Goal: Information Seeking & Learning: Learn about a topic

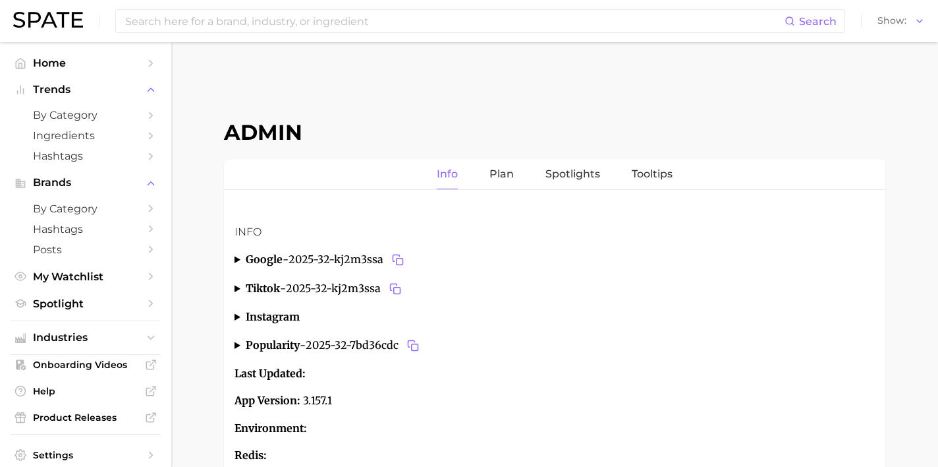
click at [237, 40] on div "Search Show" at bounding box center [469, 21] width 912 height 42
click at [237, 32] on div "Search Show" at bounding box center [469, 21] width 912 height 42
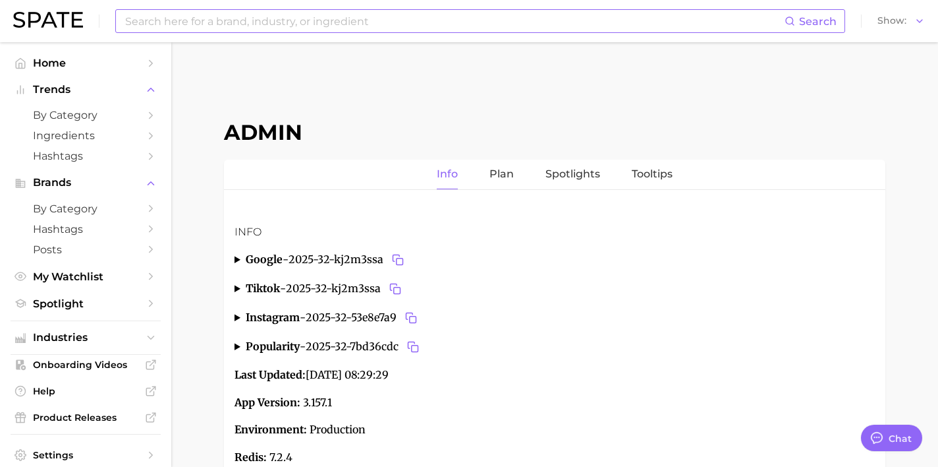
type textarea "x"
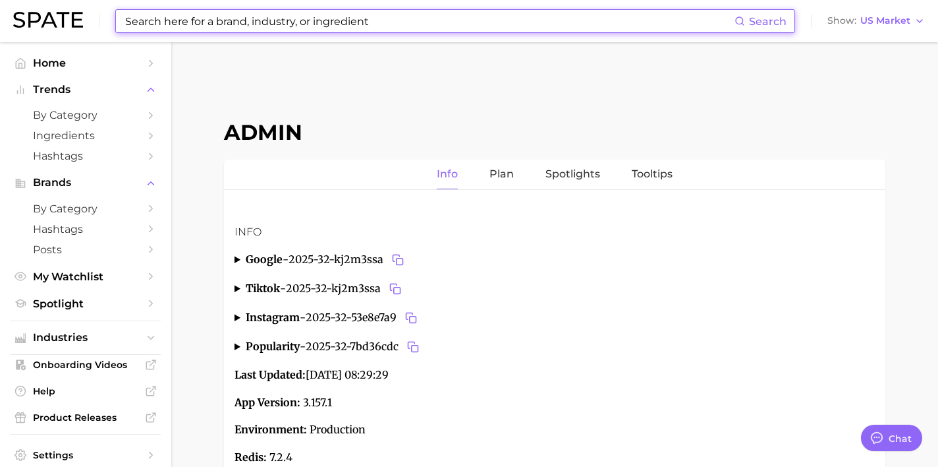
click at [230, 24] on input at bounding box center [429, 21] width 611 height 22
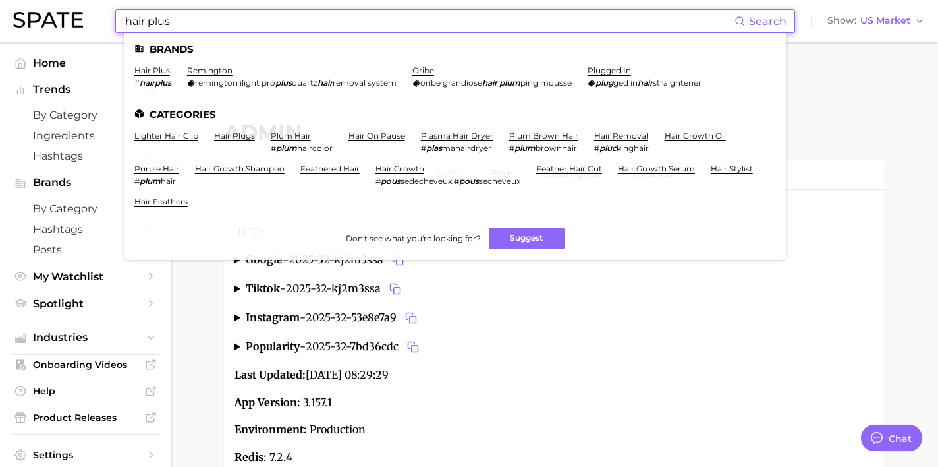
drag, startPoint x: 295, startPoint y: 24, endPoint x: -1, endPoint y: -5, distance: 297.3
click at [0, 0] on html "hair plus Search Brands hair plus # hairplus remington remington ilight pro plu…" at bounding box center [469, 233] width 938 height 467
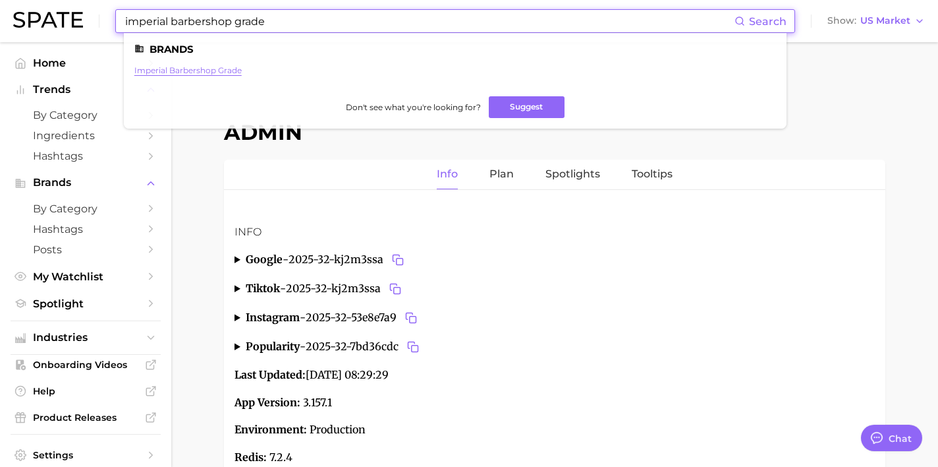
type input "imperial barbershop grade"
click at [201, 69] on link "imperial barbershop grade" at bounding box center [187, 70] width 107 height 10
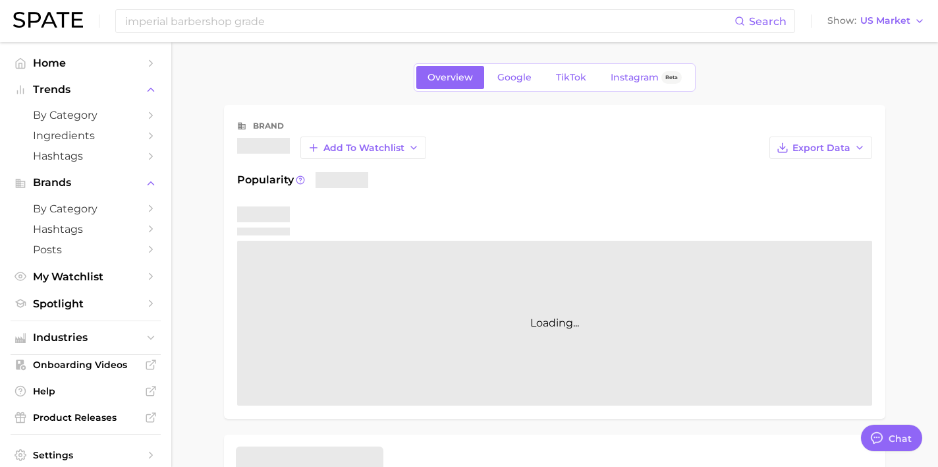
click at [500, 82] on span "Google" at bounding box center [515, 77] width 34 height 11
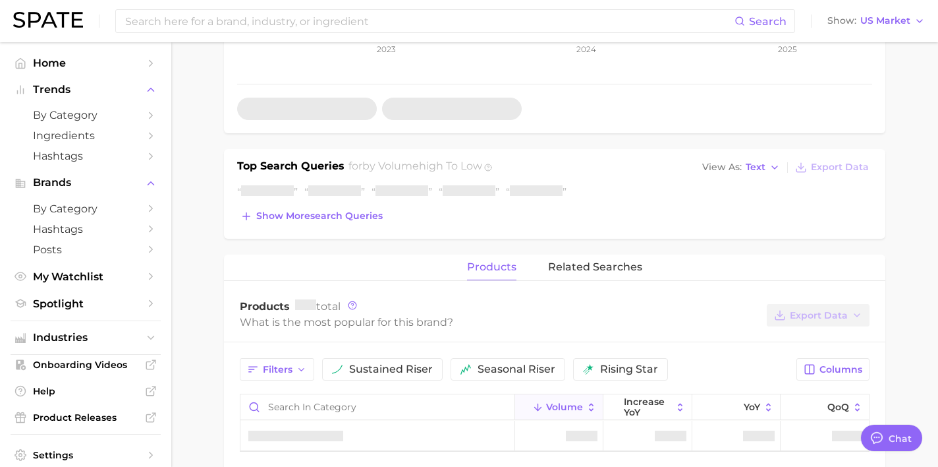
scroll to position [349, 0]
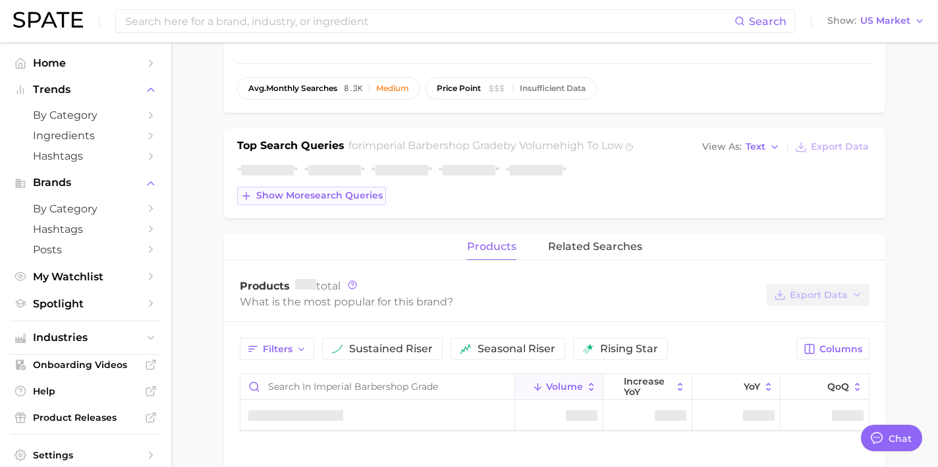
type textarea "x"
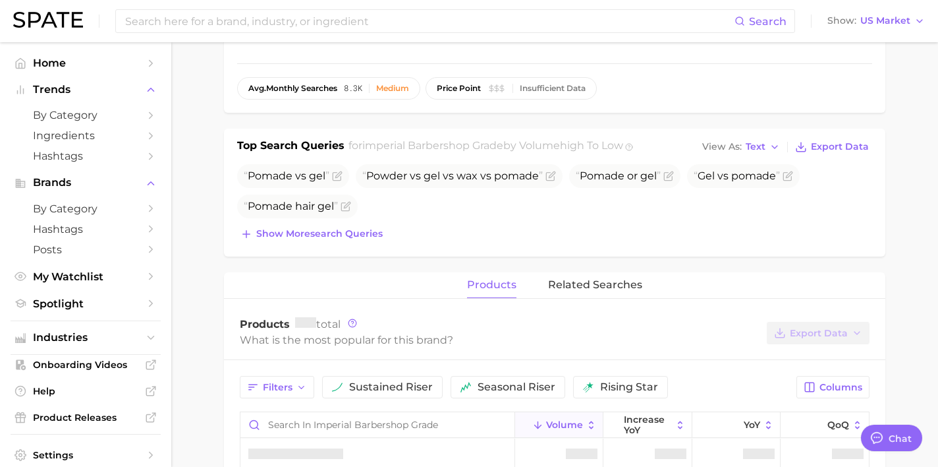
click at [363, 198] on ul "Pomade vs gel Powder vs gel vs wax vs pomade Pomade or gel Gel vs pomade Pomade…" at bounding box center [554, 191] width 635 height 54
click at [371, 226] on button "Show more search queries" at bounding box center [311, 234] width 149 height 18
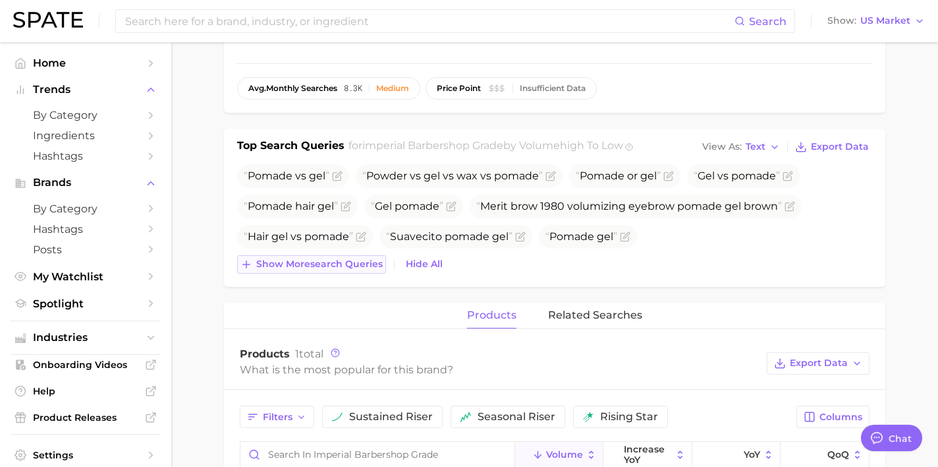
click at [372, 267] on span "Show more search queries" at bounding box center [319, 263] width 127 height 11
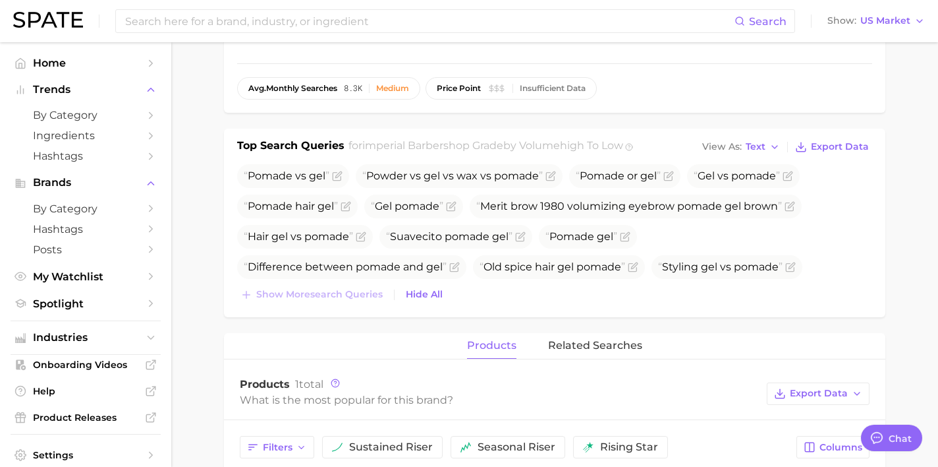
click at [370, 309] on div "Top Search Queries for imperial barbershop grade by Volume high to low View As …" at bounding box center [555, 223] width 662 height 188
click at [627, 240] on icon "Flag as miscategorized or irrelevant" at bounding box center [625, 236] width 11 height 11
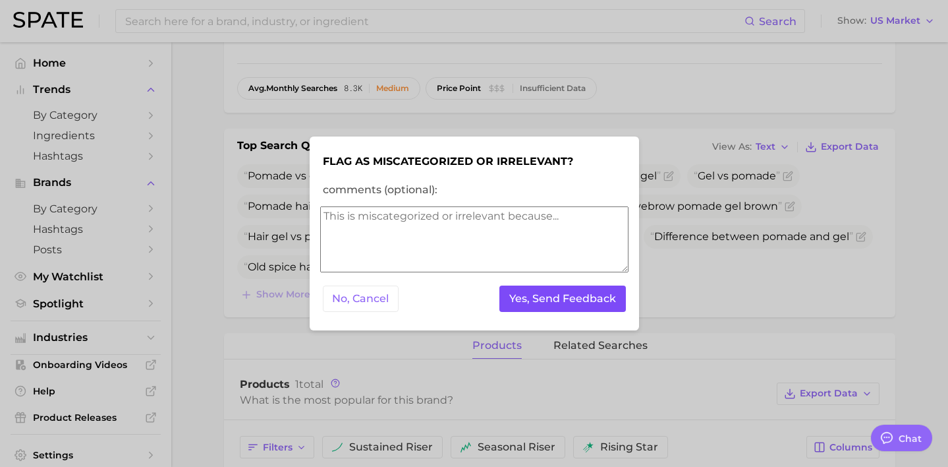
click at [577, 299] on button "Yes, Send Feedback" at bounding box center [563, 298] width 127 height 27
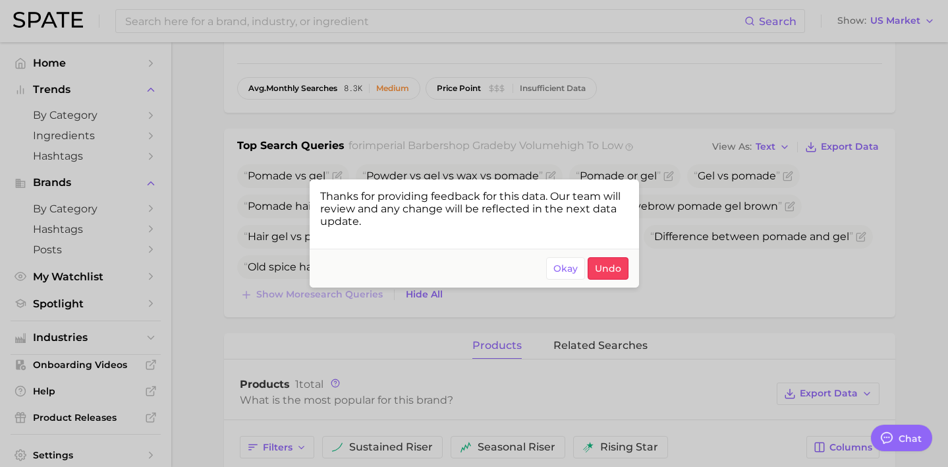
click at [674, 165] on div at bounding box center [474, 233] width 948 height 467
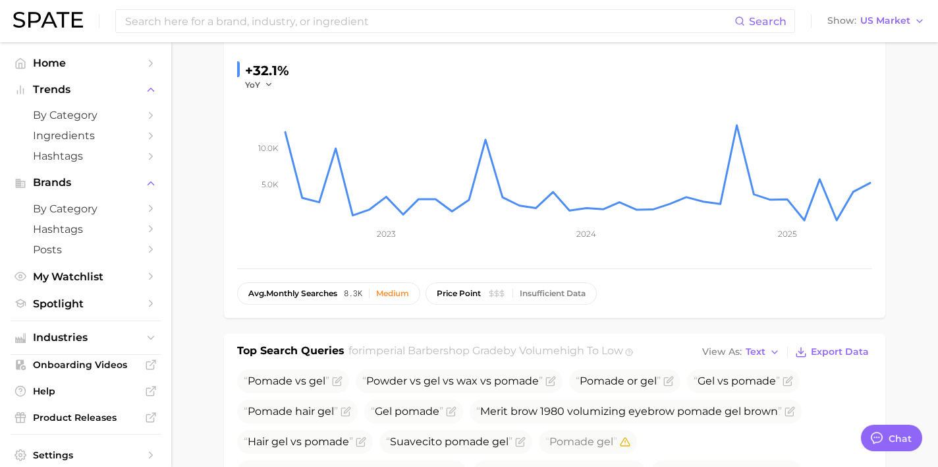
scroll to position [0, 0]
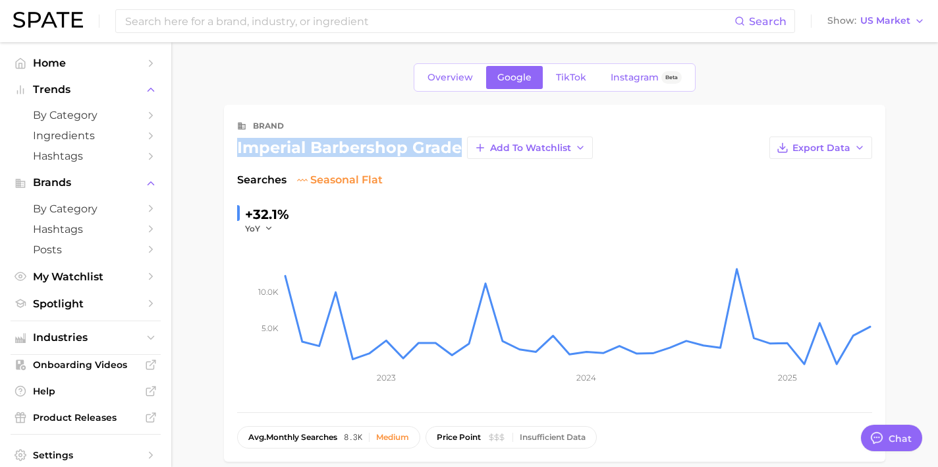
drag, startPoint x: 460, startPoint y: 149, endPoint x: 238, endPoint y: 144, distance: 222.2
click at [237, 144] on div "imperial barbershop grade" at bounding box center [349, 148] width 225 height 16
copy div "imperial barbershop grade"
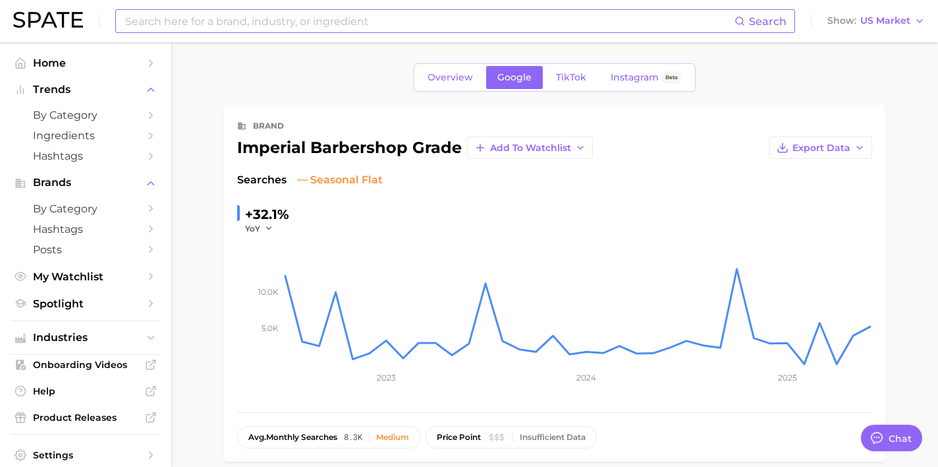
click at [312, 14] on input at bounding box center [429, 21] width 611 height 22
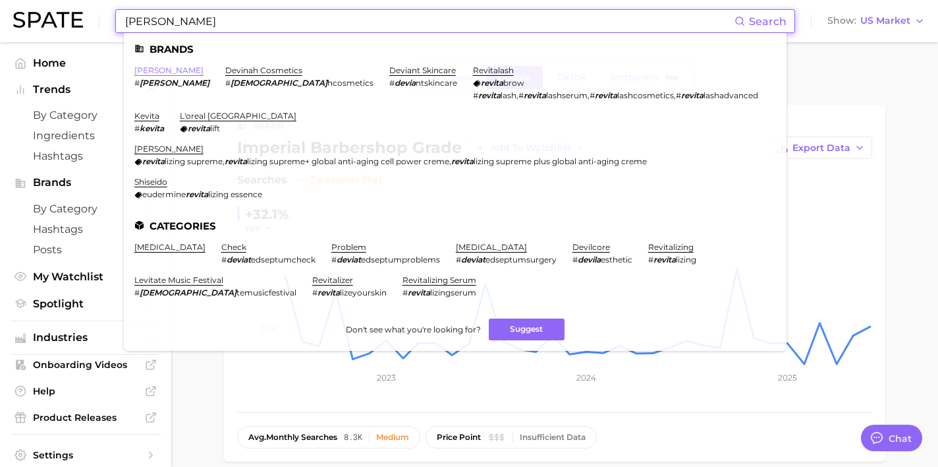
type input "[PERSON_NAME]"
click at [148, 68] on link "[PERSON_NAME]" at bounding box center [168, 70] width 69 height 10
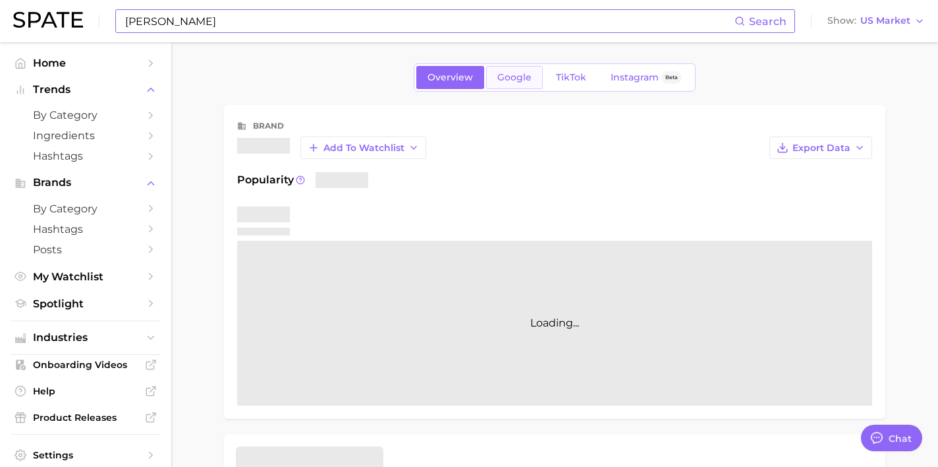
click at [511, 77] on span "Google" at bounding box center [515, 77] width 34 height 11
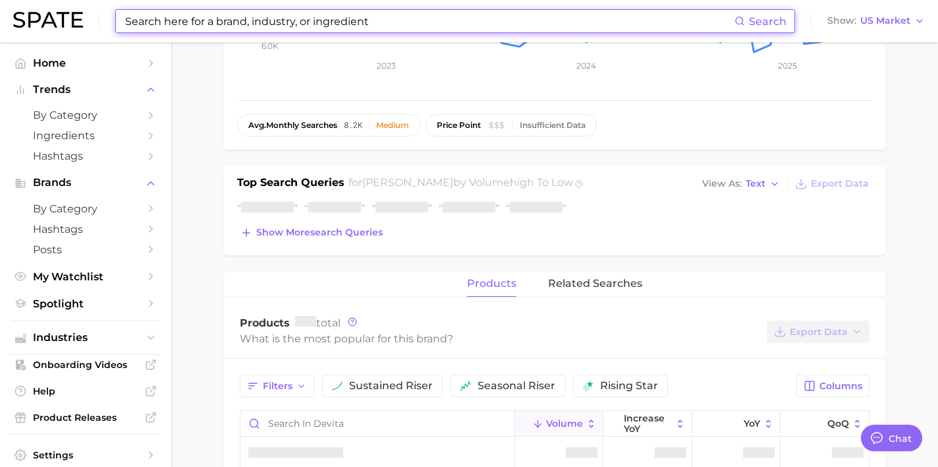
scroll to position [316, 0]
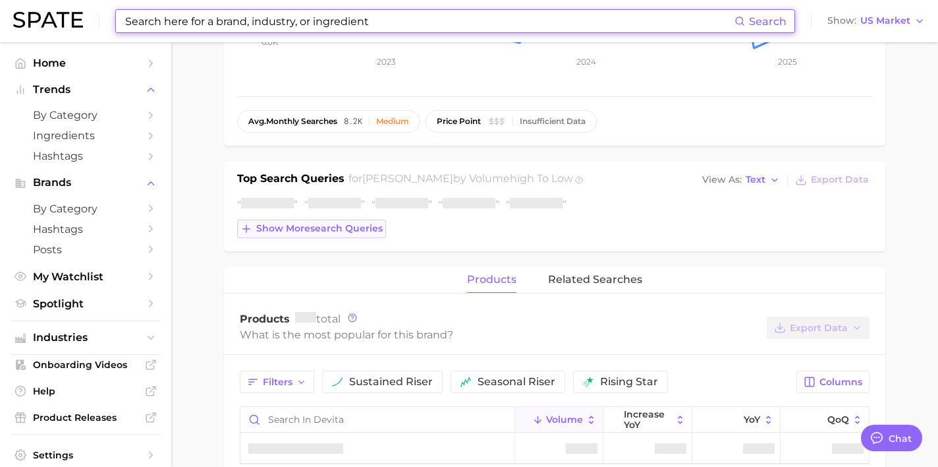
click at [370, 233] on button "Show more search queries" at bounding box center [311, 228] width 149 height 18
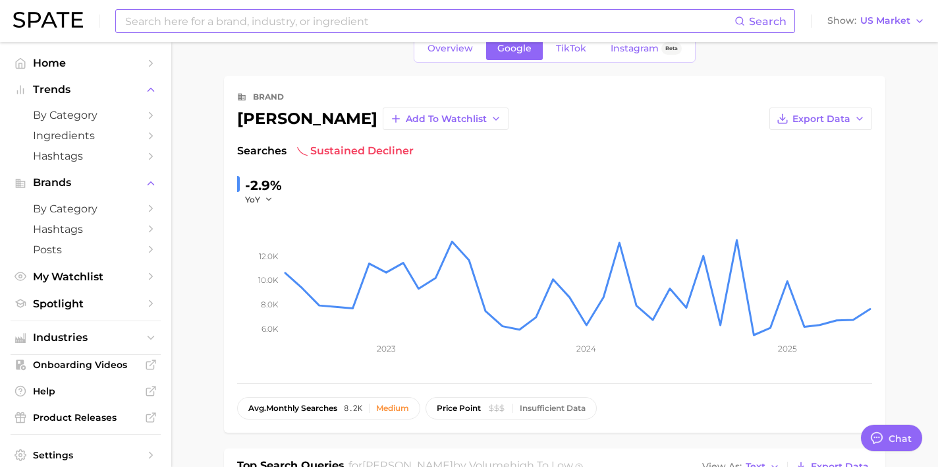
scroll to position [0, 0]
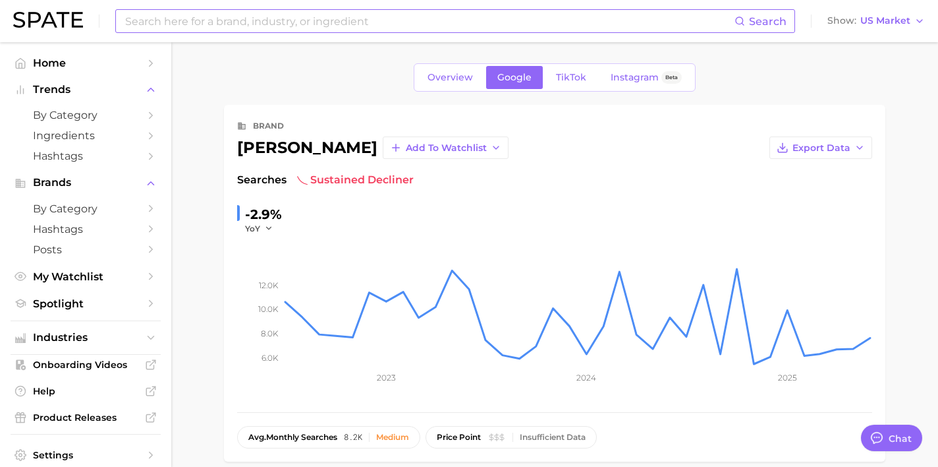
click at [355, 32] on div "Search" at bounding box center [455, 21] width 680 height 24
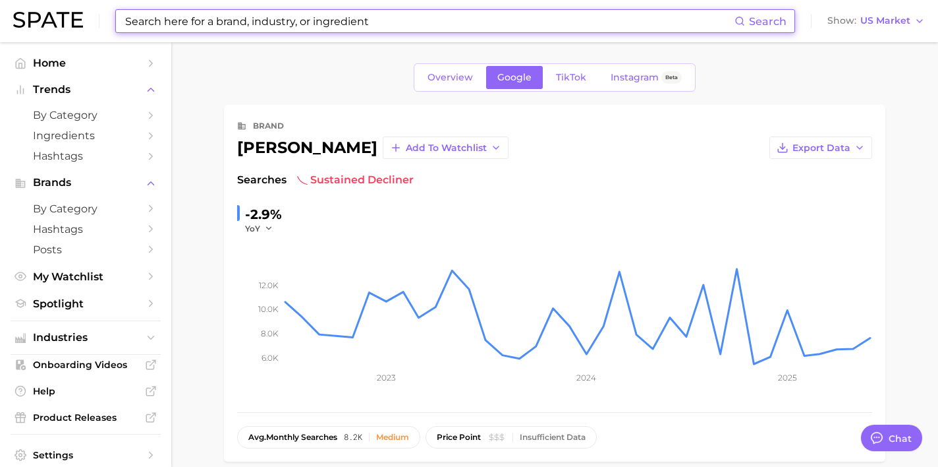
click at [355, 26] on input at bounding box center [429, 21] width 611 height 22
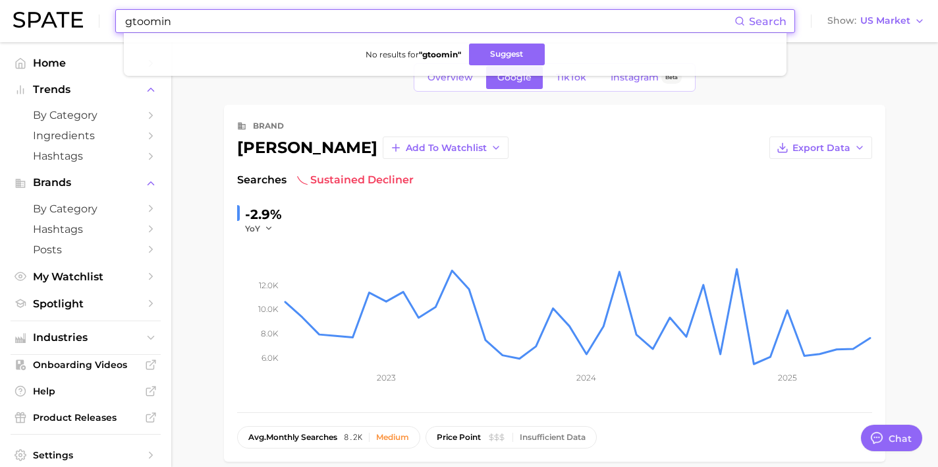
drag, startPoint x: 220, startPoint y: 23, endPoint x: 40, endPoint y: -17, distance: 184.3
click at [40, 0] on html "gtoomin Search No results for " gtoomin " Suggest Show US Market Home Trends by…" at bounding box center [469, 233] width 938 height 467
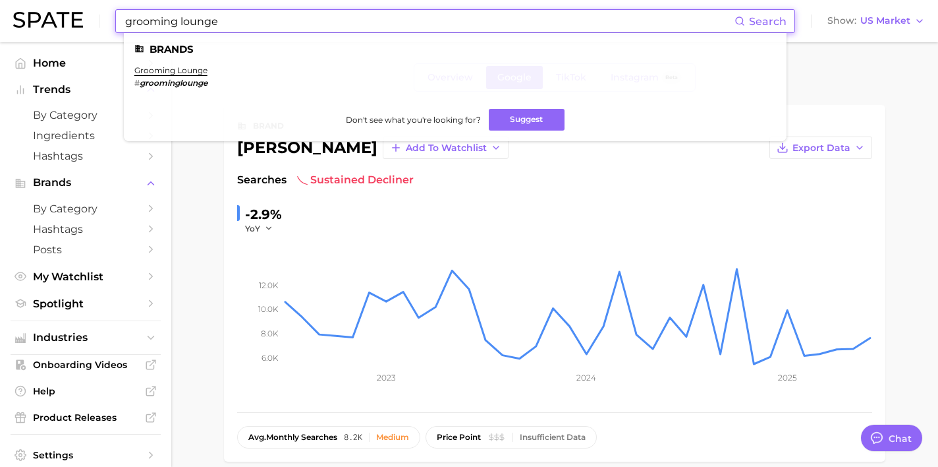
type input "grooming lounge"
click at [174, 79] on em "groominglounge" at bounding box center [174, 83] width 68 height 10
click at [175, 66] on link "grooming lounge" at bounding box center [170, 70] width 73 height 10
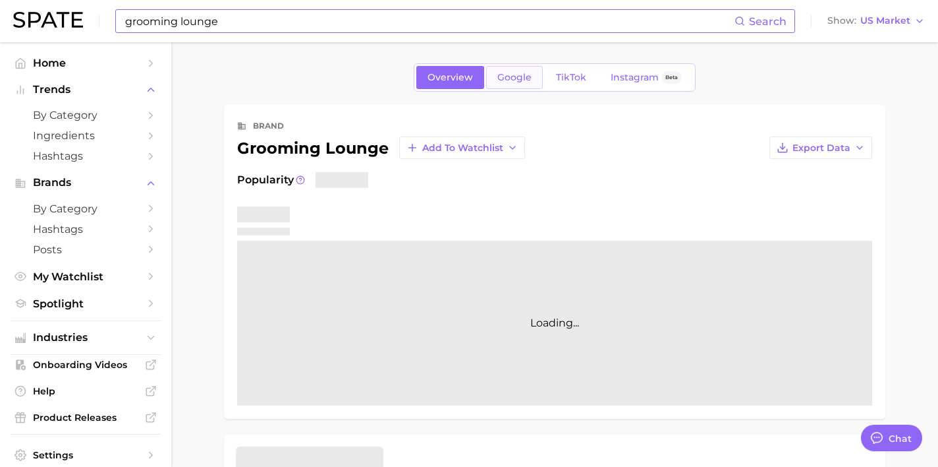
click at [502, 78] on span "Google" at bounding box center [515, 77] width 34 height 11
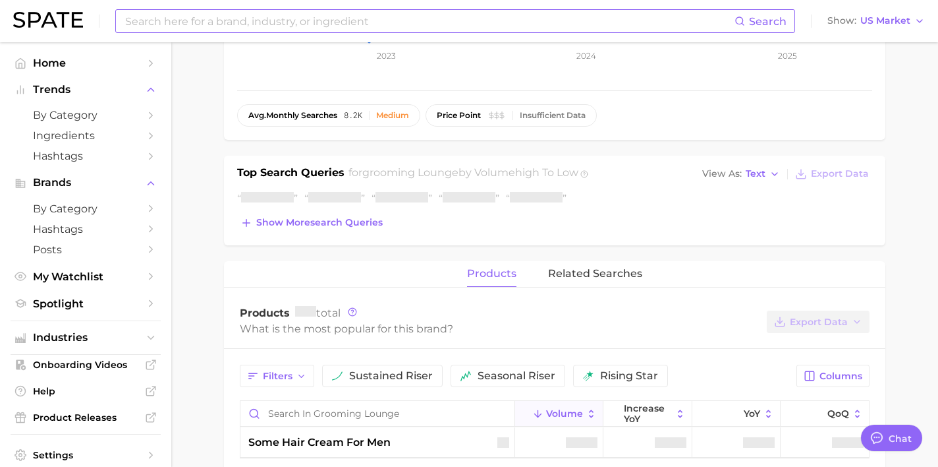
scroll to position [322, 0]
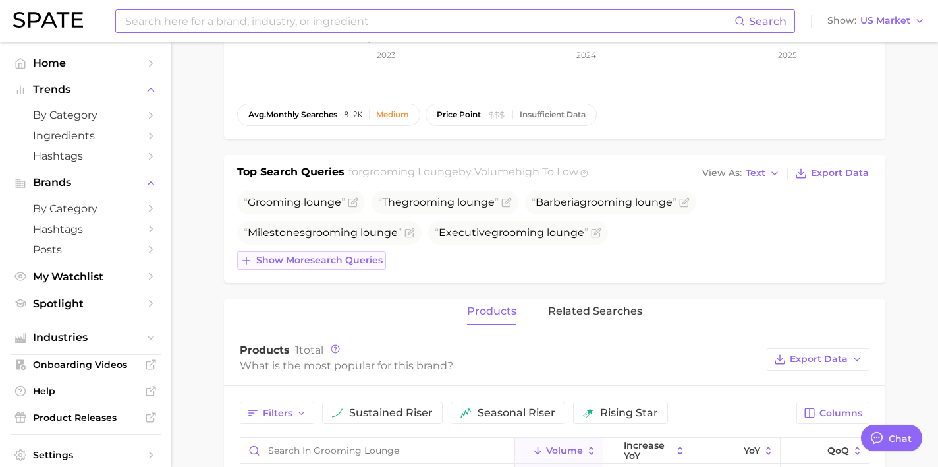
click at [380, 225] on div "Grooming lounge The grooming lounge Barberia grooming lounge Milestones groomin…" at bounding box center [554, 229] width 635 height 79
click at [364, 257] on span "Show more search queries" at bounding box center [319, 259] width 127 height 11
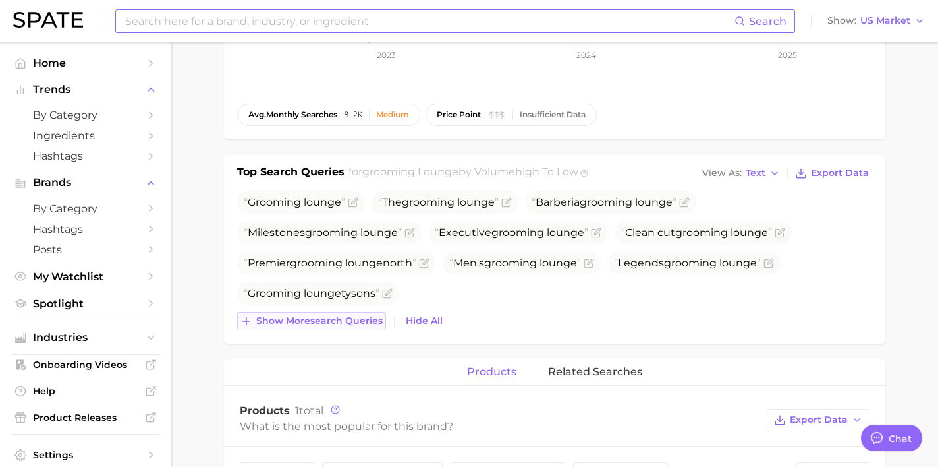
click at [356, 316] on span "Show more search queries" at bounding box center [319, 320] width 127 height 11
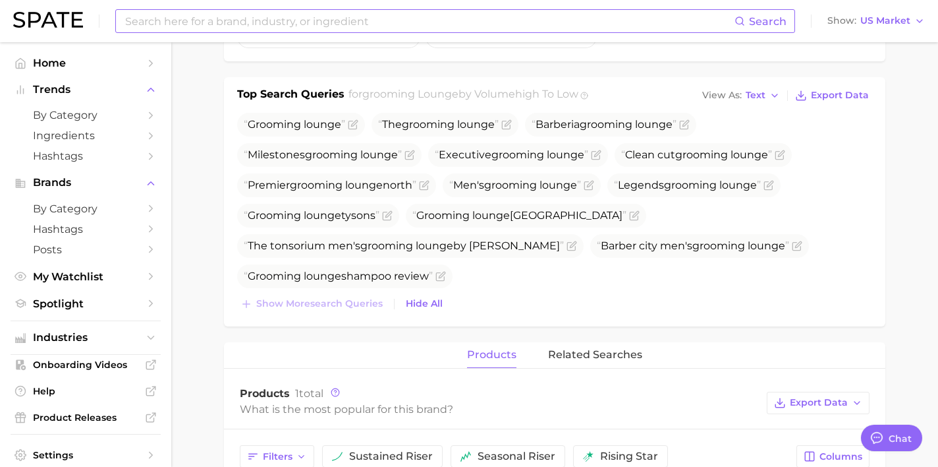
scroll to position [436, 0]
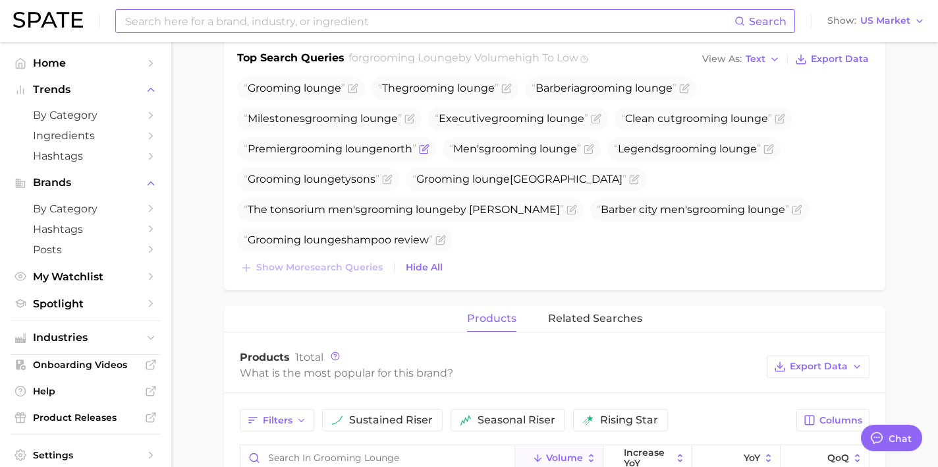
click at [356, 156] on span "Premier grooming lounge north" at bounding box center [330, 149] width 173 height 16
click at [356, 155] on span "Premier grooming lounge north" at bounding box center [330, 149] width 173 height 16
drag, startPoint x: 418, startPoint y: 149, endPoint x: 239, endPoint y: 152, distance: 179.9
click at [239, 152] on span "Premier grooming lounge north" at bounding box center [336, 149] width 199 height 24
copy span "Premier grooming lounge north"
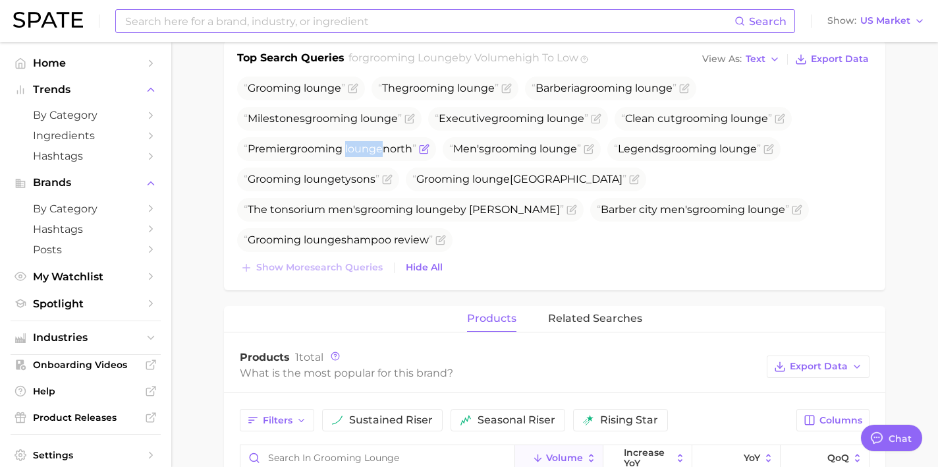
click at [425, 151] on icon "Flag as miscategorized or irrelevant" at bounding box center [424, 149] width 11 height 11
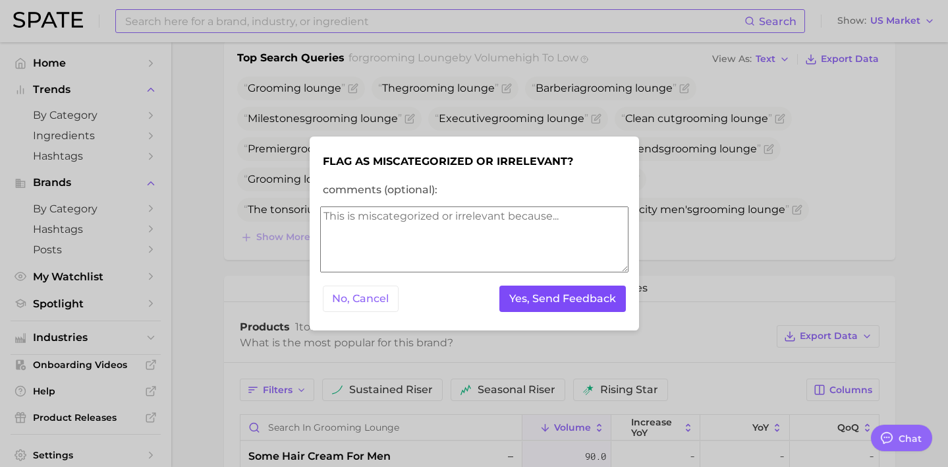
click at [539, 295] on button "Yes, Send Feedback" at bounding box center [563, 298] width 127 height 27
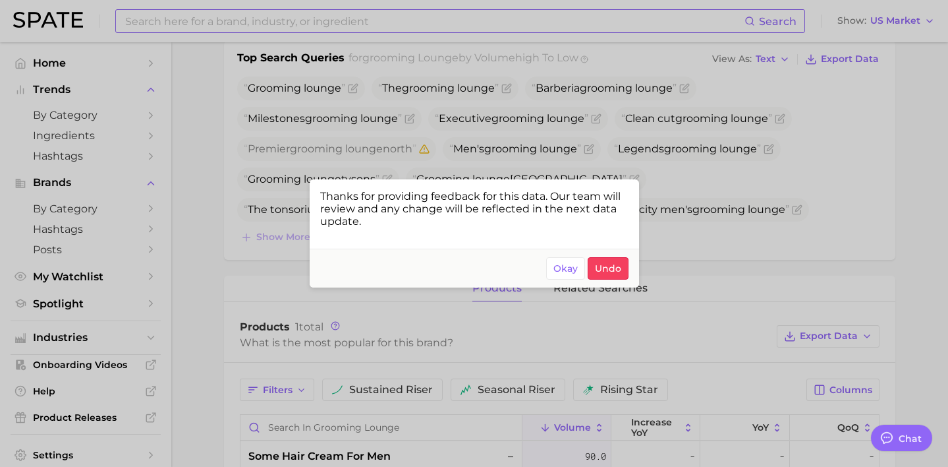
click at [283, 225] on div at bounding box center [474, 233] width 948 height 467
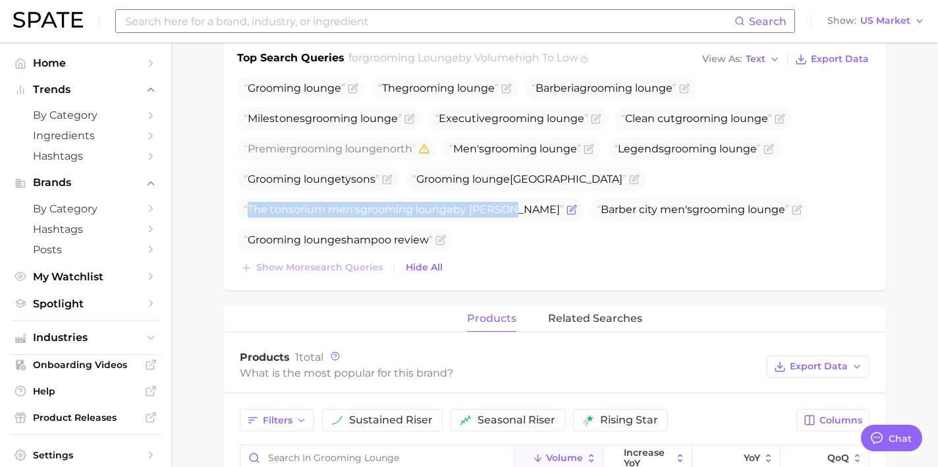
drag, startPoint x: 502, startPoint y: 208, endPoint x: 237, endPoint y: 210, distance: 264.9
click at [233, 210] on div "Top Search Queries for grooming lounge by Volume high to low View As Text Expor…" at bounding box center [555, 165] width 662 height 249
click at [570, 211] on icon "Flag as miscategorized or irrelevant" at bounding box center [573, 208] width 6 height 6
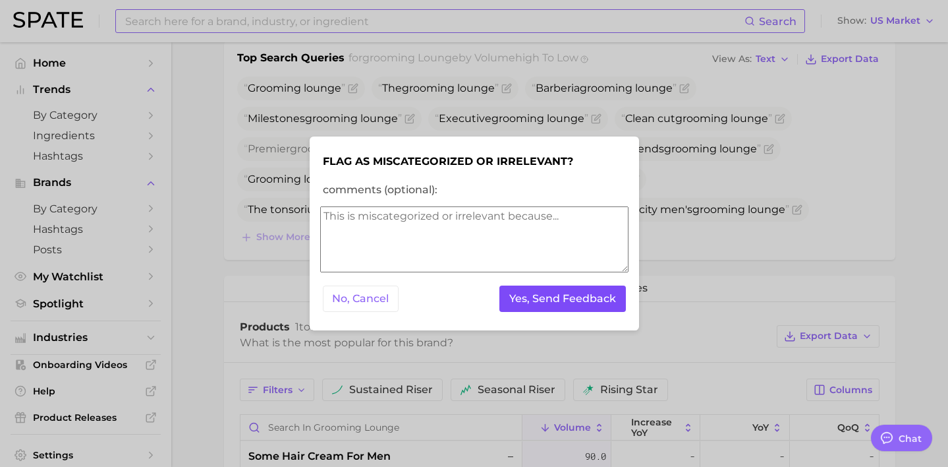
click at [609, 304] on button "Yes, Send Feedback" at bounding box center [563, 298] width 127 height 27
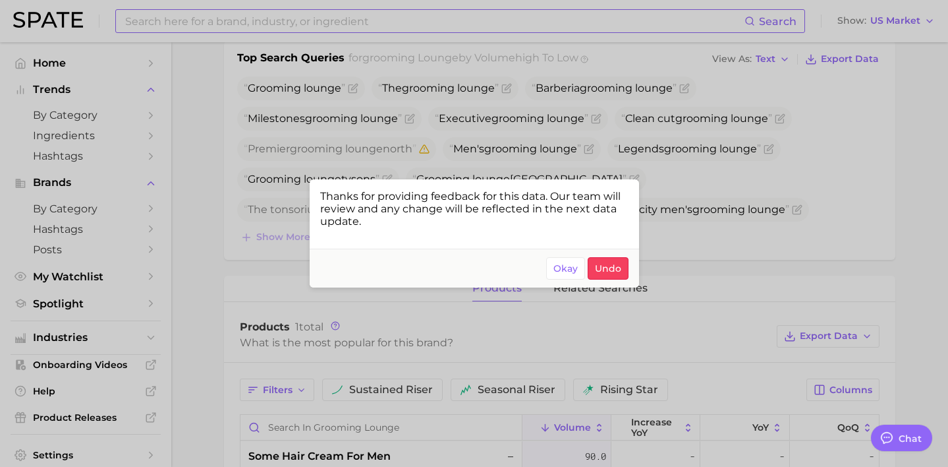
click at [812, 156] on div at bounding box center [474, 233] width 948 height 467
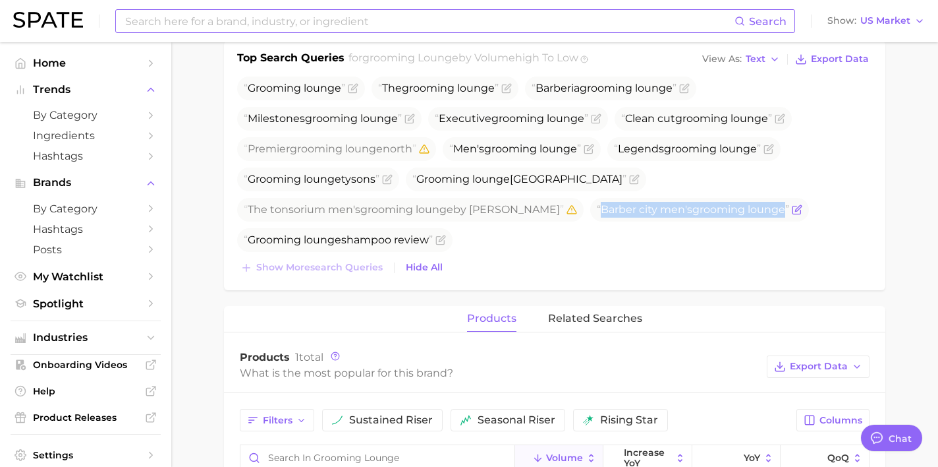
drag, startPoint x: 729, startPoint y: 210, endPoint x: 541, endPoint y: 207, distance: 187.8
click at [597, 207] on span "Barber city men's grooming lounge" at bounding box center [693, 209] width 192 height 13
copy span "Barber city men's grooming lounge"
click at [795, 211] on icon "Flag as miscategorized or irrelevant" at bounding box center [798, 208] width 6 height 6
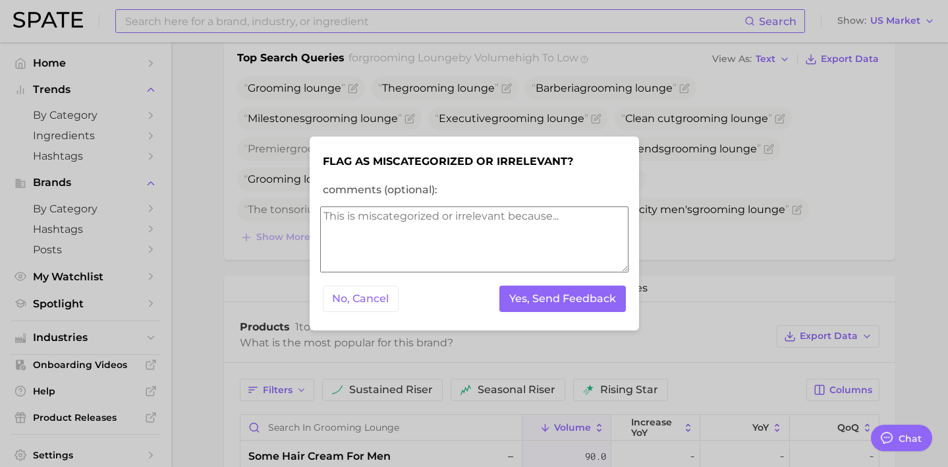
click at [575, 281] on form "Flag as miscategorized or irrelevant? comments (optional): No, Cancel Yes, Send…" at bounding box center [474, 233] width 308 height 173
click at [573, 302] on button "Yes, Send Feedback" at bounding box center [563, 298] width 127 height 27
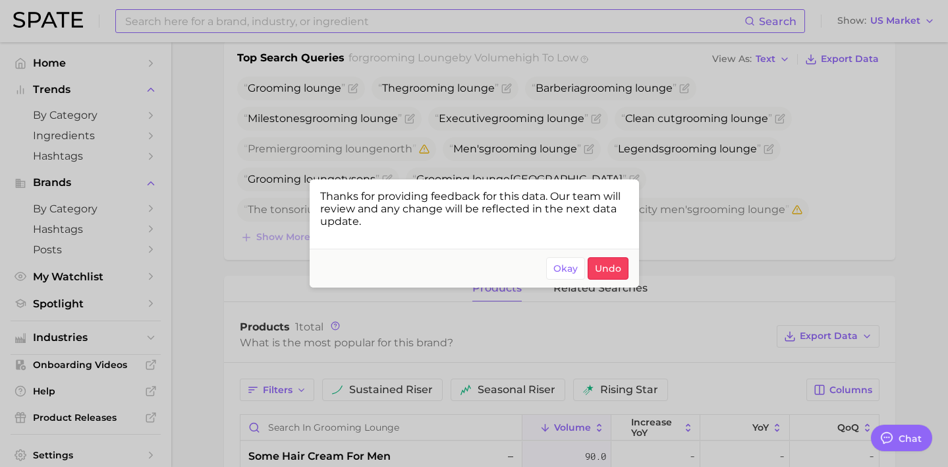
click at [579, 146] on div at bounding box center [474, 233] width 948 height 467
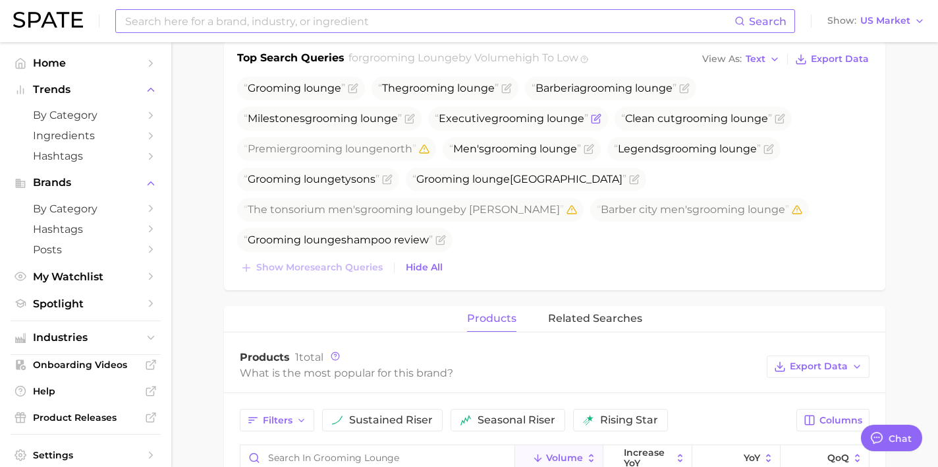
click at [599, 117] on icon "Flag as miscategorized or irrelevant" at bounding box center [596, 118] width 11 height 11
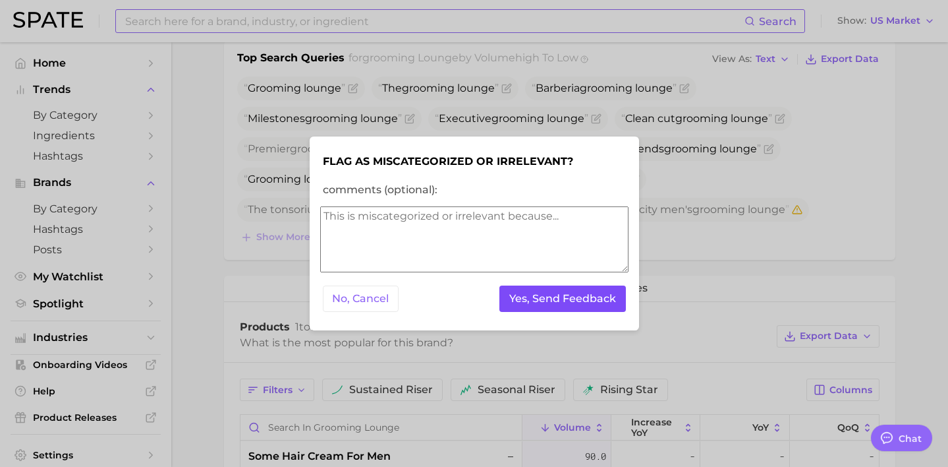
click at [556, 297] on button "Yes, Send Feedback" at bounding box center [563, 298] width 127 height 27
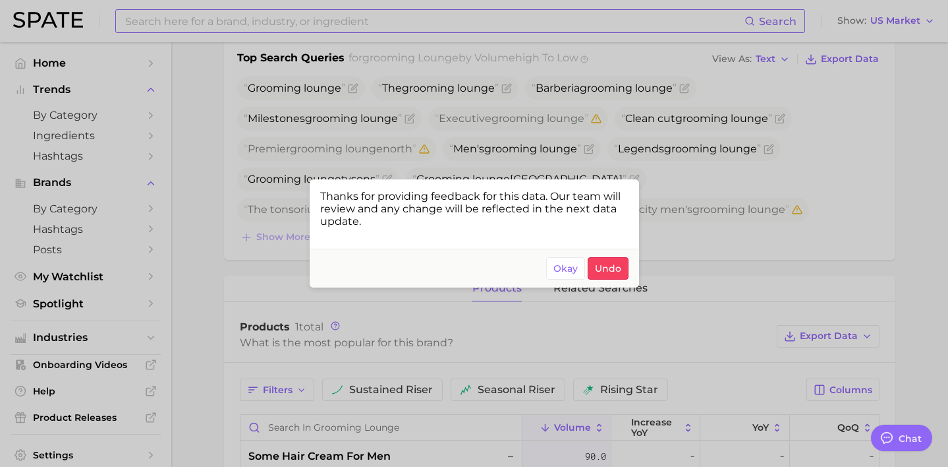
click at [418, 141] on div at bounding box center [474, 233] width 948 height 467
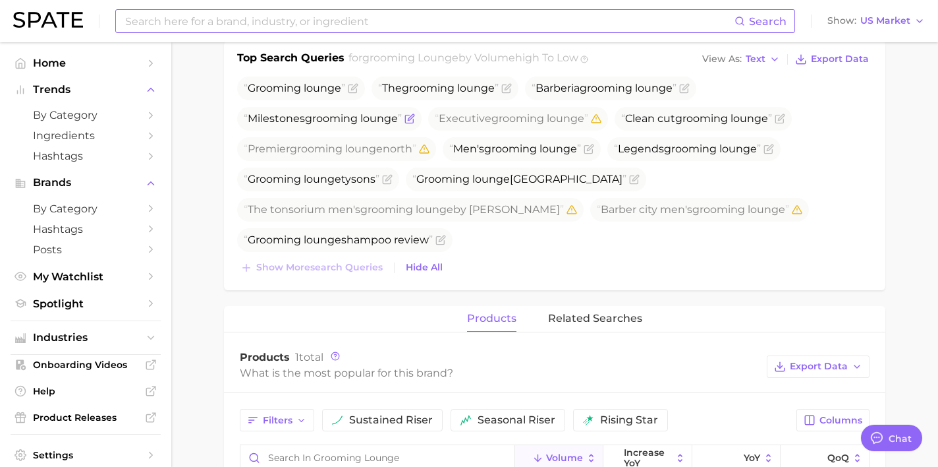
click at [409, 119] on icon "Flag as miscategorized or irrelevant" at bounding box center [410, 118] width 11 height 11
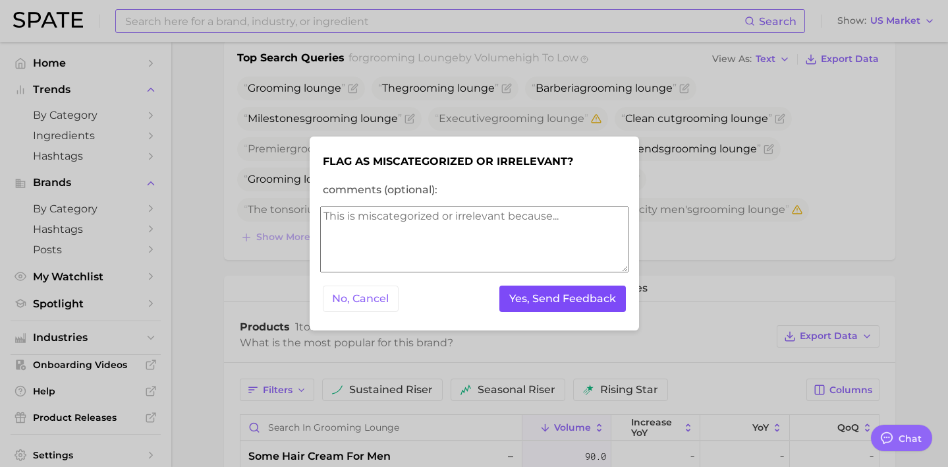
click at [556, 306] on button "Yes, Send Feedback" at bounding box center [563, 298] width 127 height 27
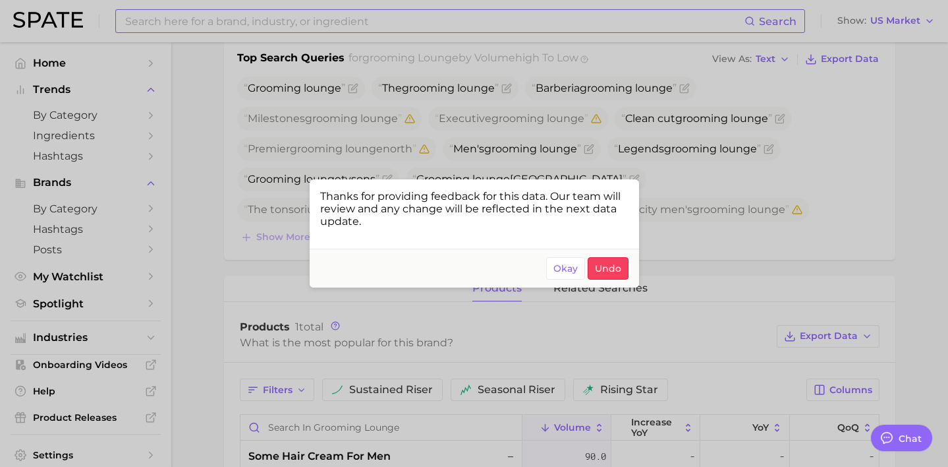
click at [542, 103] on div at bounding box center [474, 233] width 948 height 467
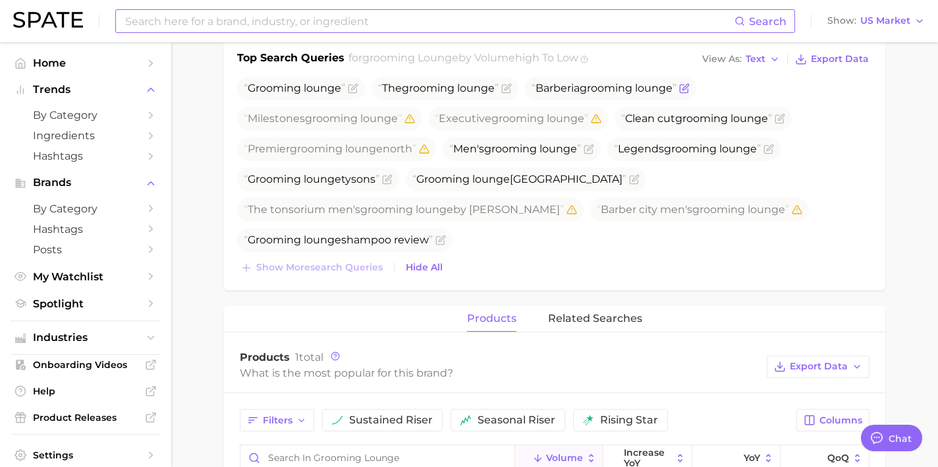
click at [690, 87] on icon "Flag as miscategorized or irrelevant" at bounding box center [684, 88] width 11 height 11
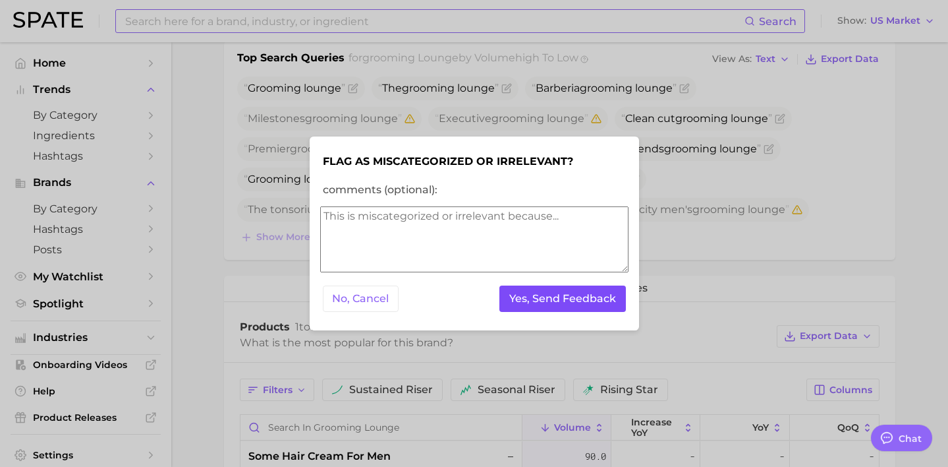
click at [567, 290] on button "Yes, Send Feedback" at bounding box center [563, 298] width 127 height 27
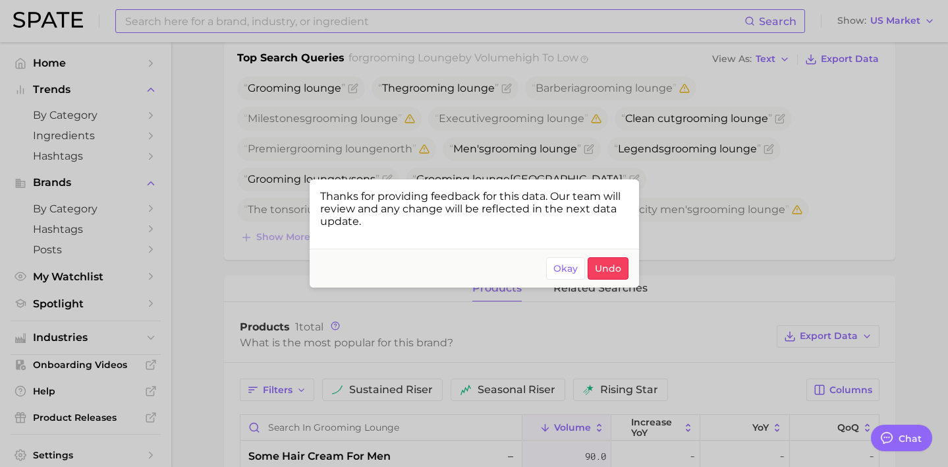
click at [605, 109] on div at bounding box center [474, 233] width 948 height 467
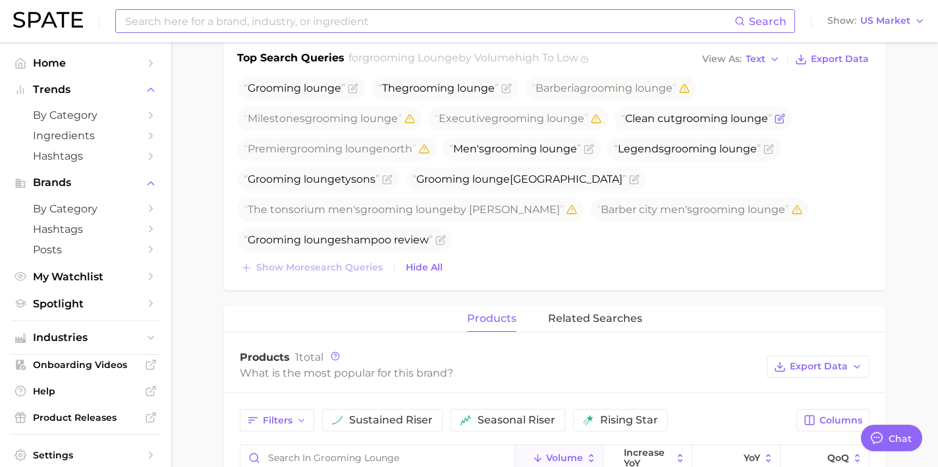
click at [784, 123] on icon "Flag as miscategorized or irrelevant" at bounding box center [780, 119] width 8 height 8
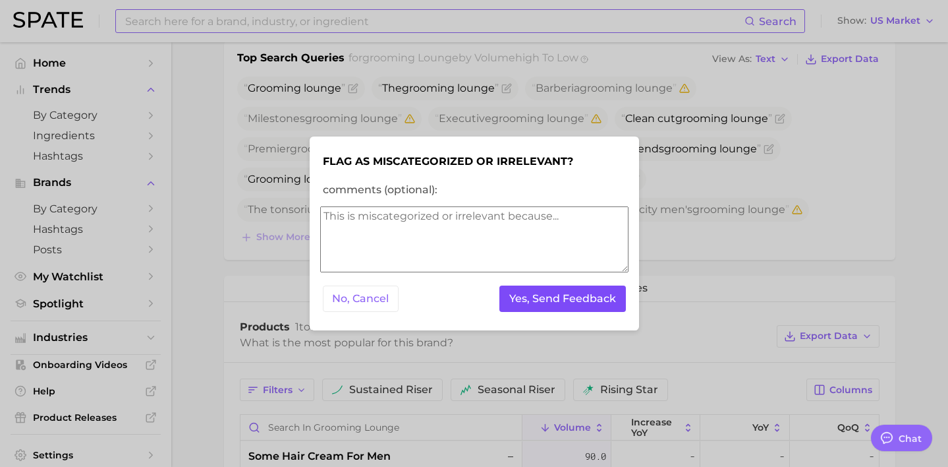
click at [556, 297] on button "Yes, Send Feedback" at bounding box center [563, 298] width 127 height 27
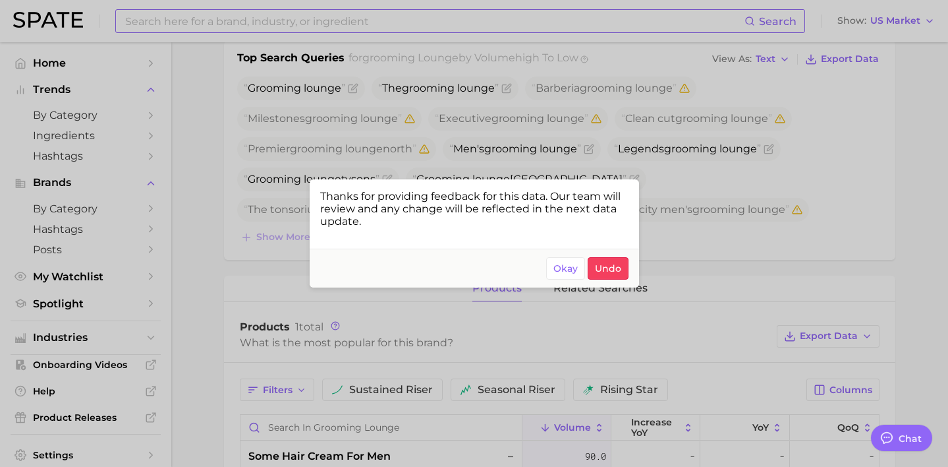
click at [278, 25] on div at bounding box center [474, 233] width 948 height 467
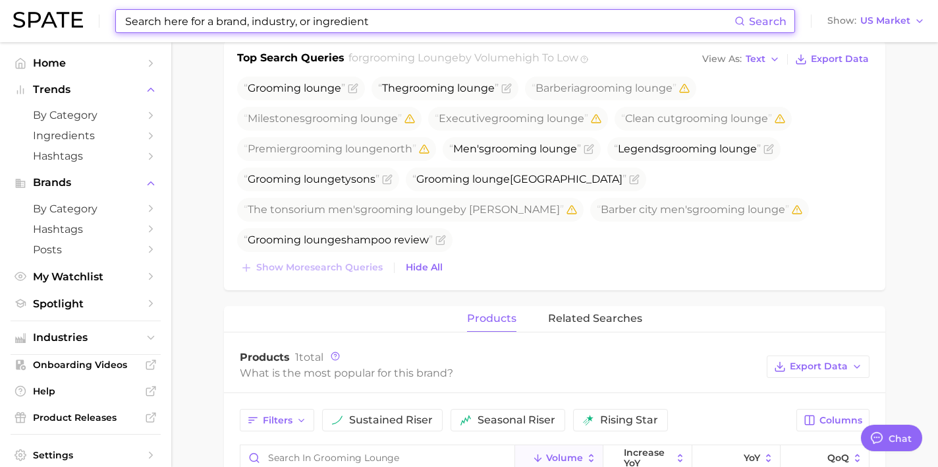
click at [420, 22] on input at bounding box center [429, 21] width 611 height 22
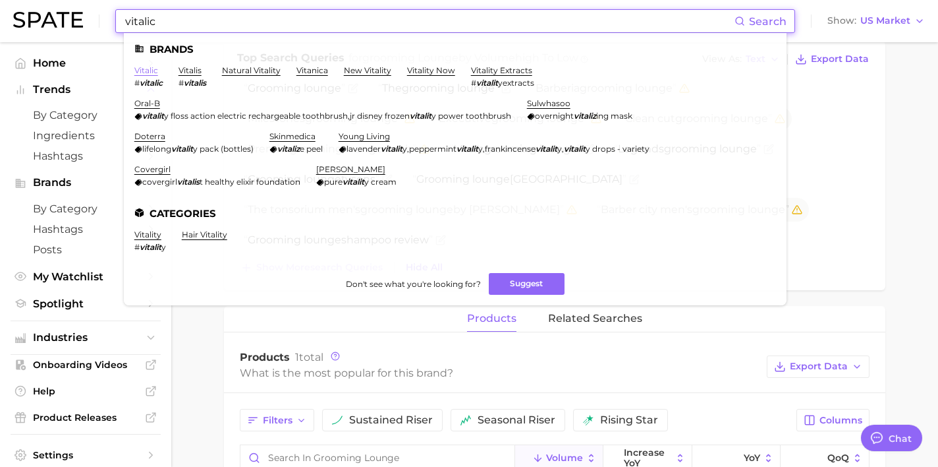
type input "vitalic"
click at [150, 72] on link "vitalic" at bounding box center [146, 70] width 24 height 10
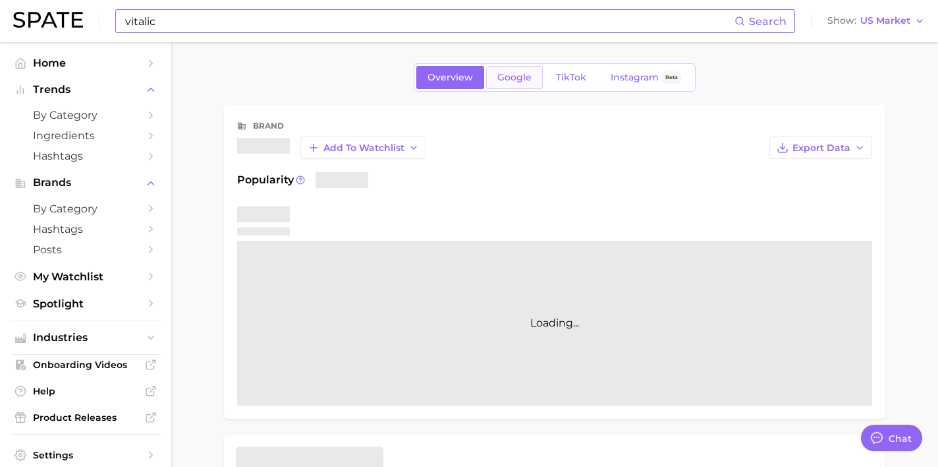
click at [515, 83] on link "Google" at bounding box center [514, 77] width 57 height 23
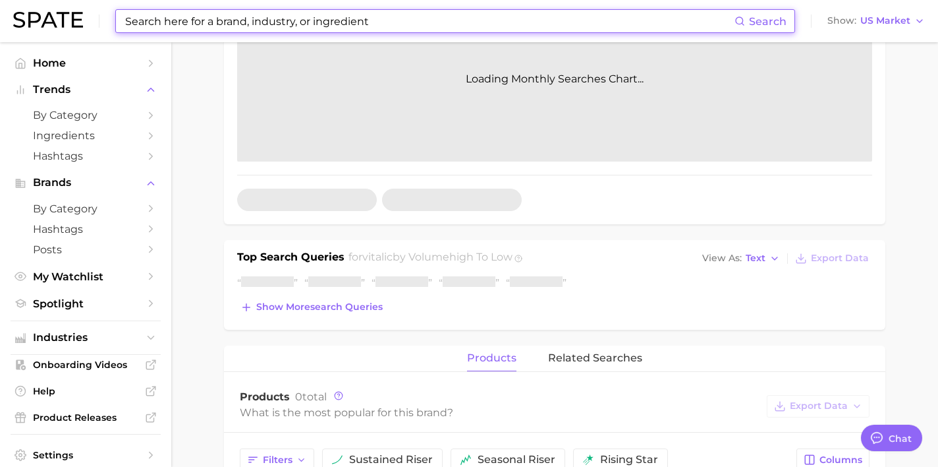
scroll to position [241, 0]
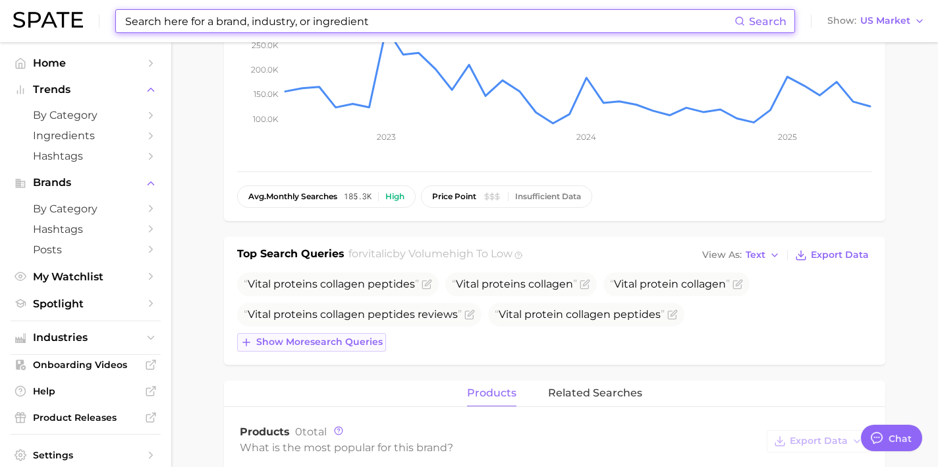
click at [358, 341] on span "Show more search queries" at bounding box center [319, 341] width 127 height 11
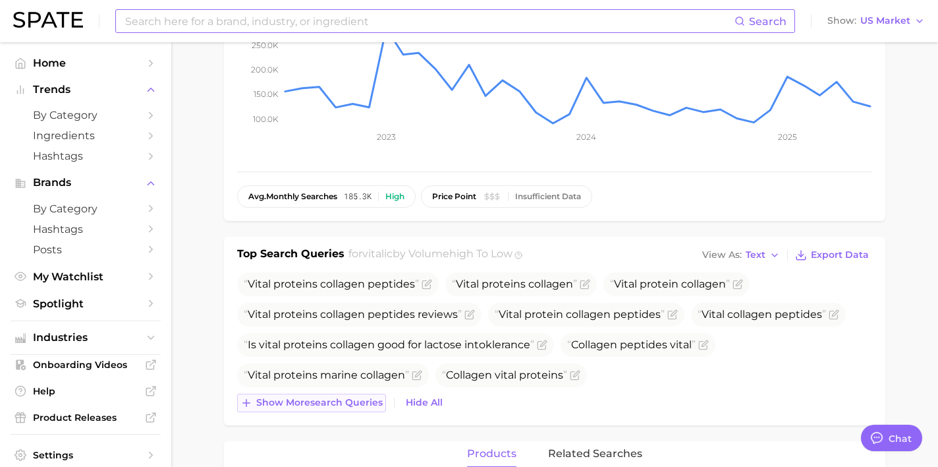
click at [360, 401] on span "Show more search queries" at bounding box center [319, 402] width 127 height 11
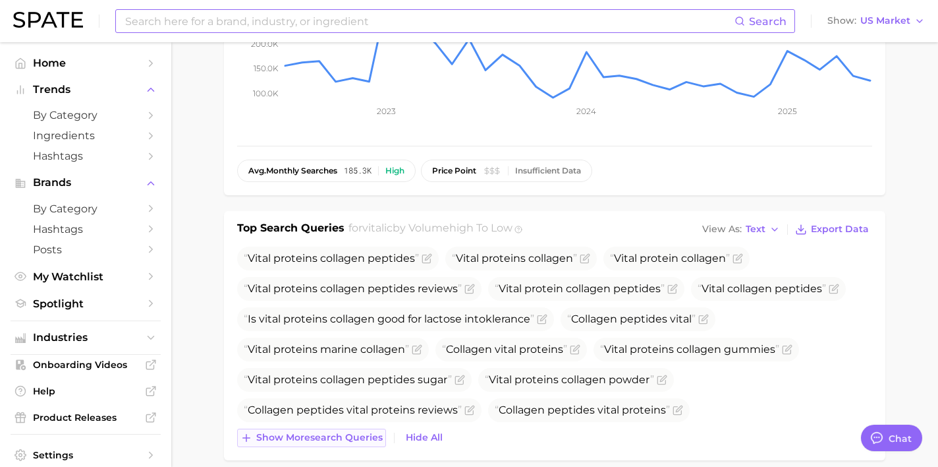
scroll to position [320, 0]
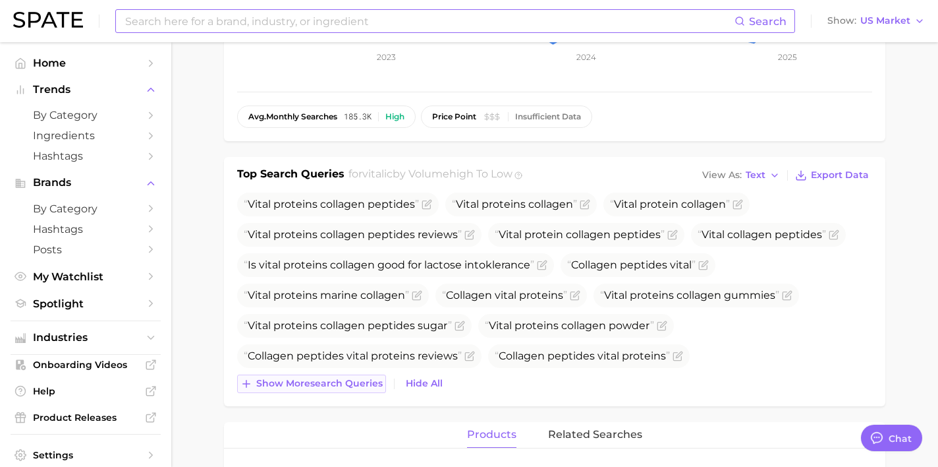
click at [362, 381] on span "Show more search queries" at bounding box center [319, 383] width 127 height 11
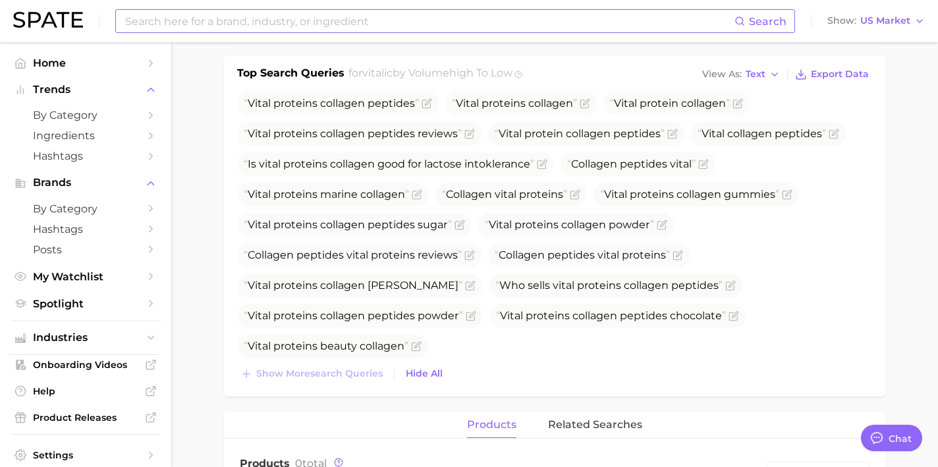
scroll to position [424, 0]
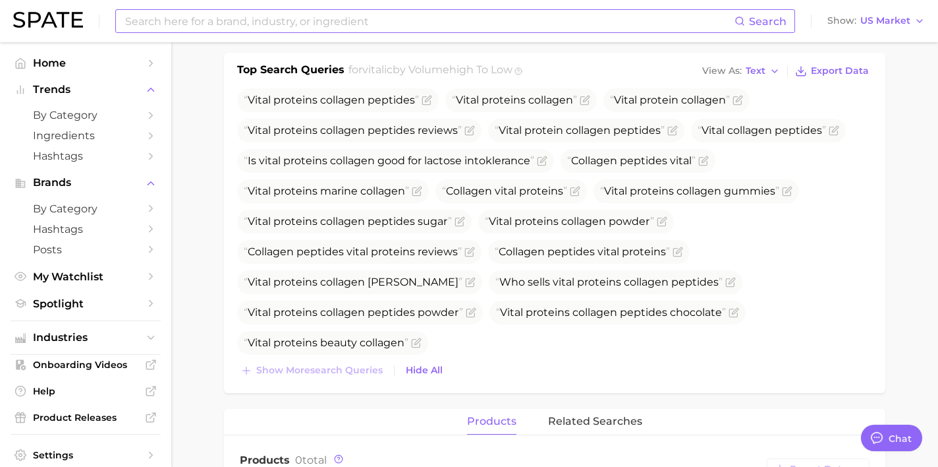
click at [362, 381] on div "Top Search Queries for vitalic by Volume high to low View As Text Export Data V…" at bounding box center [555, 223] width 662 height 340
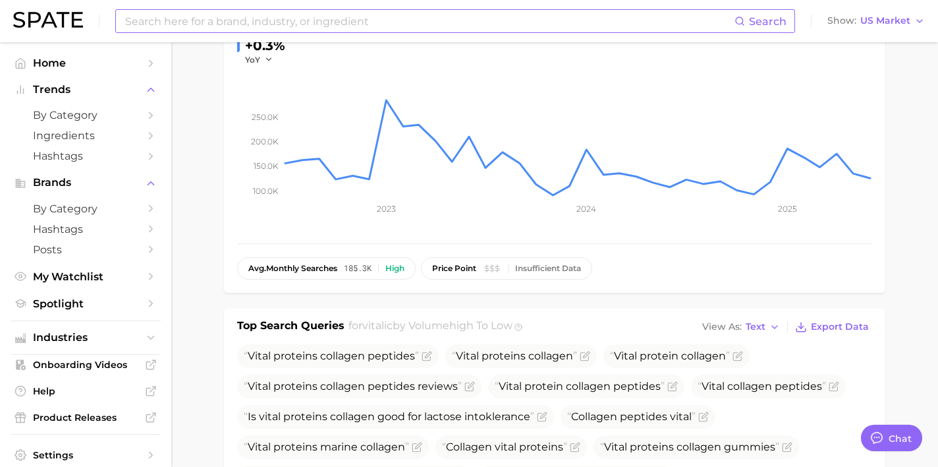
scroll to position [0, 0]
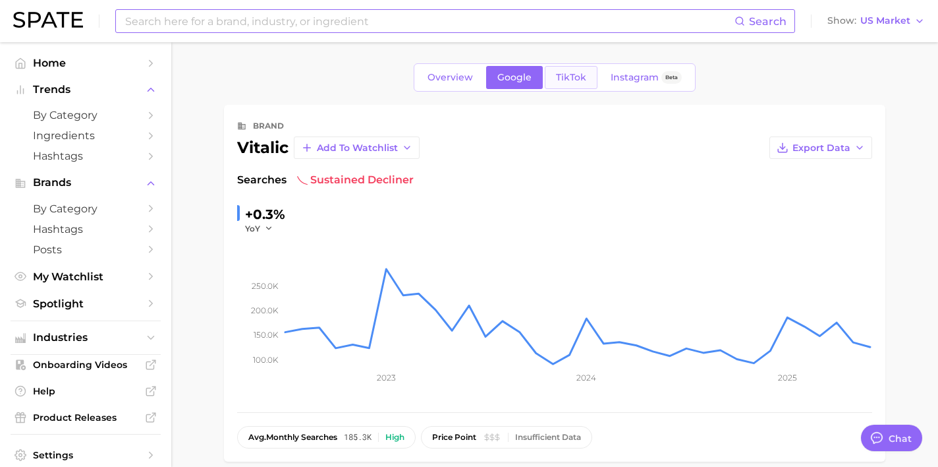
click at [577, 82] on span "TikTok" at bounding box center [571, 77] width 30 height 11
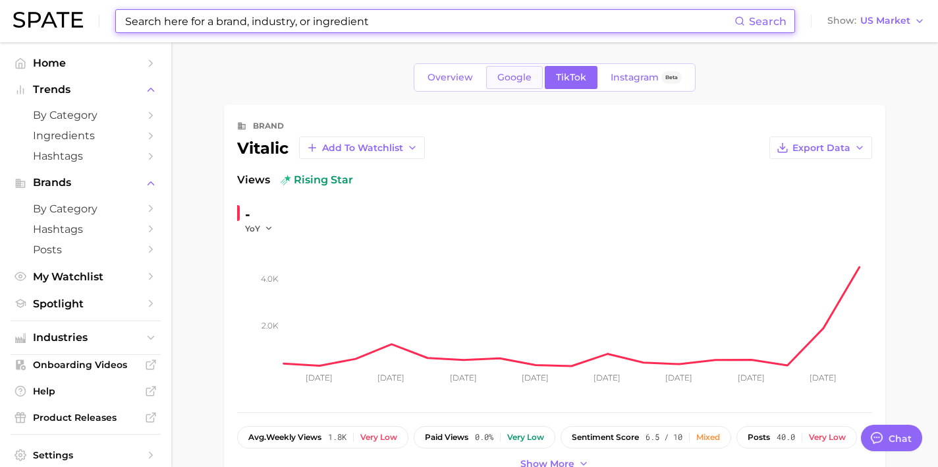
click at [508, 82] on span "Google" at bounding box center [515, 77] width 34 height 11
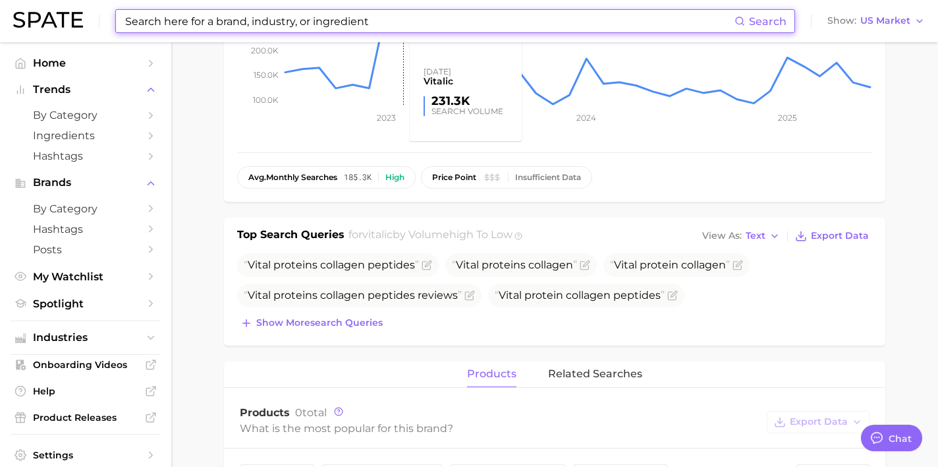
scroll to position [261, 0]
click at [288, 16] on input at bounding box center [429, 21] width 611 height 22
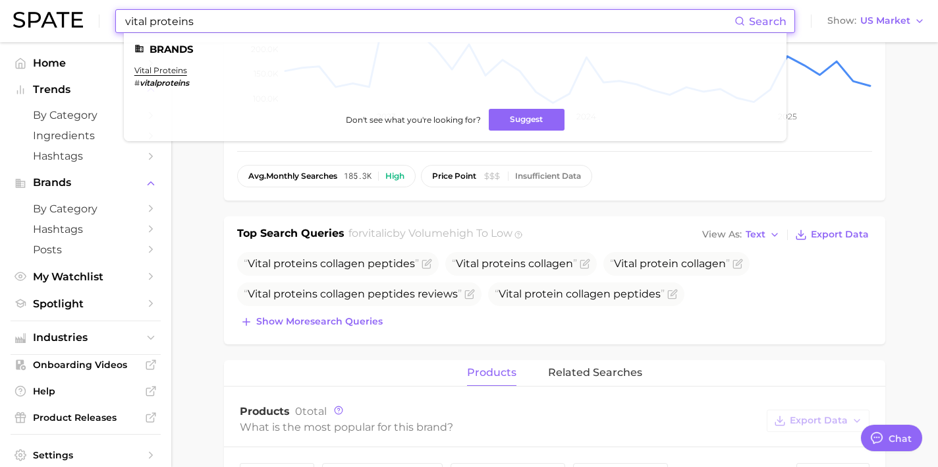
drag, startPoint x: 323, startPoint y: 21, endPoint x: 79, endPoint y: 16, distance: 243.9
click at [79, 16] on div "vital proteins Search Brands vital proteins # vitalproteins Don't see what you'…" at bounding box center [469, 21] width 912 height 42
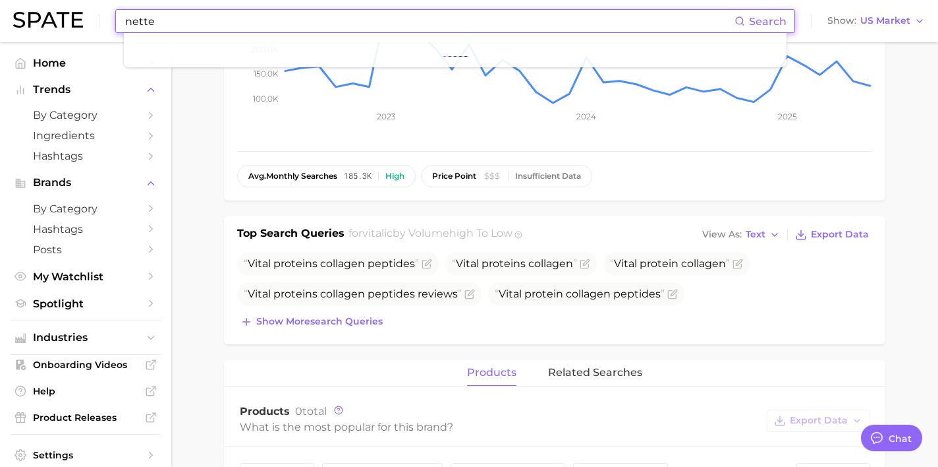
type input "nette"
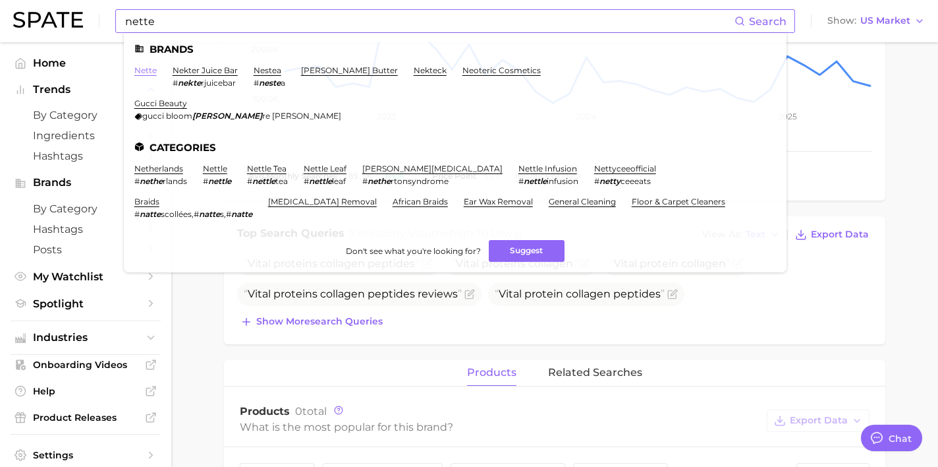
click at [146, 68] on link "nette" at bounding box center [145, 70] width 22 height 10
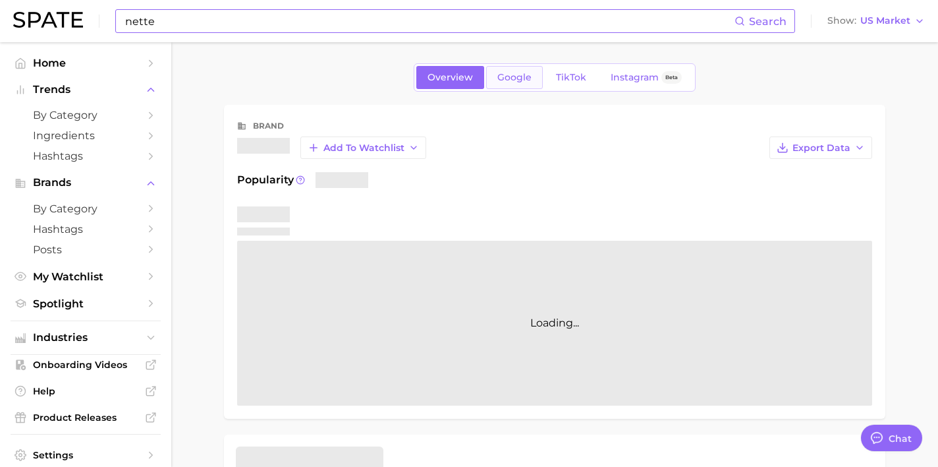
click at [508, 86] on link "Google" at bounding box center [514, 77] width 57 height 23
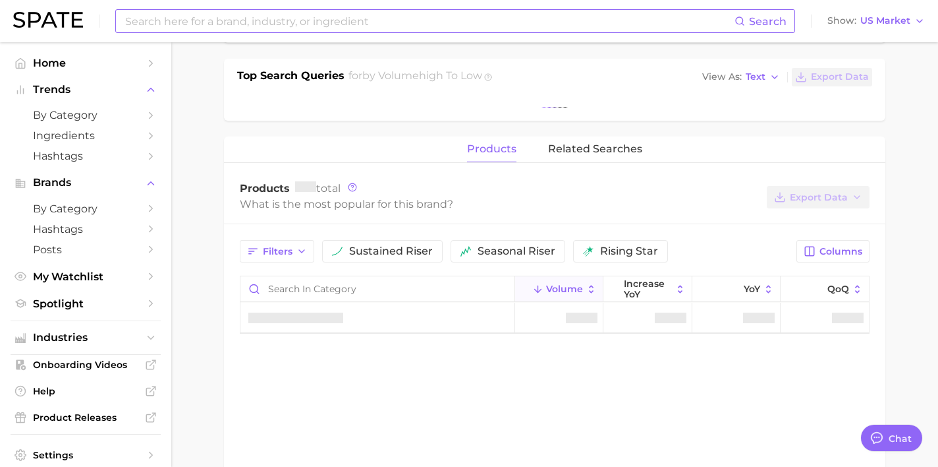
scroll to position [420, 0]
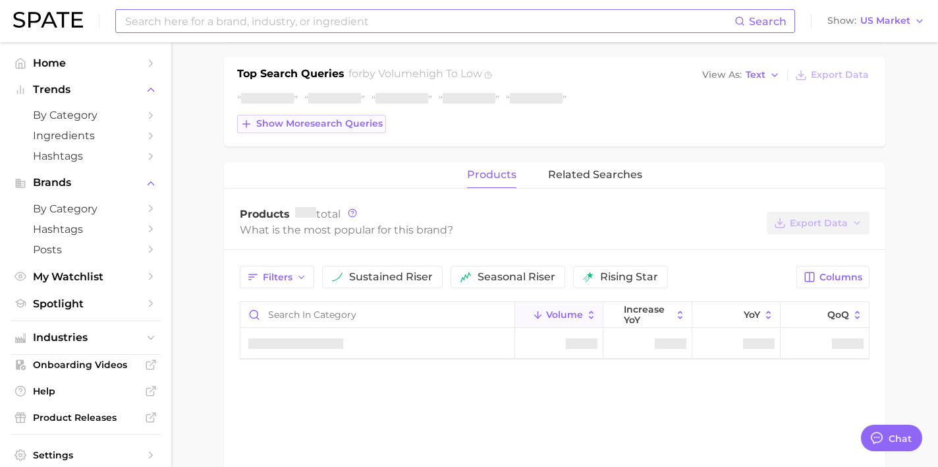
click at [312, 125] on span "Show more search queries" at bounding box center [319, 123] width 127 height 11
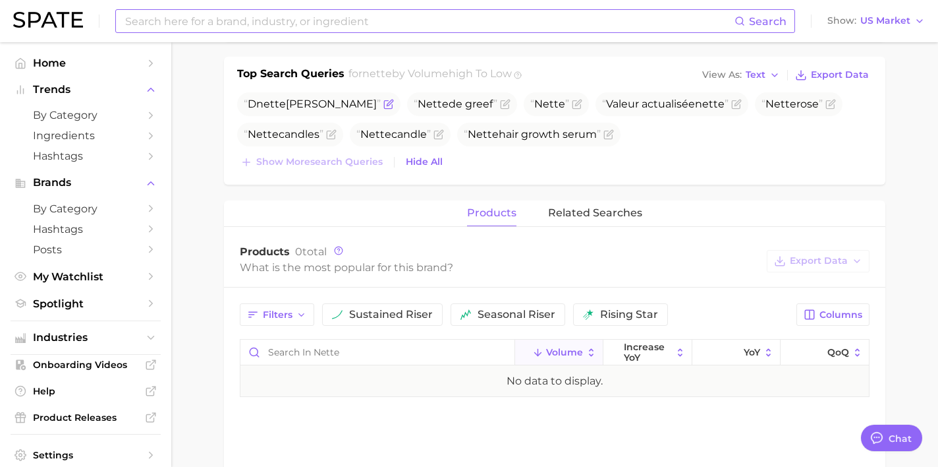
click at [384, 108] on icon "Flag as miscategorized or irrelevant" at bounding box center [388, 105] width 8 height 8
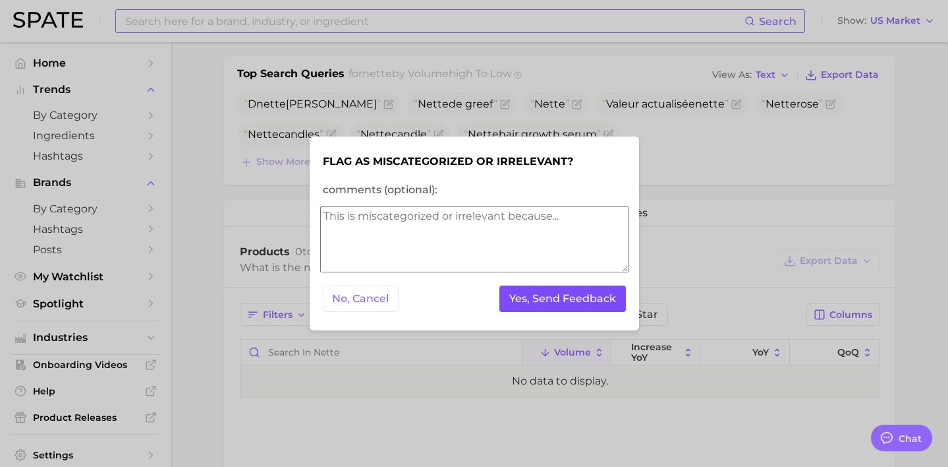
click at [521, 297] on button "Yes, Send Feedback" at bounding box center [563, 298] width 127 height 27
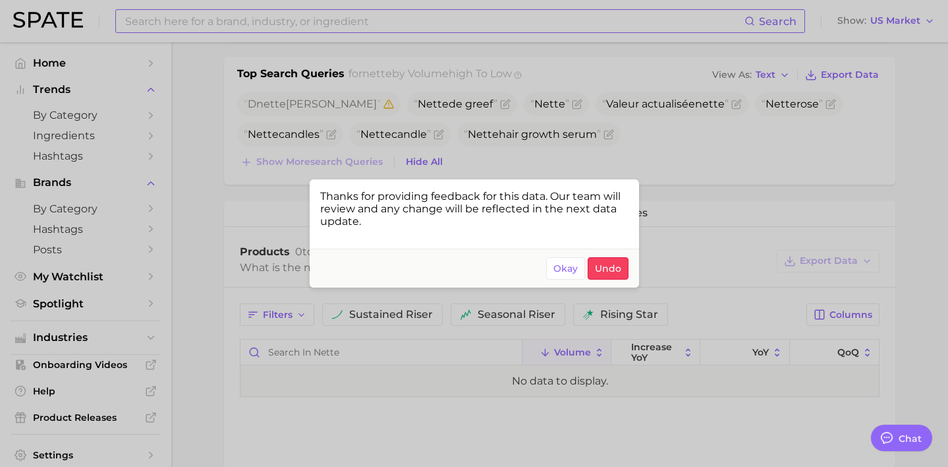
click at [403, 121] on div at bounding box center [474, 233] width 948 height 467
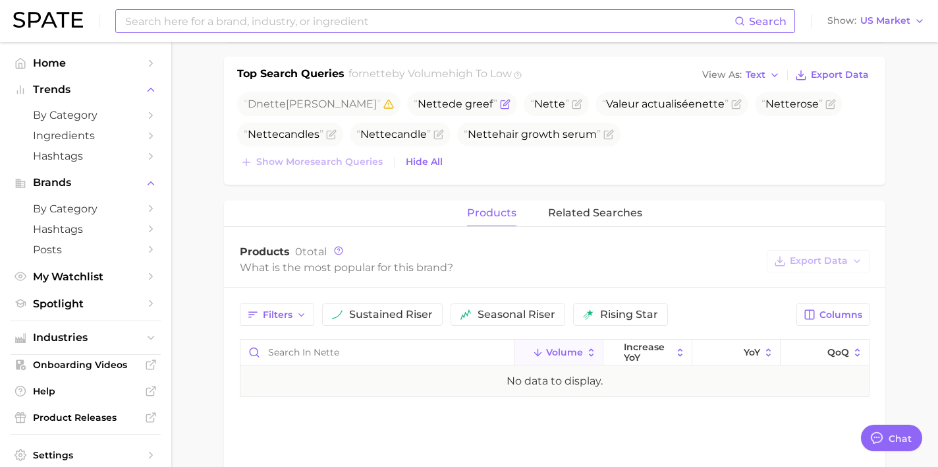
click at [457, 109] on span "[PERSON_NAME]" at bounding box center [462, 104] width 110 height 24
click at [500, 105] on icon "Flag as miscategorized or irrelevant" at bounding box center [505, 104] width 11 height 11
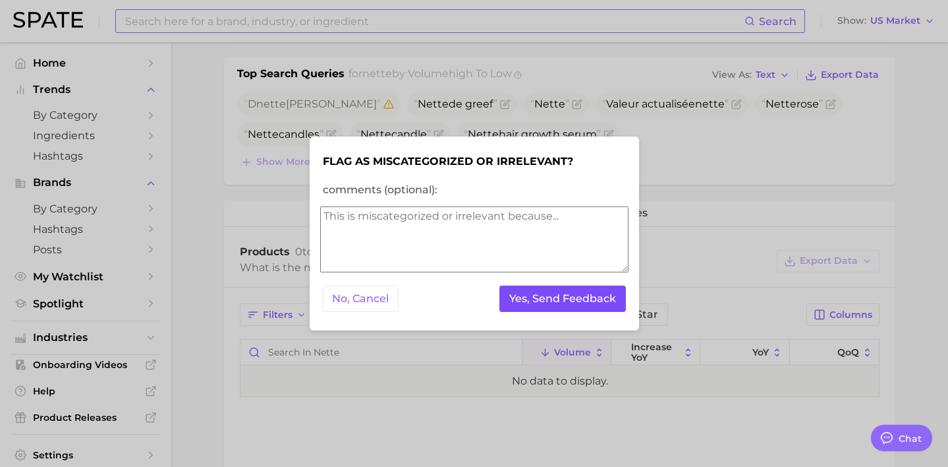
click at [548, 295] on button "Yes, Send Feedback" at bounding box center [563, 298] width 127 height 27
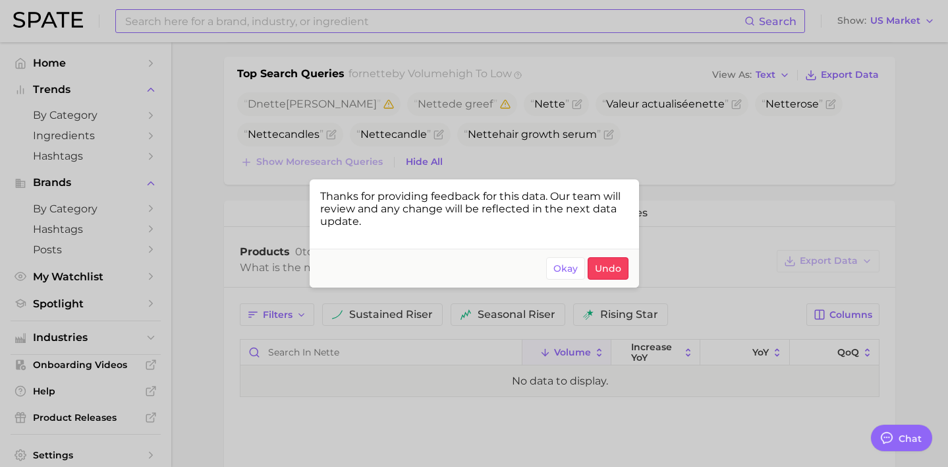
click at [554, 71] on div at bounding box center [474, 233] width 948 height 467
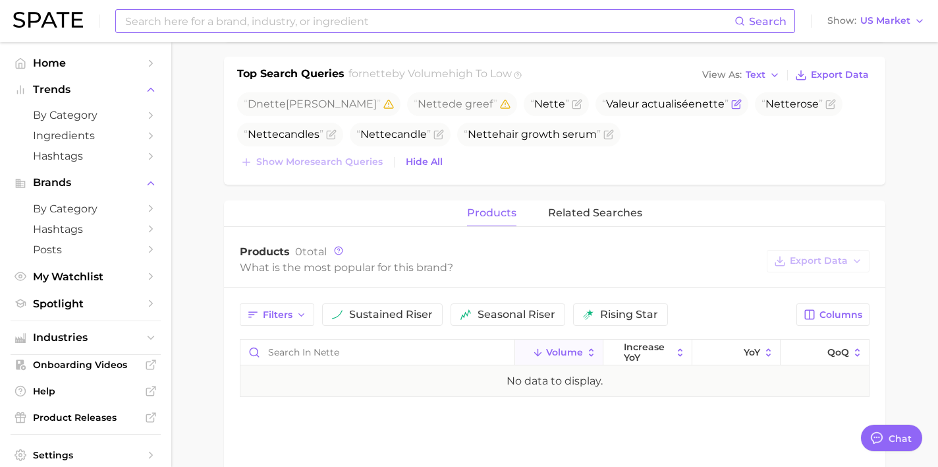
click at [732, 102] on icon "Flag as miscategorized or irrelevant" at bounding box center [736, 105] width 8 height 8
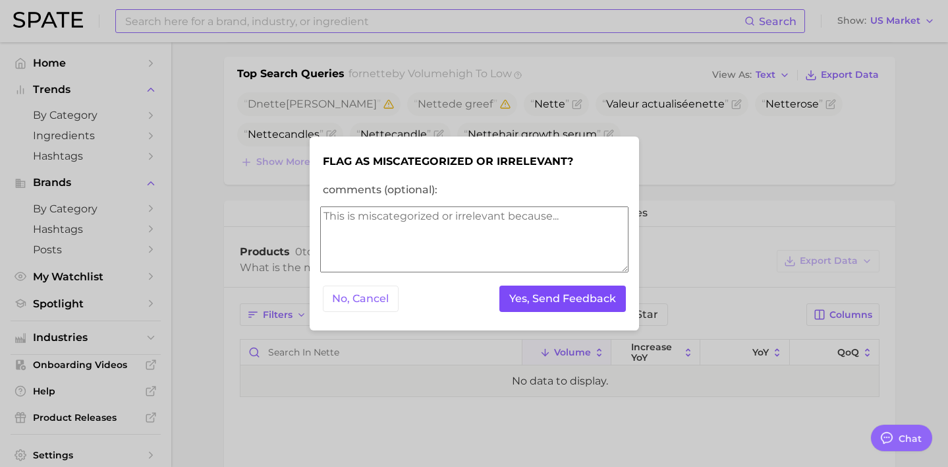
click at [579, 299] on button "Yes, Send Feedback" at bounding box center [563, 298] width 127 height 27
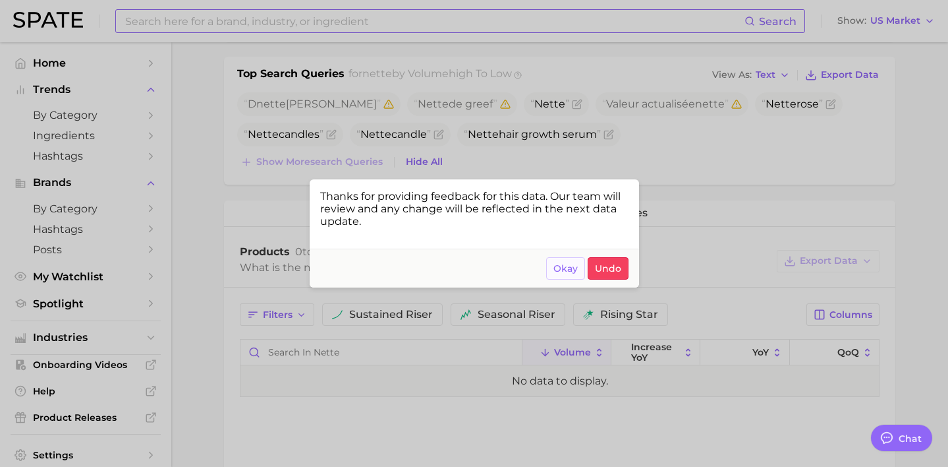
click at [577, 273] on span "Okay" at bounding box center [566, 268] width 24 height 11
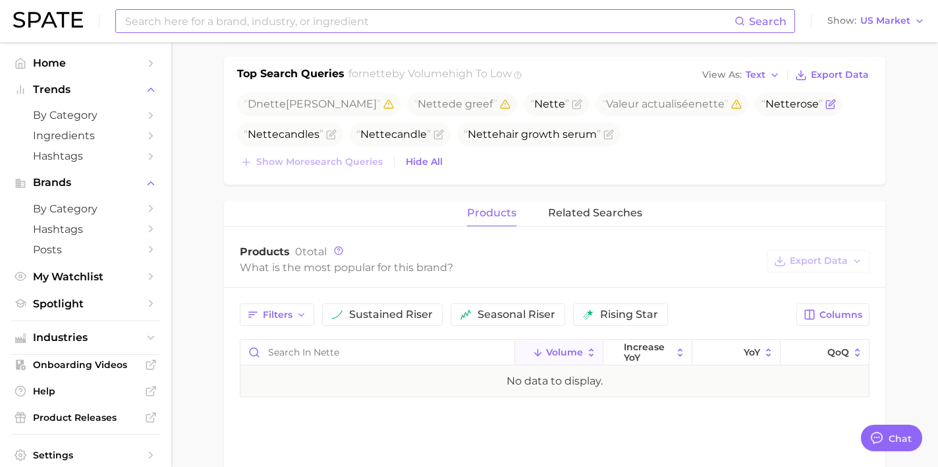
click at [784, 111] on span "[PERSON_NAME]" at bounding box center [799, 104] width 88 height 24
click at [826, 104] on icon "Flag as miscategorized or irrelevant" at bounding box center [831, 104] width 11 height 11
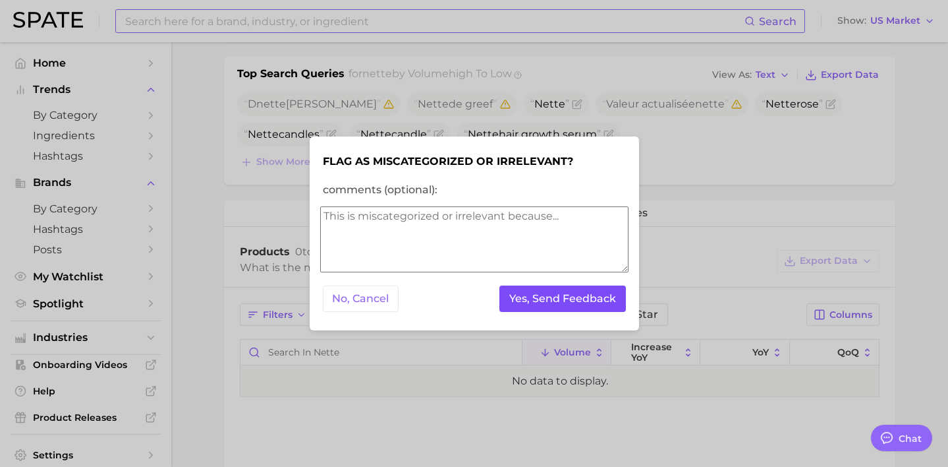
click at [585, 304] on button "Yes, Send Feedback" at bounding box center [563, 298] width 127 height 27
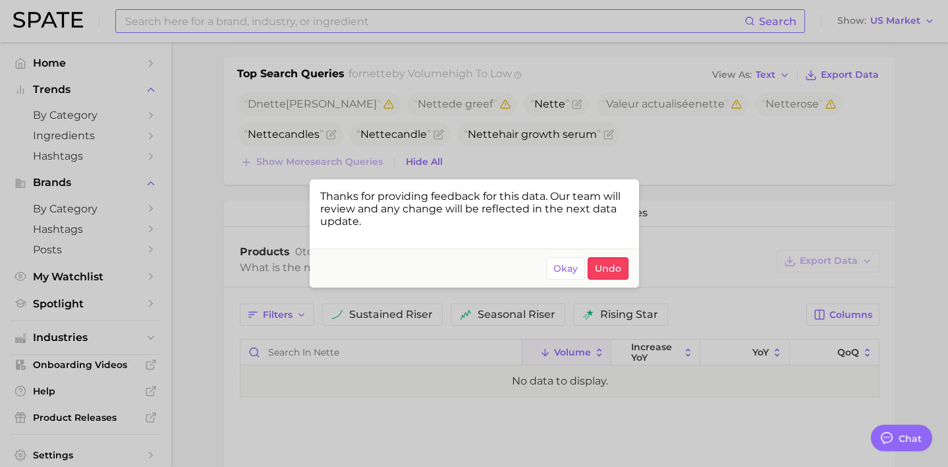
click at [411, 33] on div at bounding box center [474, 233] width 948 height 467
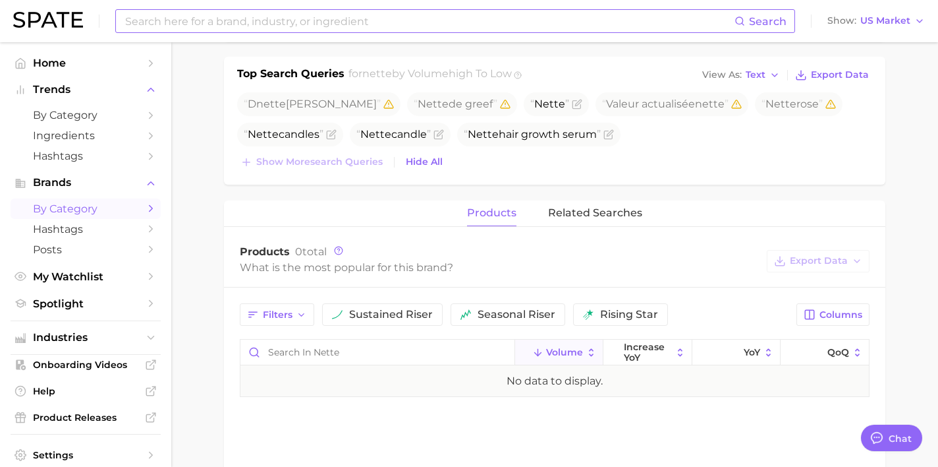
click at [106, 205] on span "by Category" at bounding box center [85, 208] width 105 height 13
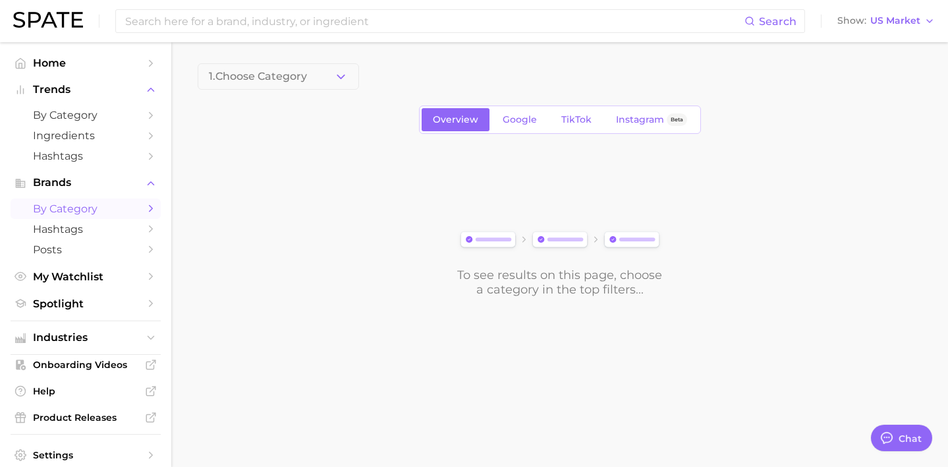
click at [304, 78] on span "1. Choose Category" at bounding box center [258, 77] width 98 height 12
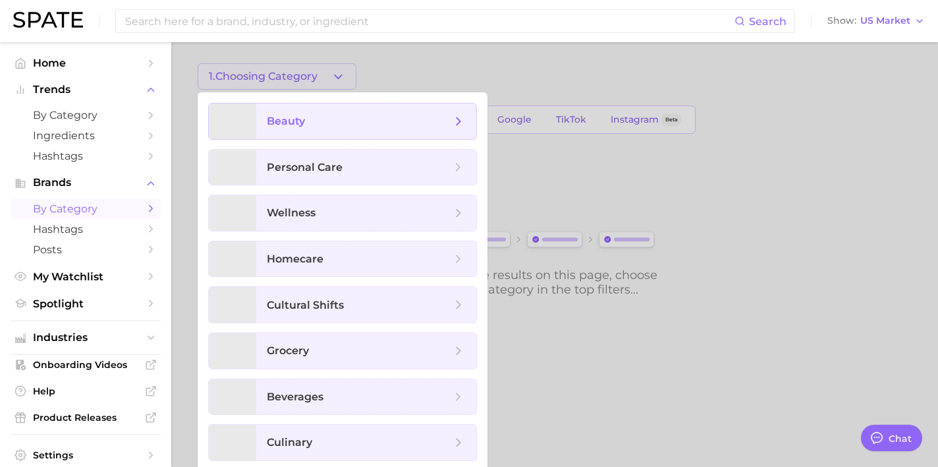
click at [297, 114] on span "beauty" at bounding box center [359, 121] width 185 height 14
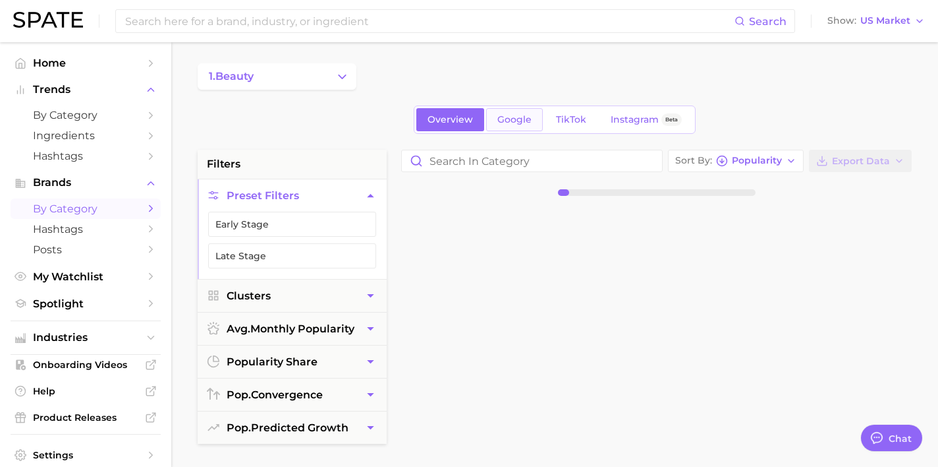
click at [500, 123] on span "Google" at bounding box center [515, 119] width 34 height 11
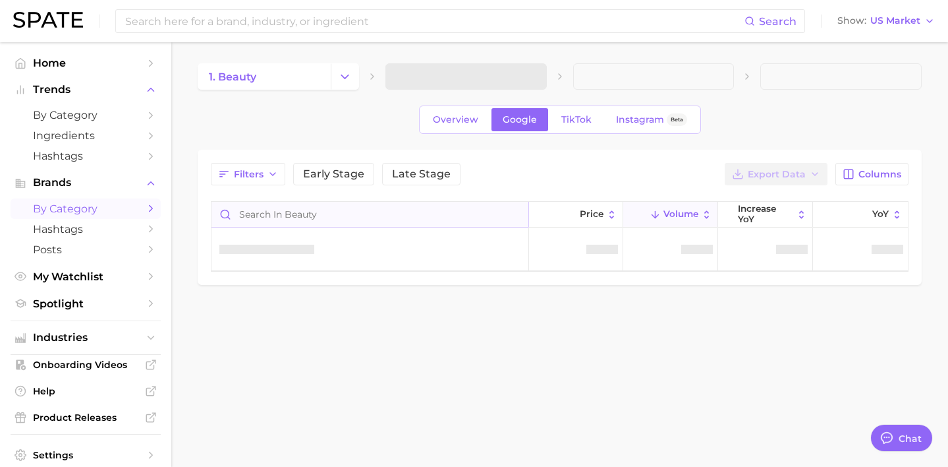
click at [459, 210] on input "Search in beauty" at bounding box center [370, 214] width 317 height 25
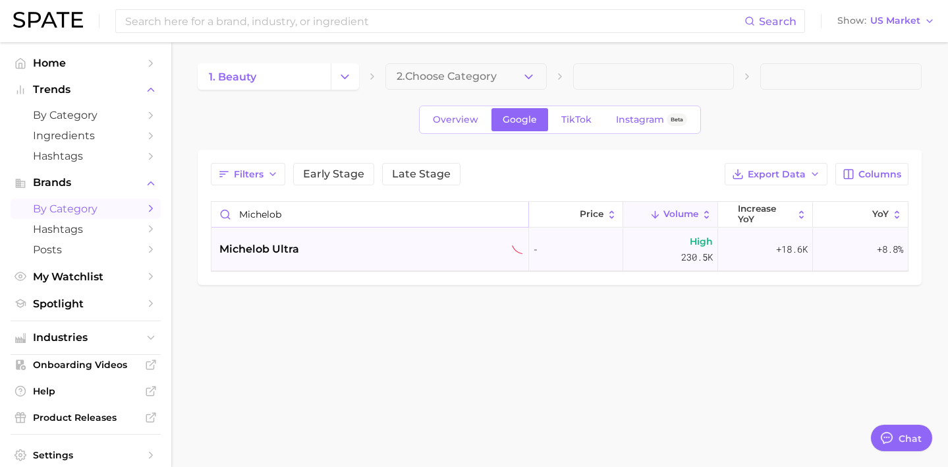
type input "michelob"
click at [359, 260] on div "michelob ultra" at bounding box center [371, 249] width 318 height 43
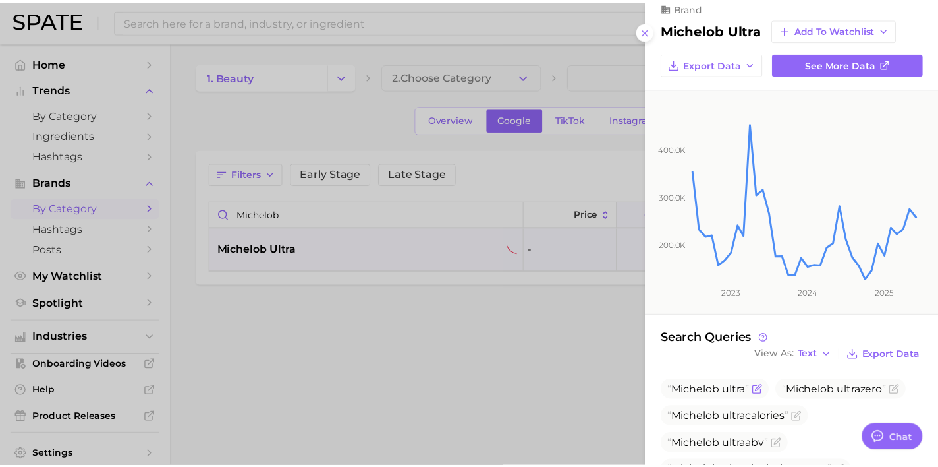
scroll to position [48, 0]
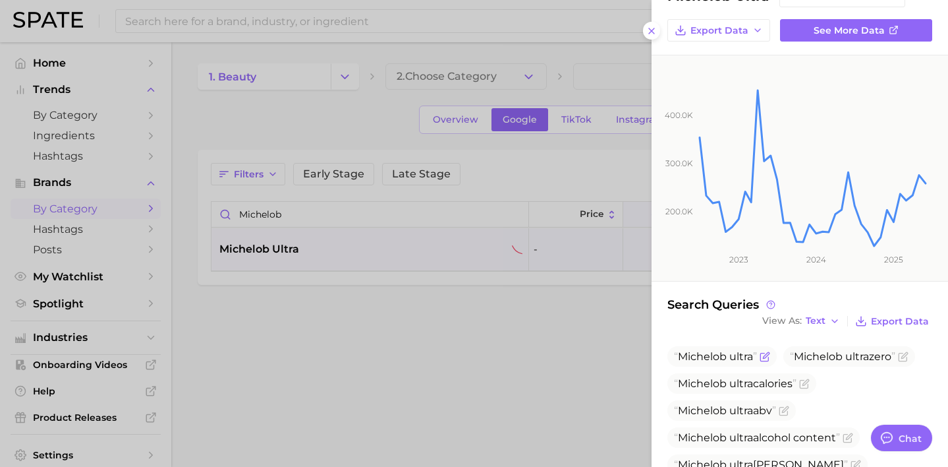
click at [763, 353] on icon "Flag as miscategorized or irrelevant" at bounding box center [765, 356] width 11 height 11
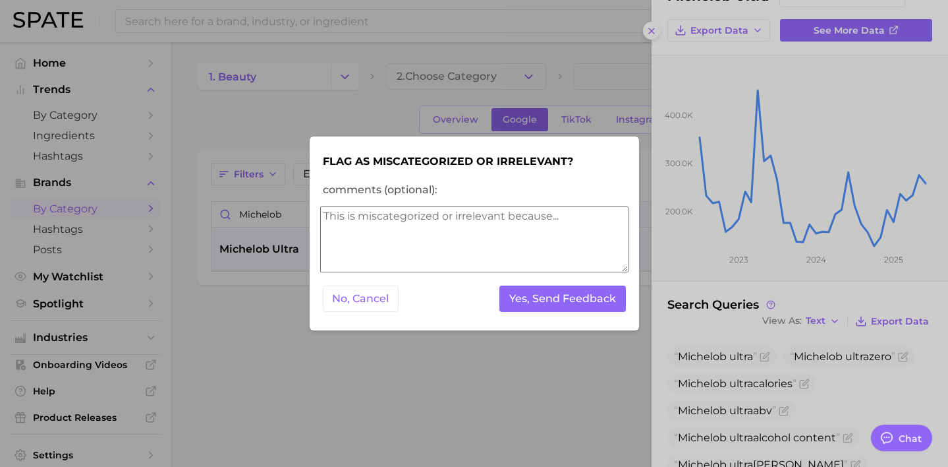
click at [494, 232] on textarea "comments (optional):" at bounding box center [474, 239] width 308 height 66
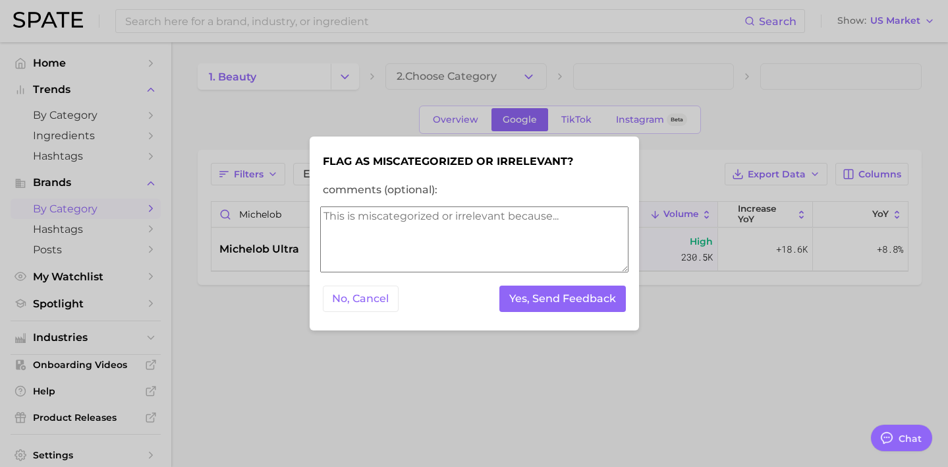
click at [494, 232] on textarea "comments (optional):" at bounding box center [474, 239] width 308 height 66
type textarea "appears in Beauty"
click at [539, 305] on button "Yes, Send Feedback" at bounding box center [563, 298] width 127 height 27
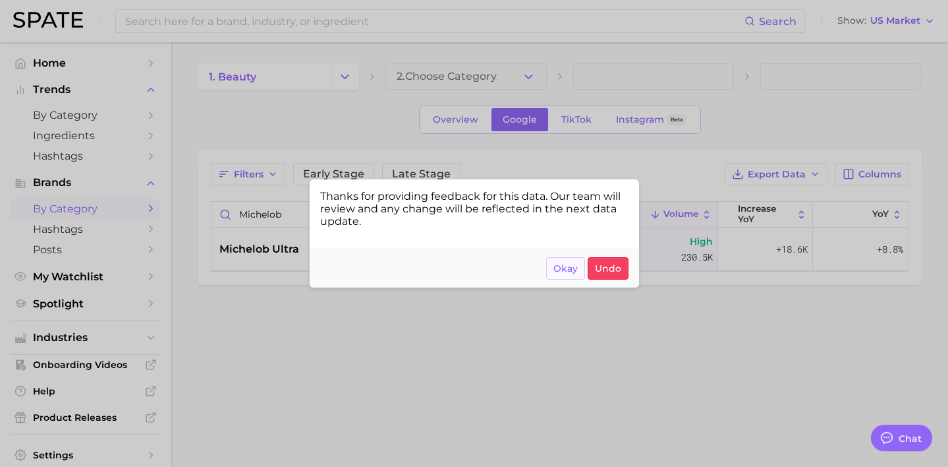
click at [558, 270] on span "Okay" at bounding box center [566, 268] width 24 height 11
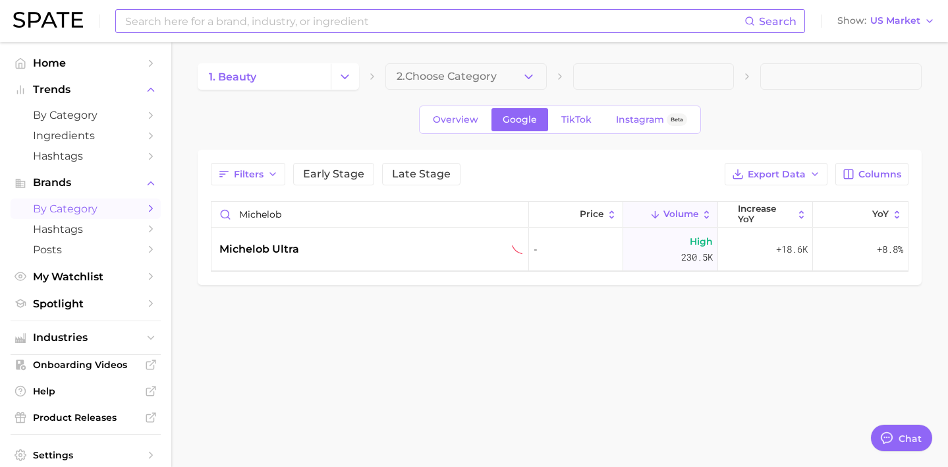
click at [235, 24] on input at bounding box center [434, 21] width 621 height 22
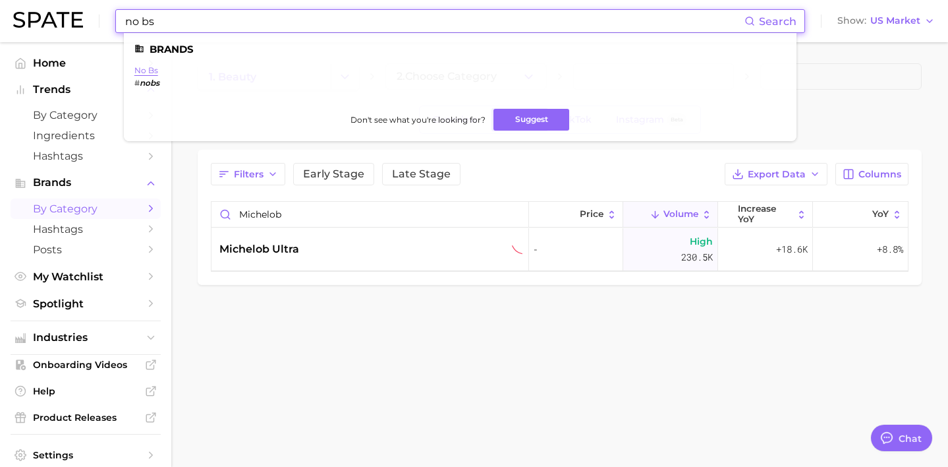
type input "no bs"
click at [140, 67] on link "no bs" at bounding box center [146, 70] width 24 height 10
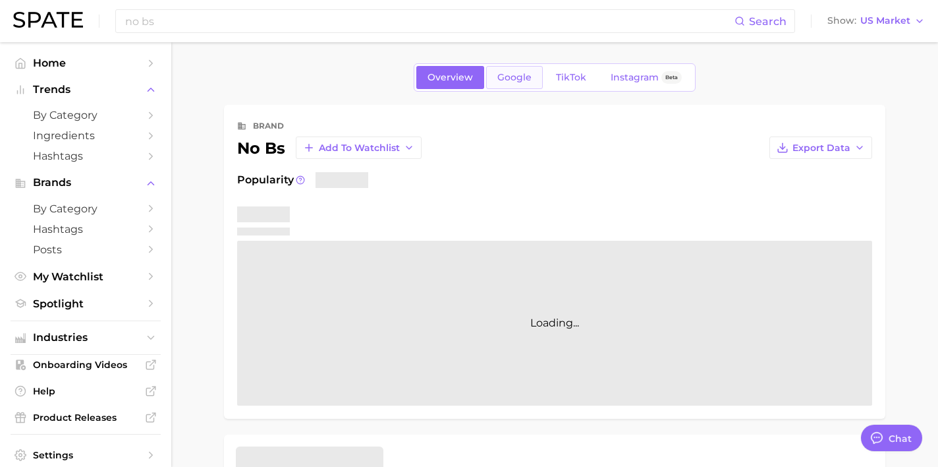
click at [513, 75] on span "Google" at bounding box center [515, 77] width 34 height 11
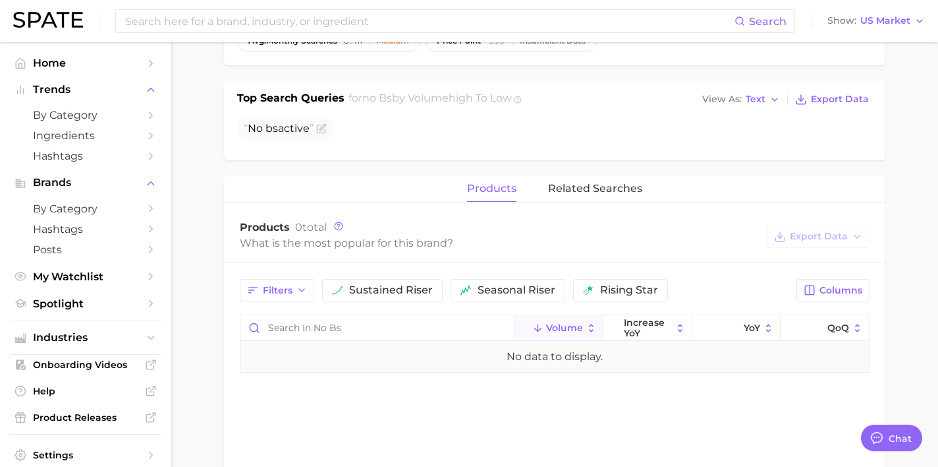
scroll to position [398, 0]
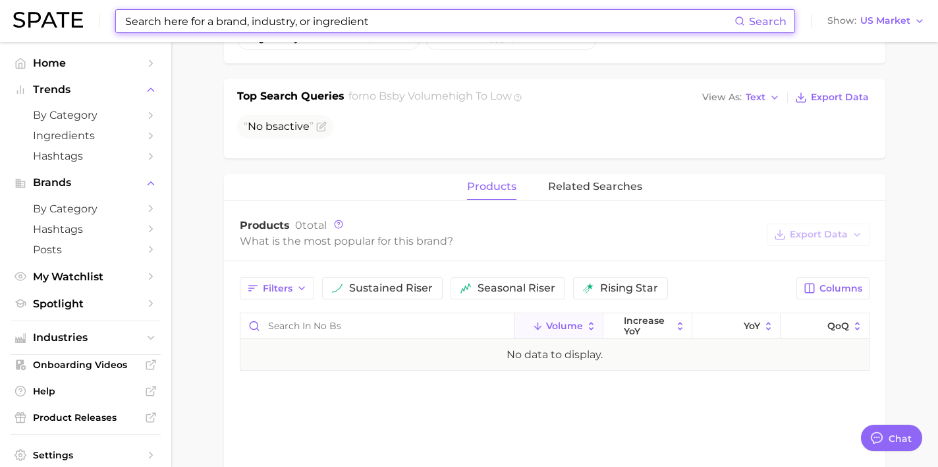
click at [277, 26] on input at bounding box center [429, 21] width 611 height 22
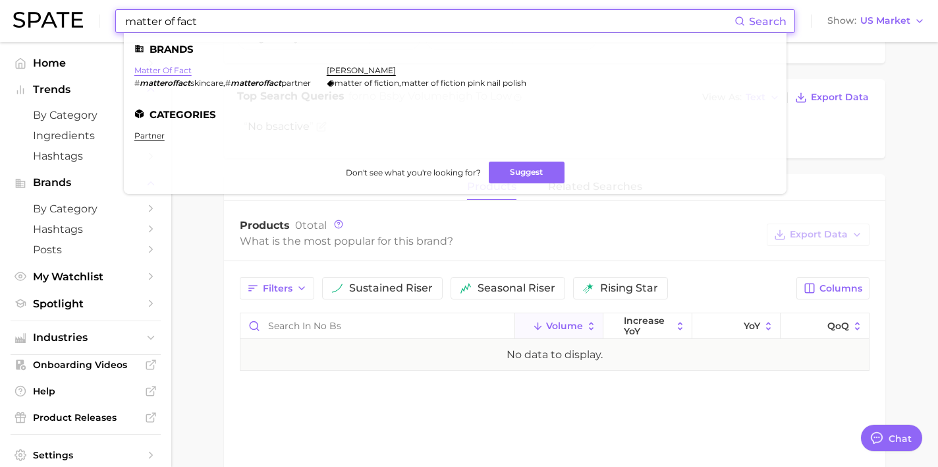
type input "matter of fact"
click at [179, 71] on link "matter of fact" at bounding box center [162, 70] width 57 height 10
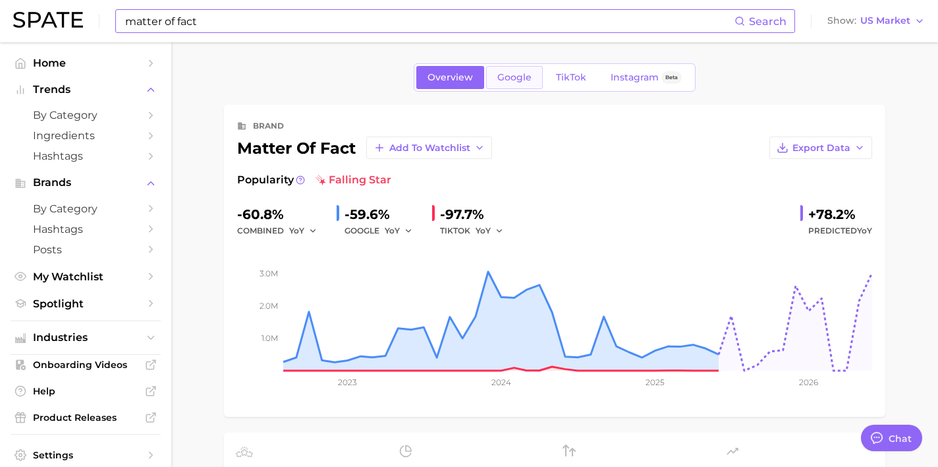
click at [501, 86] on link "Google" at bounding box center [514, 77] width 57 height 23
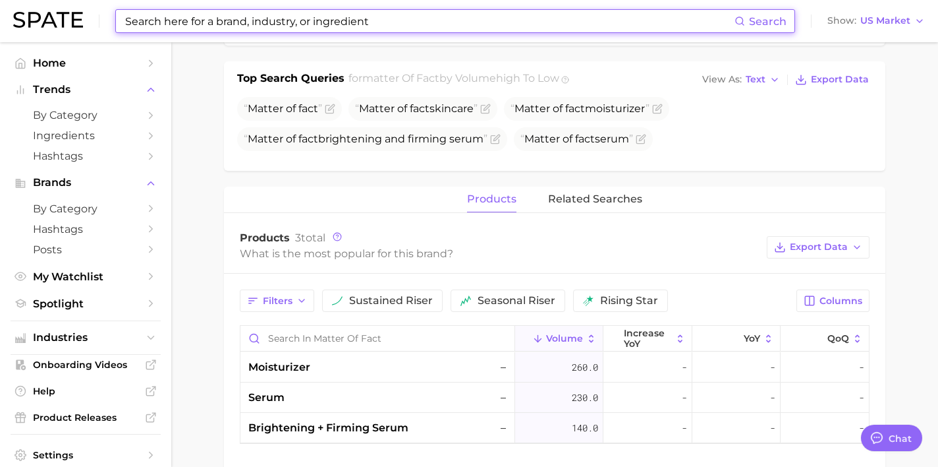
scroll to position [416, 0]
click at [388, 19] on input at bounding box center [429, 21] width 611 height 22
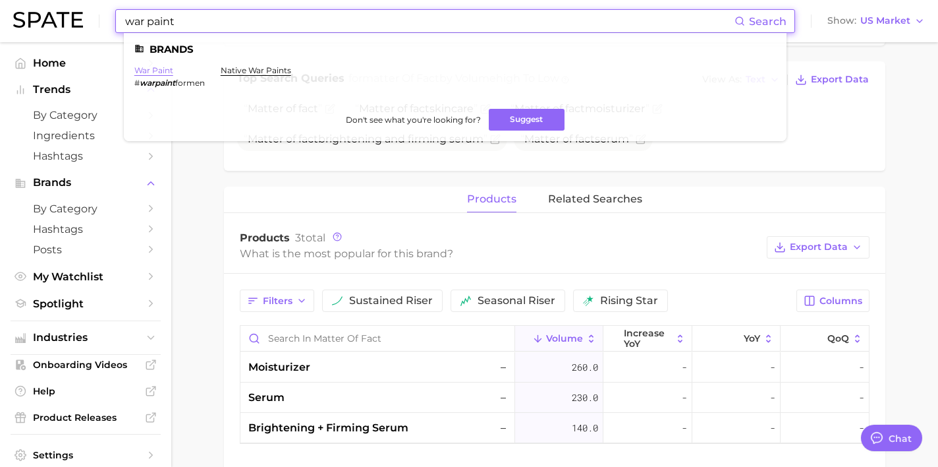
type input "war paint"
click at [161, 69] on link "war paint" at bounding box center [153, 70] width 39 height 10
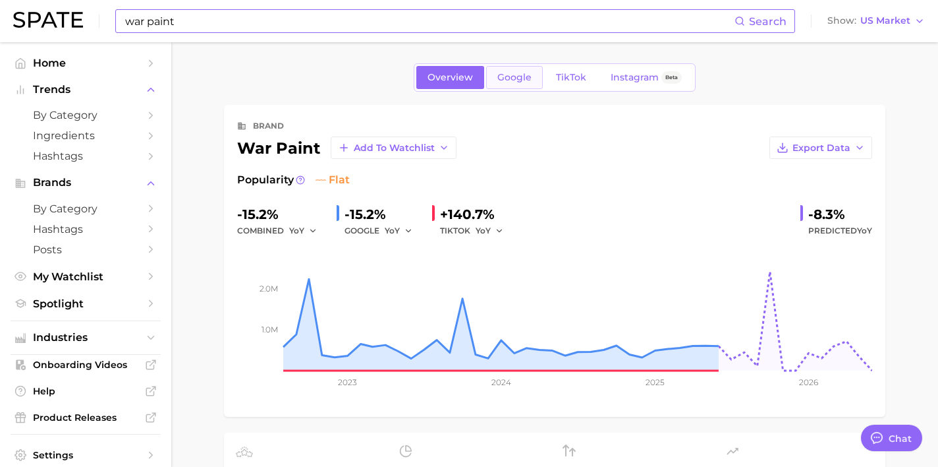
click at [501, 75] on span "Google" at bounding box center [515, 77] width 34 height 11
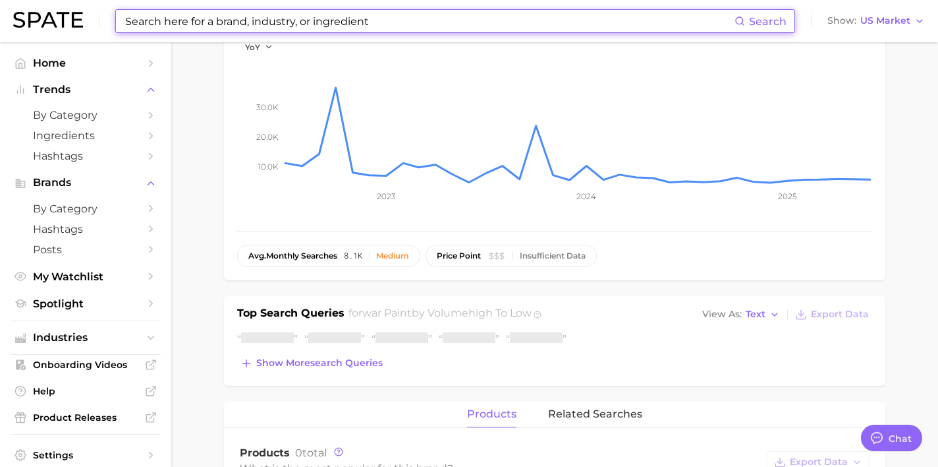
scroll to position [411, 0]
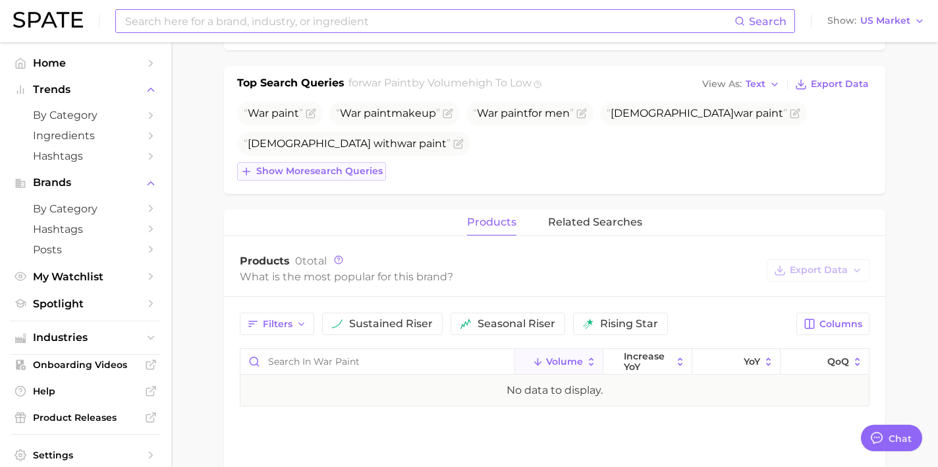
click at [343, 169] on span "Show more search queries" at bounding box center [319, 170] width 127 height 11
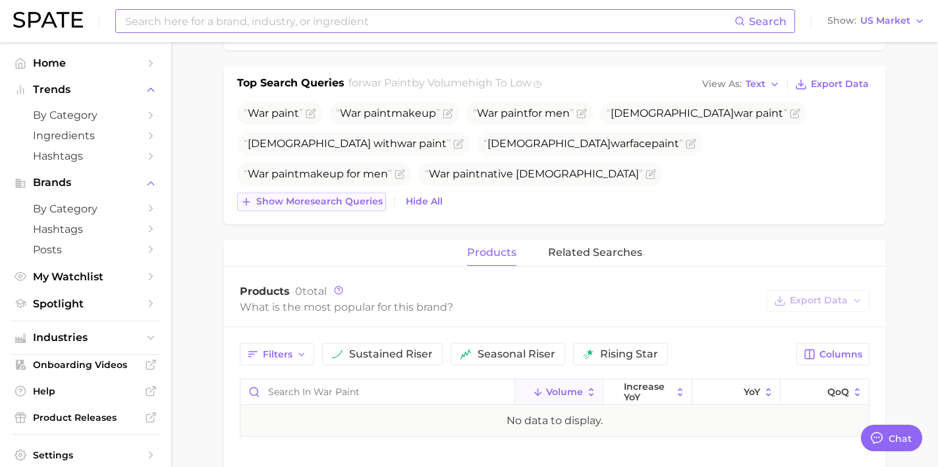
click at [358, 202] on span "Show more search queries" at bounding box center [319, 201] width 127 height 11
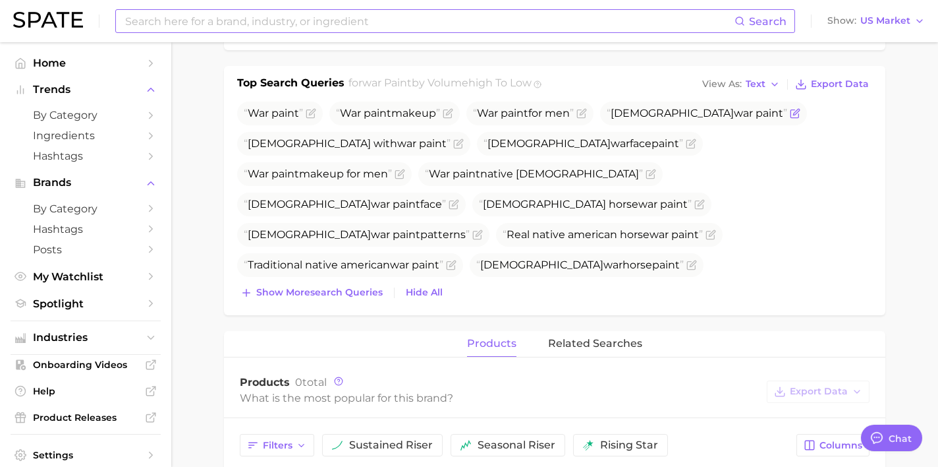
click at [791, 114] on icon "Flag as miscategorized or irrelevant" at bounding box center [795, 114] width 8 height 8
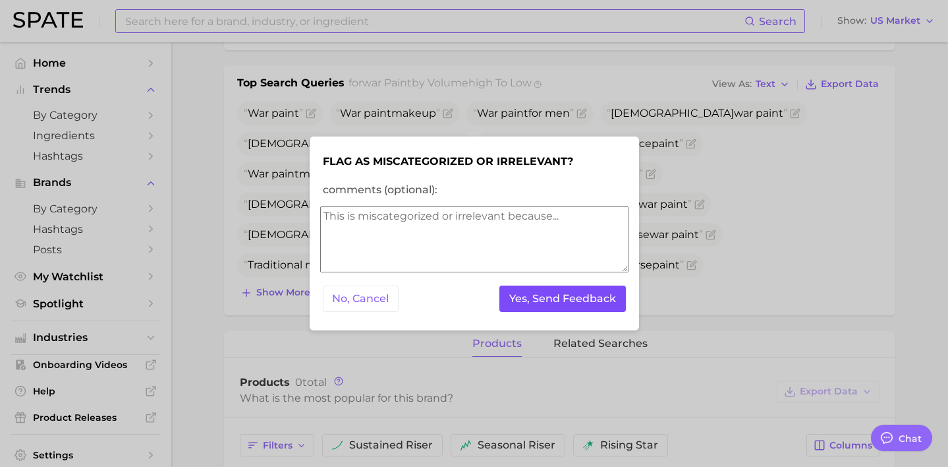
click at [571, 306] on button "Yes, Send Feedback" at bounding box center [563, 298] width 127 height 27
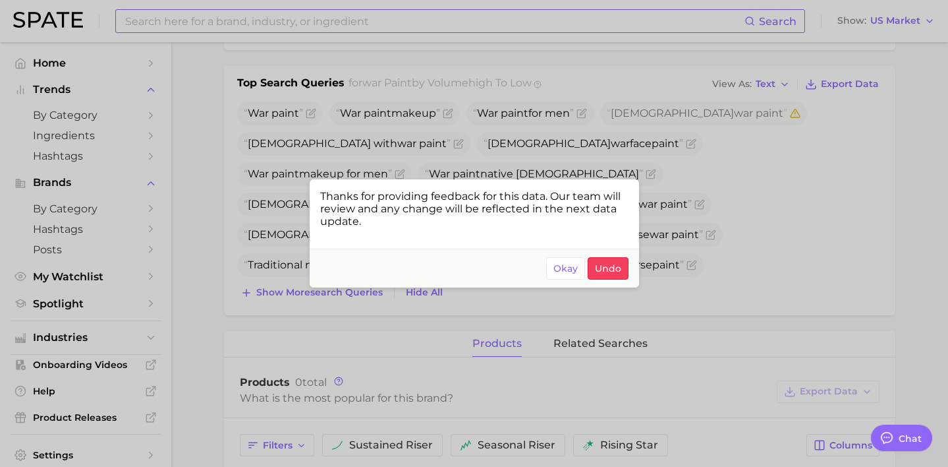
click at [761, 235] on div at bounding box center [474, 233] width 948 height 467
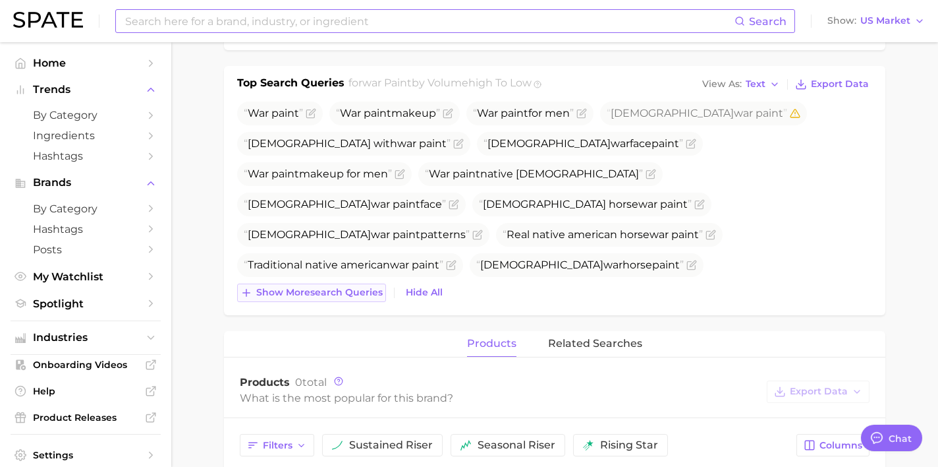
click at [354, 296] on span "Show more search queries" at bounding box center [319, 292] width 127 height 11
click at [455, 260] on icon "Flag as miscategorized or irrelevant" at bounding box center [451, 265] width 11 height 11
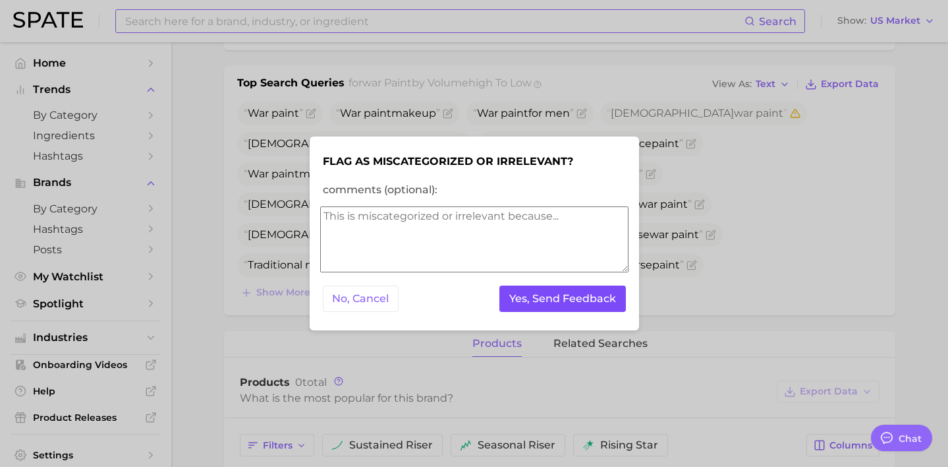
click at [526, 308] on button "Yes, Send Feedback" at bounding box center [563, 298] width 127 height 27
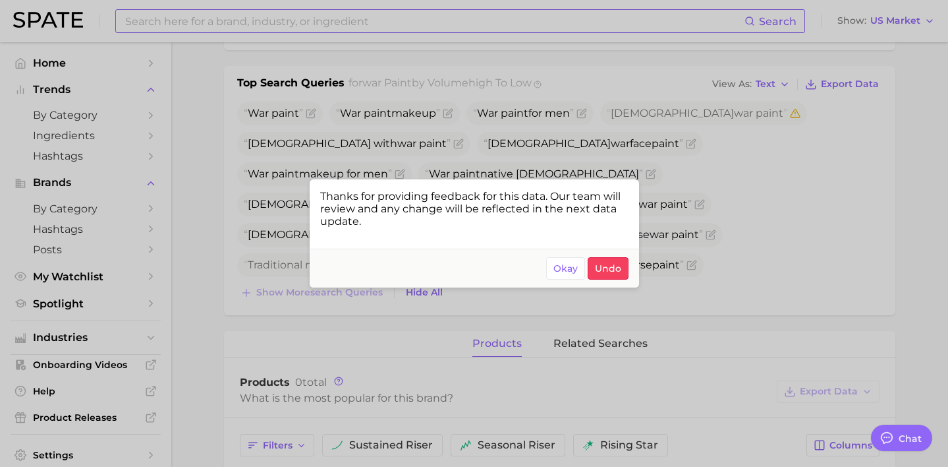
click at [707, 267] on div at bounding box center [474, 233] width 948 height 467
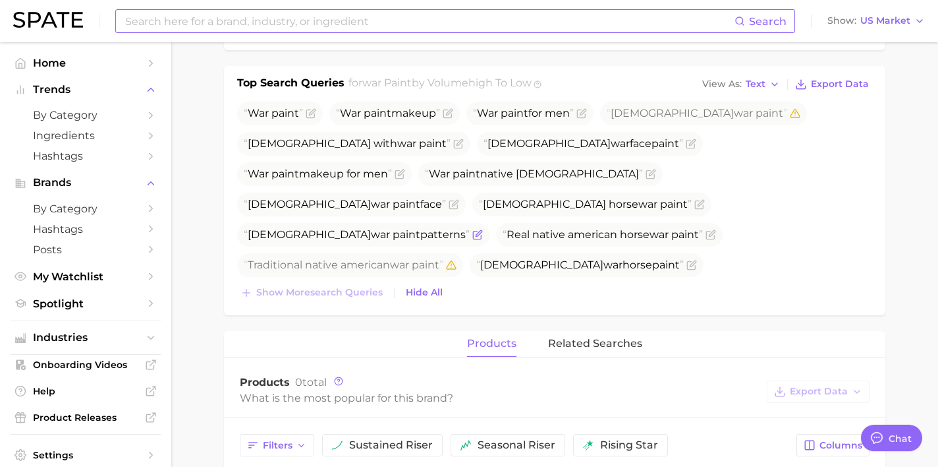
click at [470, 229] on span at bounding box center [476, 234] width 13 height 11
click at [473, 229] on icon "Flag as miscategorized or irrelevant" at bounding box center [478, 234] width 11 height 11
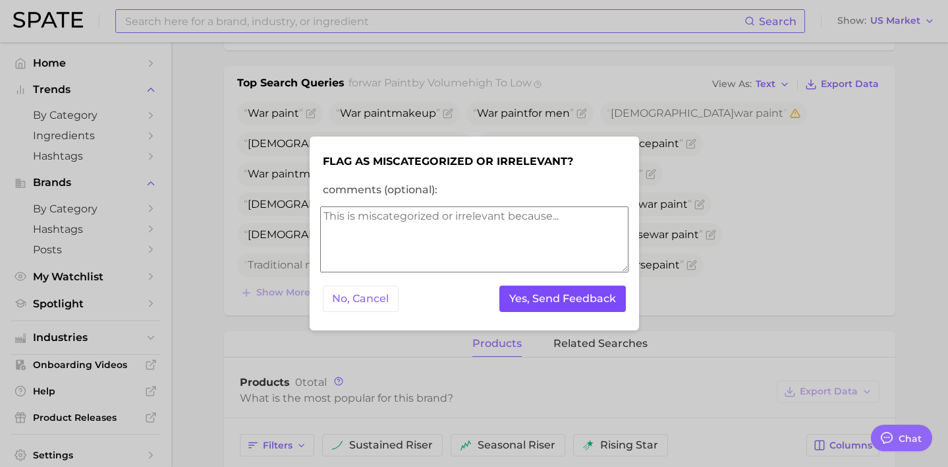
click at [529, 305] on button "Yes, Send Feedback" at bounding box center [563, 298] width 127 height 27
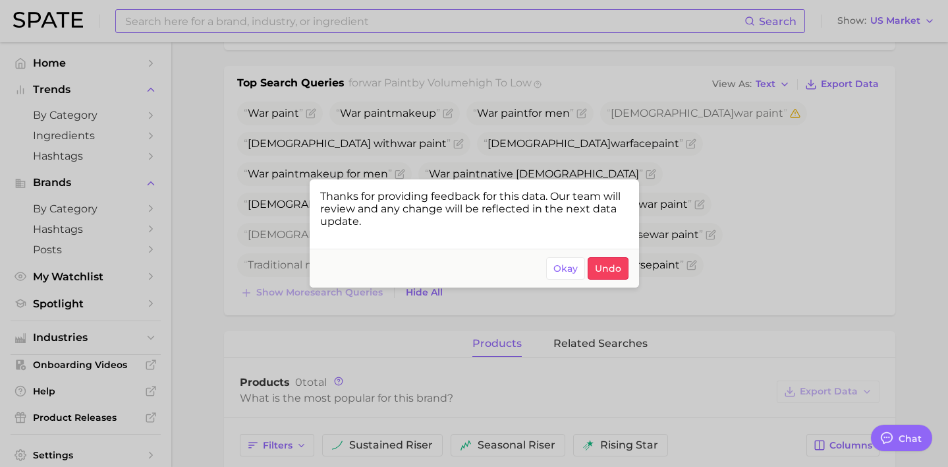
click at [696, 269] on div at bounding box center [474, 233] width 948 height 467
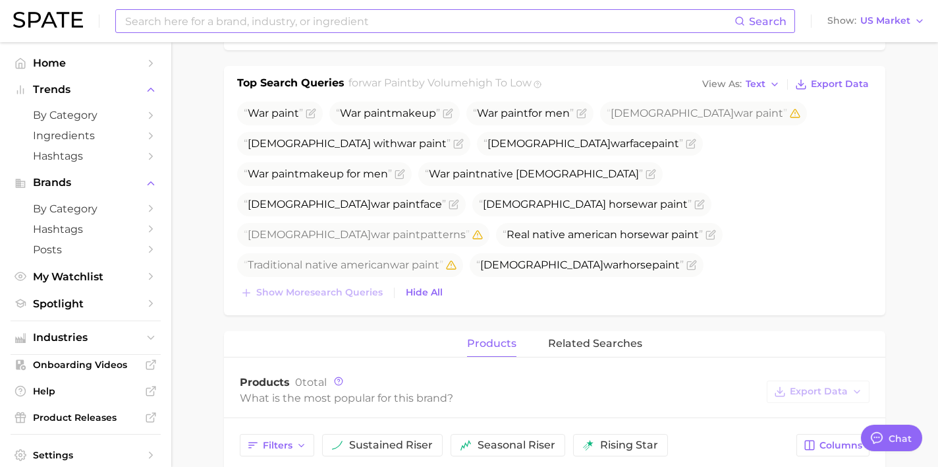
click at [604, 292] on icon "Flag as miscategorized or irrelevant" at bounding box center [608, 296] width 8 height 8
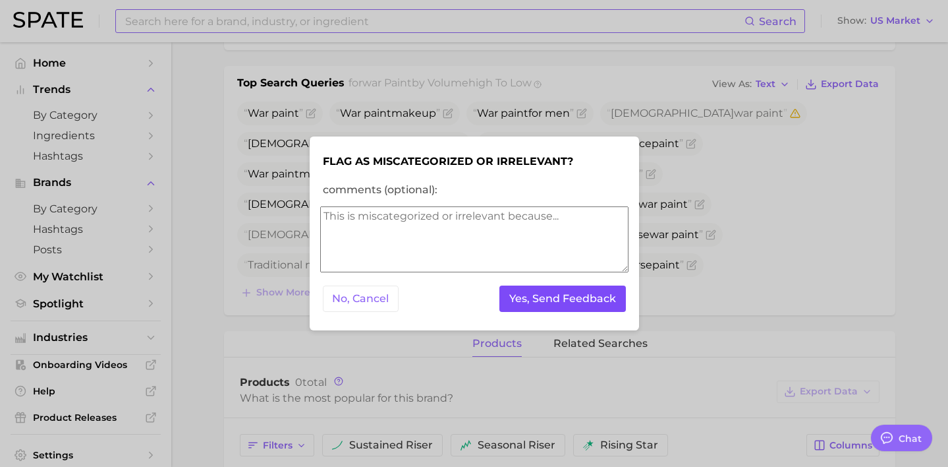
click at [567, 304] on button "Yes, Send Feedback" at bounding box center [563, 298] width 127 height 27
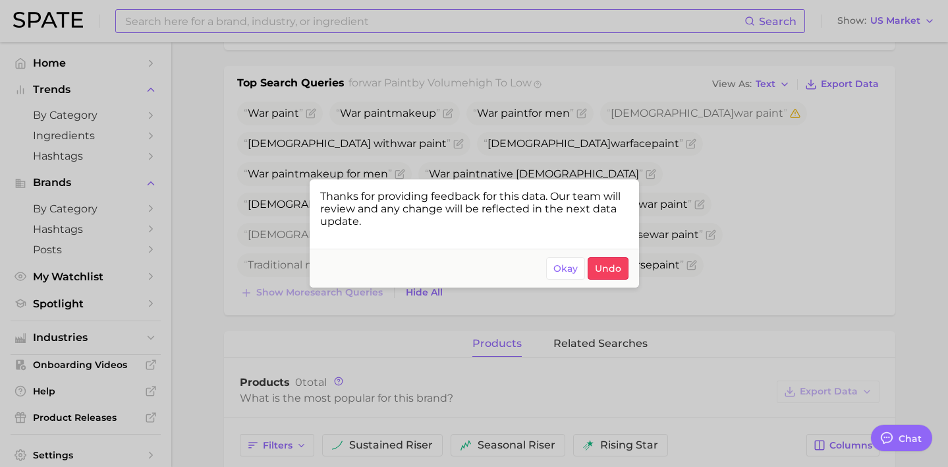
click at [678, 304] on div at bounding box center [474, 233] width 948 height 467
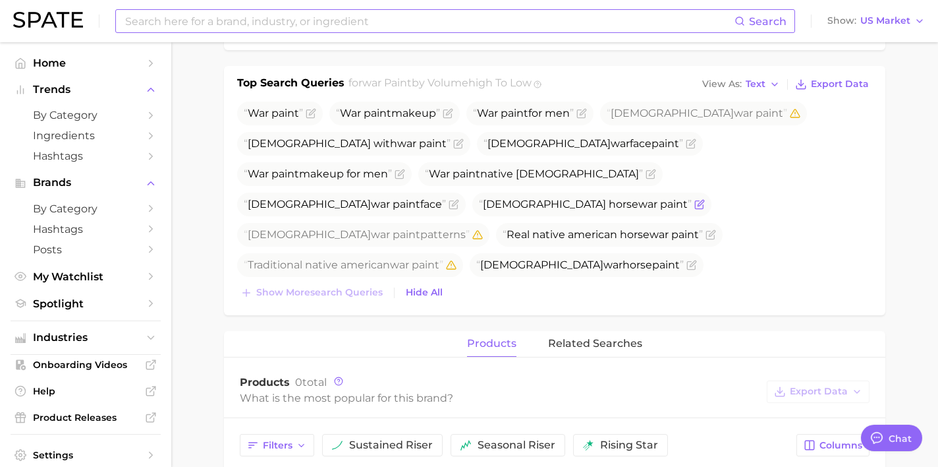
click at [705, 199] on icon "Flag as miscategorized or irrelevant" at bounding box center [700, 204] width 11 height 11
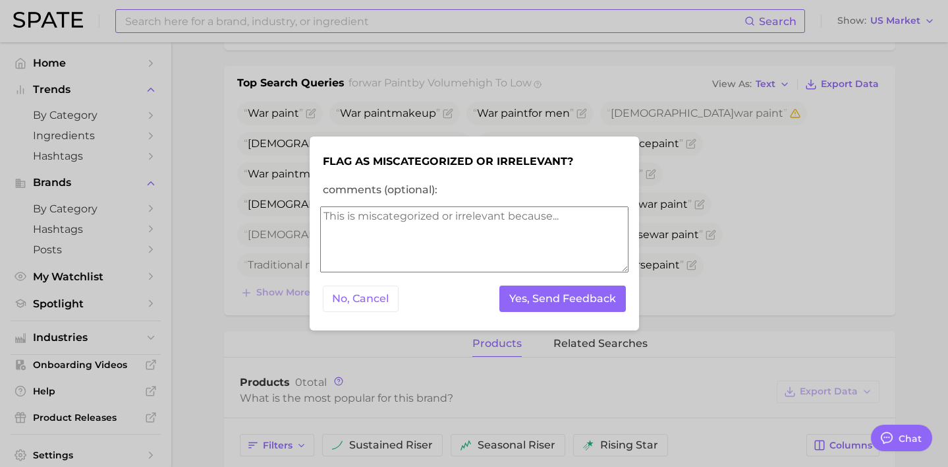
click at [557, 319] on form "Flag as miscategorized or irrelevant? comments (optional): No, Cancel Yes, Send…" at bounding box center [474, 233] width 308 height 173
click at [560, 312] on button "Yes, Send Feedback" at bounding box center [563, 298] width 127 height 27
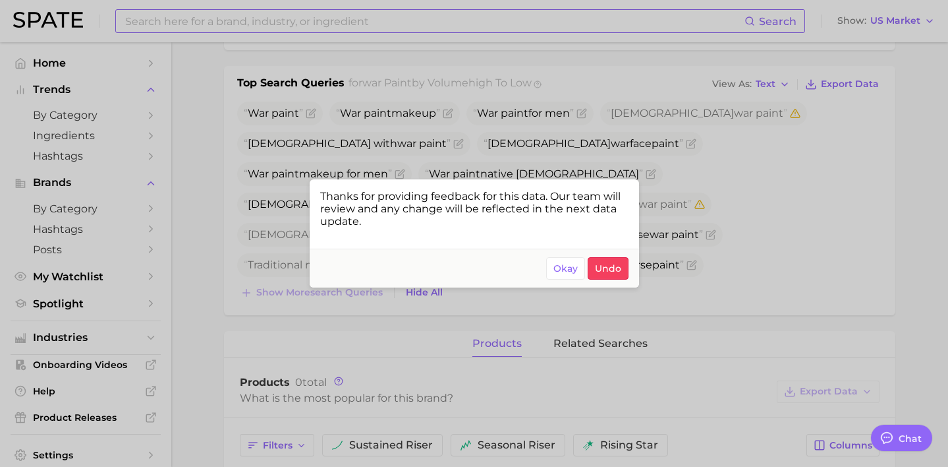
click at [748, 221] on div at bounding box center [474, 233] width 948 height 467
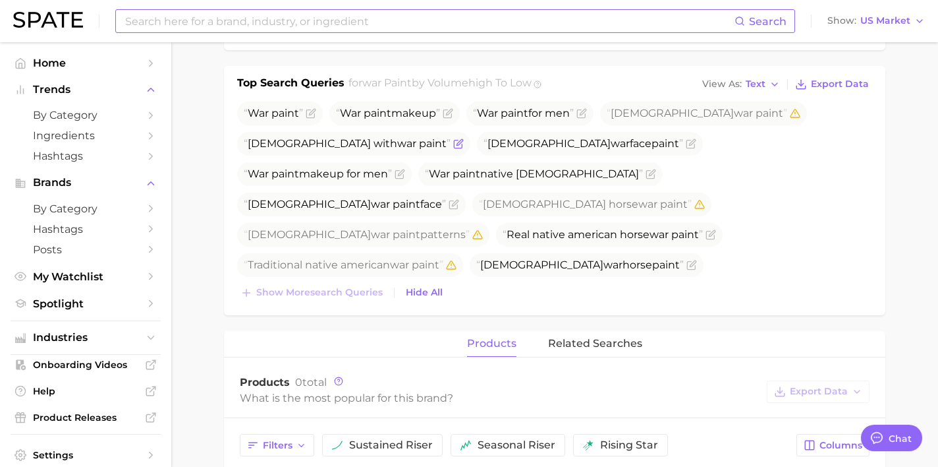
click at [453, 142] on icon "Flag as miscategorized or irrelevant" at bounding box center [458, 143] width 11 height 11
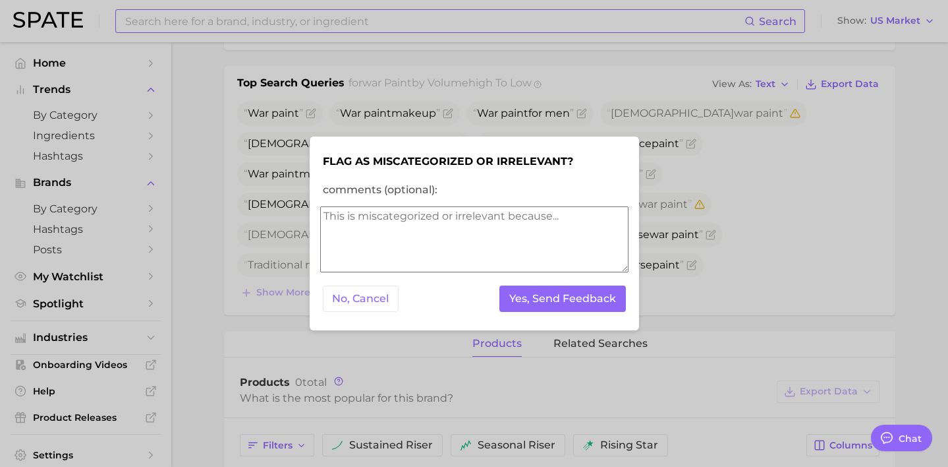
click at [522, 284] on div "No, Cancel Yes, Send Feedback" at bounding box center [474, 299] width 308 height 32
click at [526, 291] on button "Yes, Send Feedback" at bounding box center [563, 298] width 127 height 27
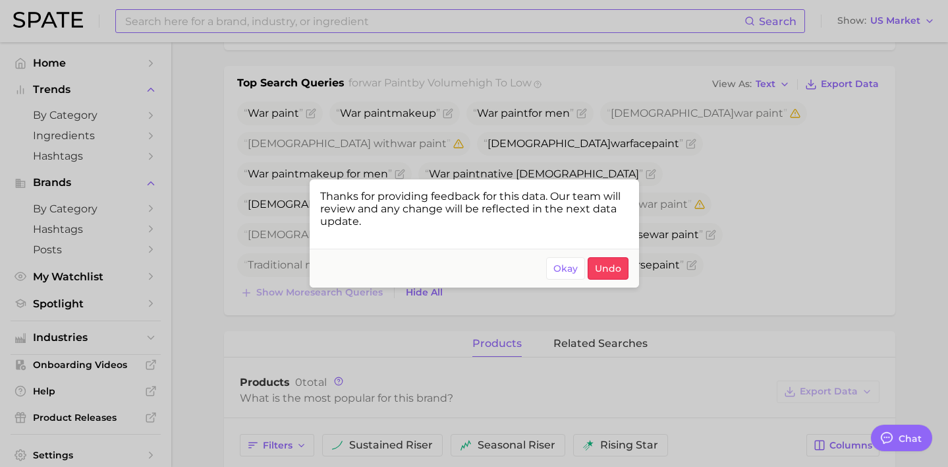
click at [670, 208] on div at bounding box center [474, 233] width 948 height 467
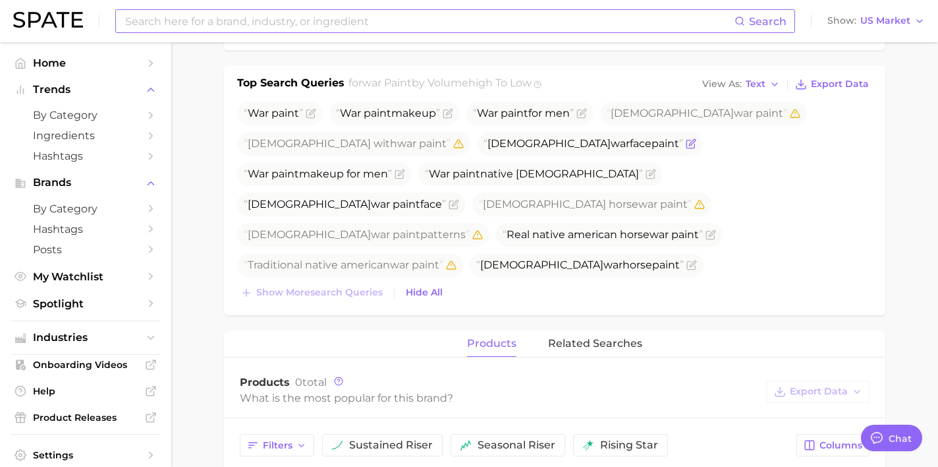
click at [683, 146] on span at bounding box center [689, 143] width 13 height 11
click at [687, 143] on icon "Flag as miscategorized or irrelevant" at bounding box center [691, 144] width 8 height 8
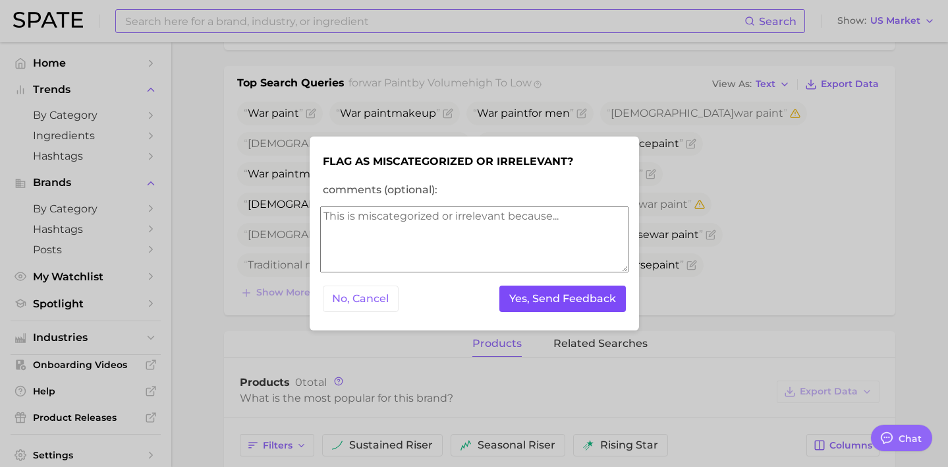
click at [552, 295] on button "Yes, Send Feedback" at bounding box center [563, 298] width 127 height 27
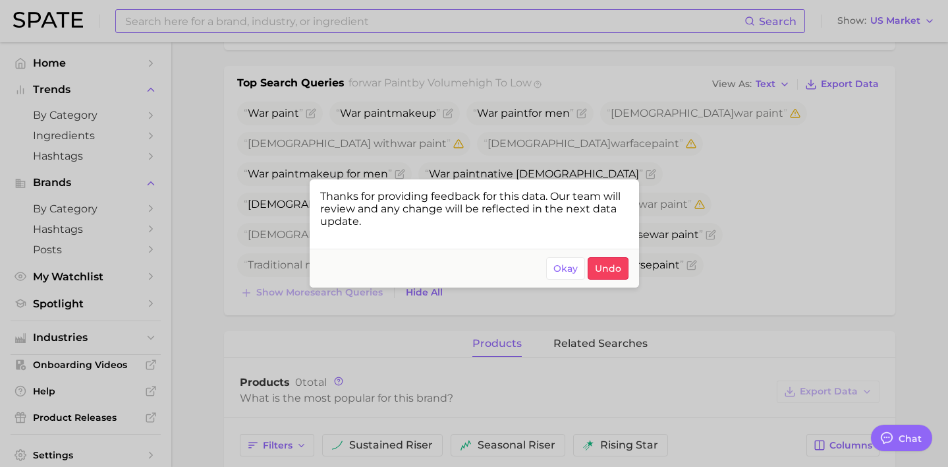
click at [701, 254] on div at bounding box center [474, 233] width 948 height 467
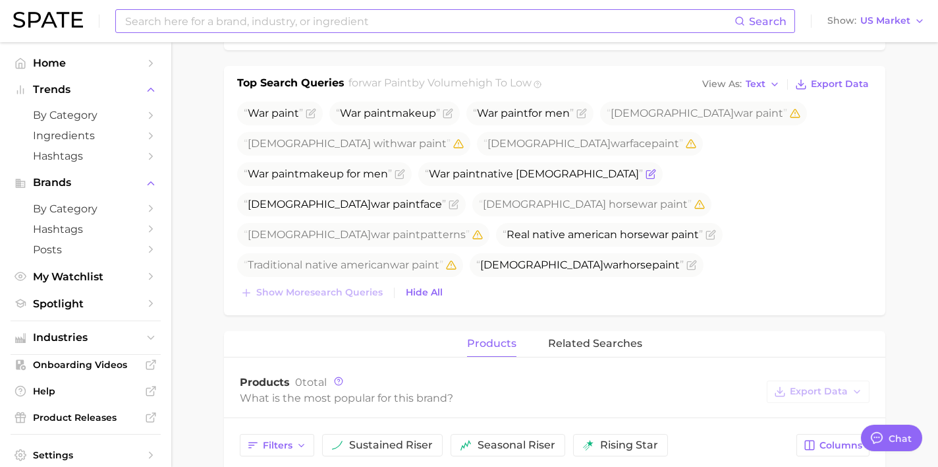
click at [646, 176] on icon "Flag as miscategorized or irrelevant" at bounding box center [651, 174] width 11 height 11
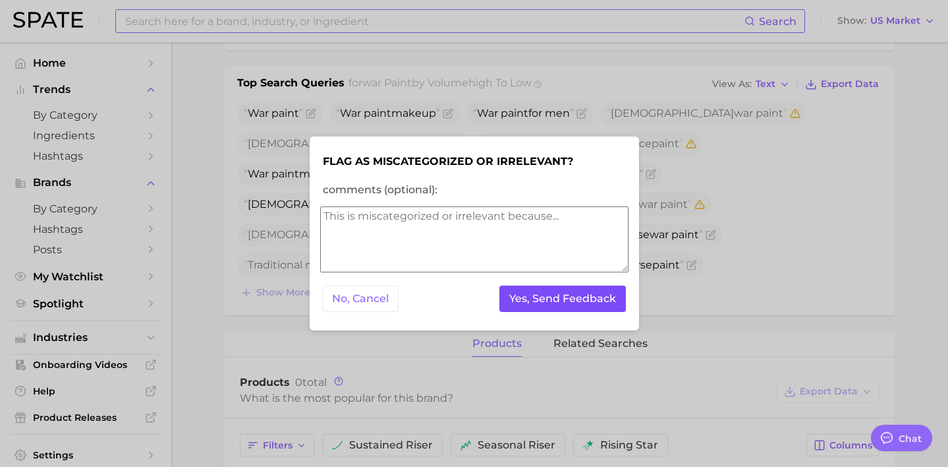
click at [568, 291] on button "Yes, Send Feedback" at bounding box center [563, 298] width 127 height 27
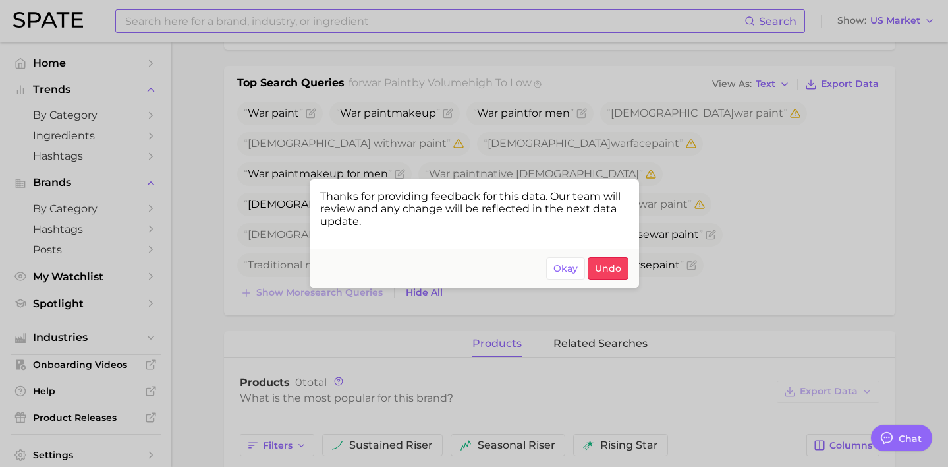
click at [704, 239] on div at bounding box center [474, 233] width 948 height 467
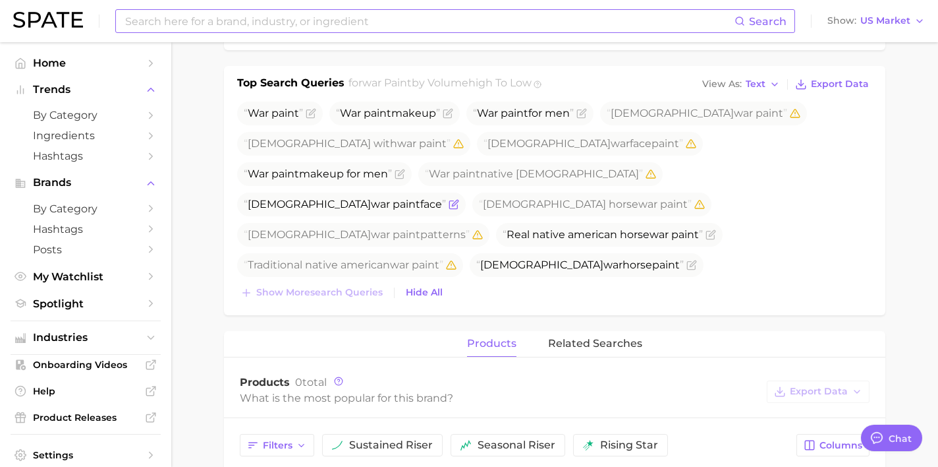
click at [457, 201] on icon "Flag as miscategorized or irrelevant" at bounding box center [453, 205] width 8 height 8
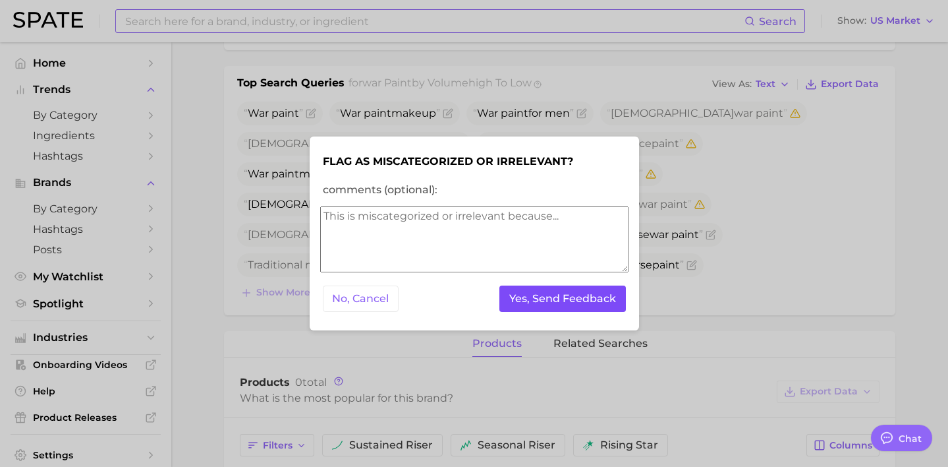
click at [587, 290] on button "Yes, Send Feedback" at bounding box center [563, 298] width 127 height 27
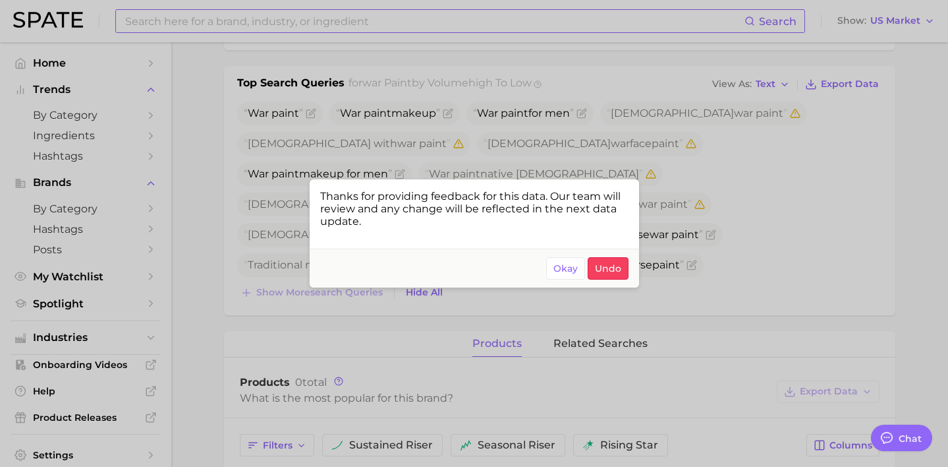
click at [721, 240] on div at bounding box center [474, 233] width 948 height 467
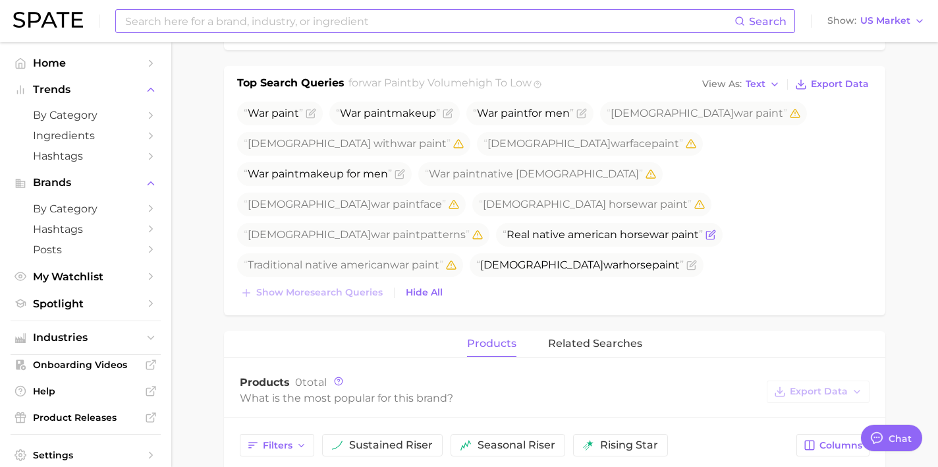
click at [706, 229] on icon "Flag as miscategorized or irrelevant" at bounding box center [711, 234] width 11 height 11
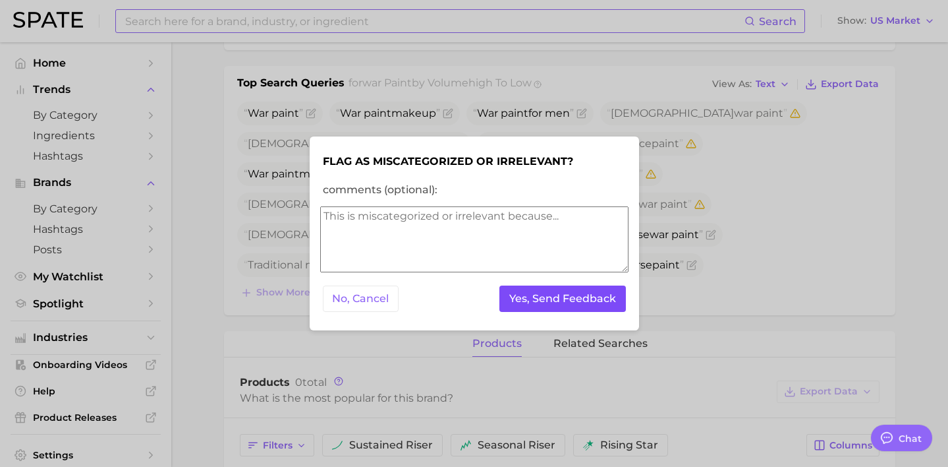
click at [564, 295] on button "Yes, Send Feedback" at bounding box center [563, 298] width 127 height 27
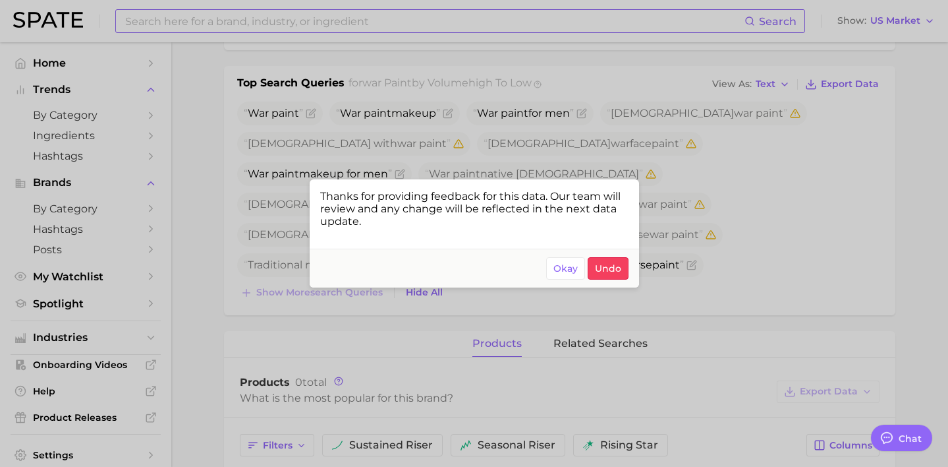
click at [757, 248] on div at bounding box center [474, 233] width 948 height 467
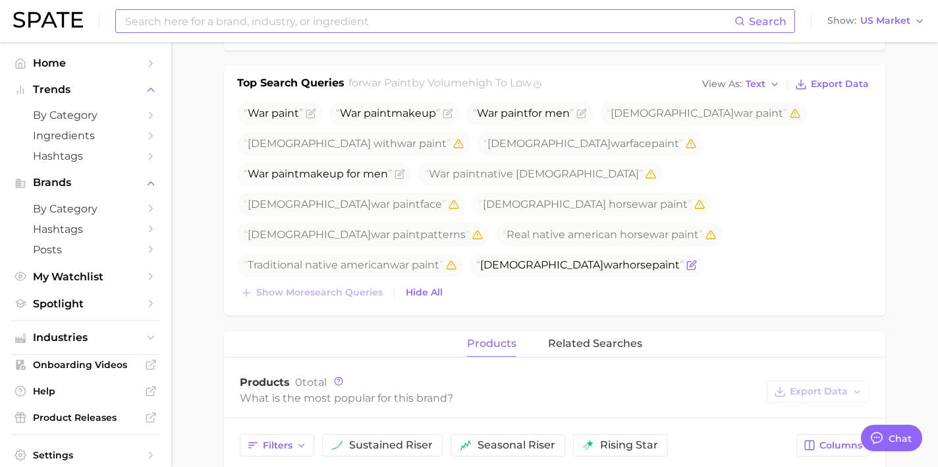
click at [687, 260] on icon "Flag as miscategorized or irrelevant" at bounding box center [692, 265] width 11 height 11
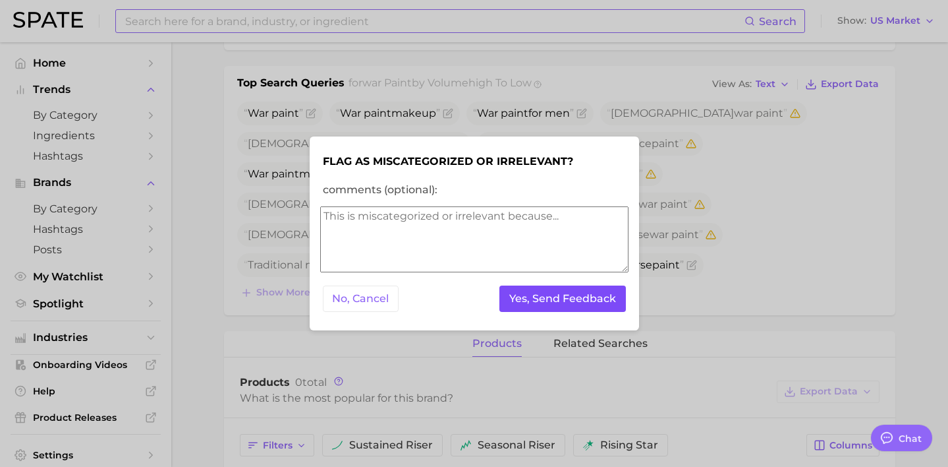
click at [599, 293] on button "Yes, Send Feedback" at bounding box center [563, 298] width 127 height 27
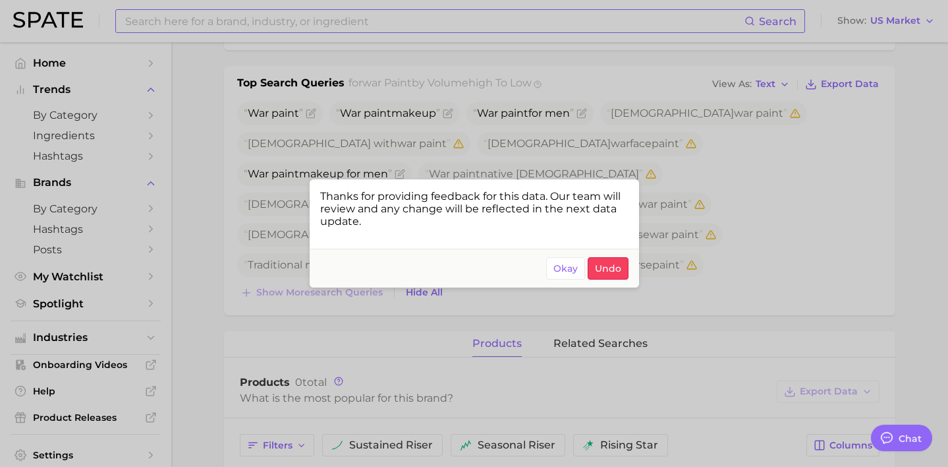
click at [756, 214] on div at bounding box center [474, 233] width 948 height 467
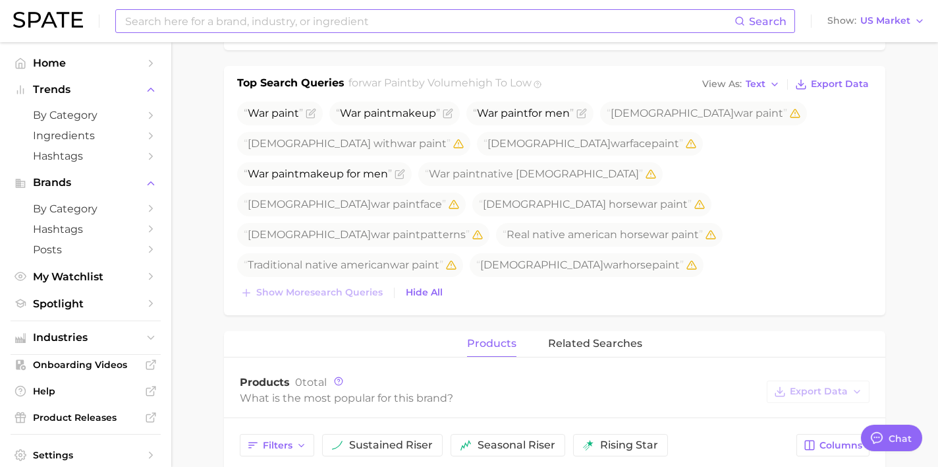
click at [482, 291] on icon "Flag as miscategorized or irrelevant" at bounding box center [485, 294] width 6 height 6
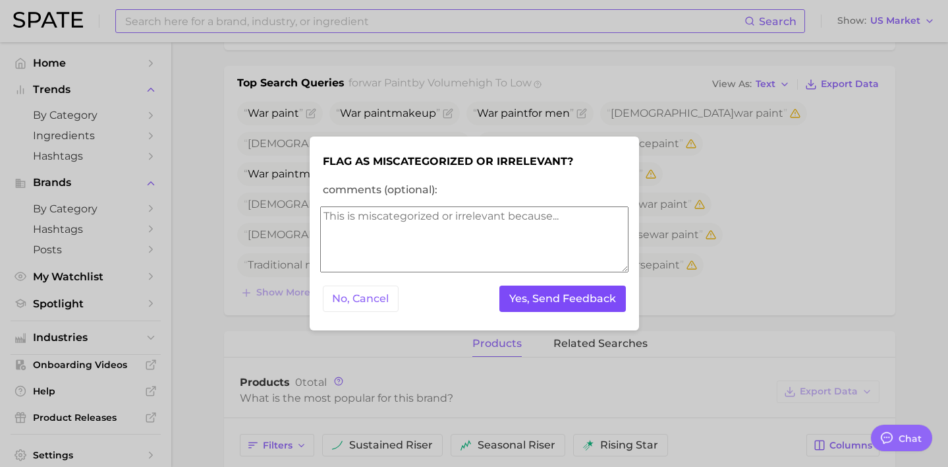
click at [556, 297] on button "Yes, Send Feedback" at bounding box center [563, 298] width 127 height 27
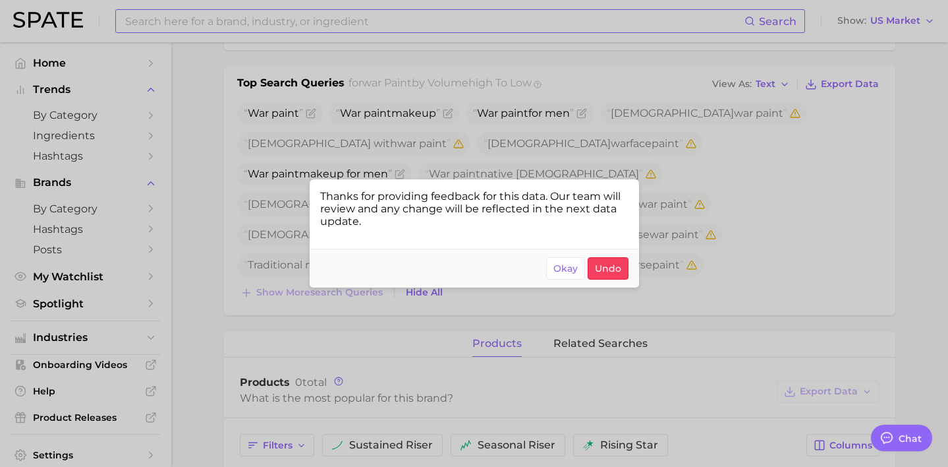
click at [745, 238] on div at bounding box center [474, 233] width 948 height 467
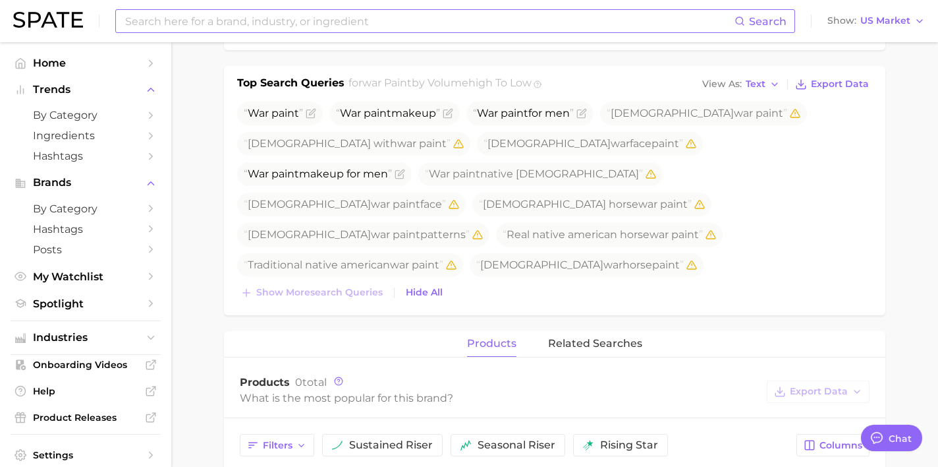
click at [343, 19] on input at bounding box center [429, 21] width 611 height 22
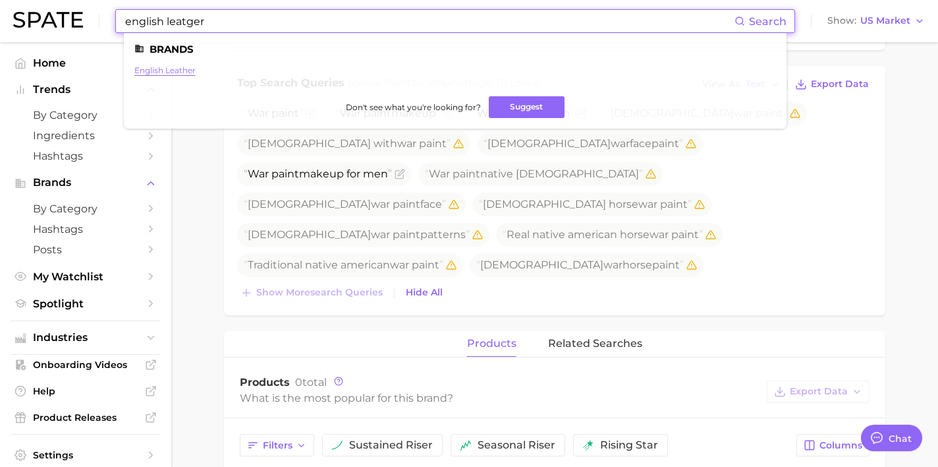
type input "english leatger"
click at [192, 72] on link "english leather" at bounding box center [164, 70] width 61 height 10
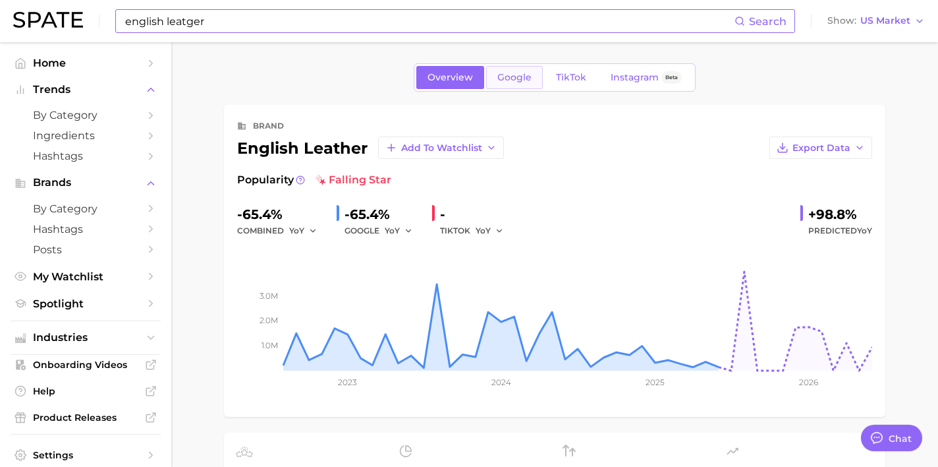
click at [500, 76] on span "Google" at bounding box center [515, 77] width 34 height 11
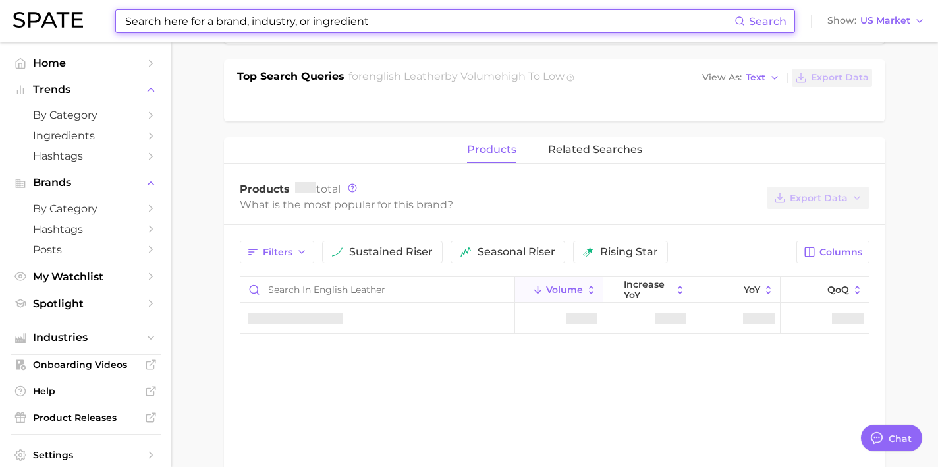
scroll to position [422, 0]
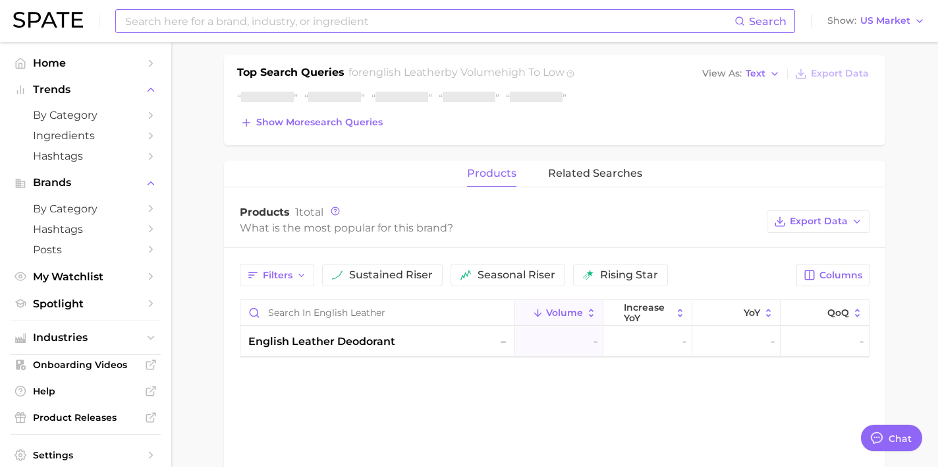
drag, startPoint x: 325, startPoint y: 121, endPoint x: 332, endPoint y: 142, distance: 22.3
click at [325, 121] on span "Show more search queries" at bounding box center [319, 122] width 127 height 11
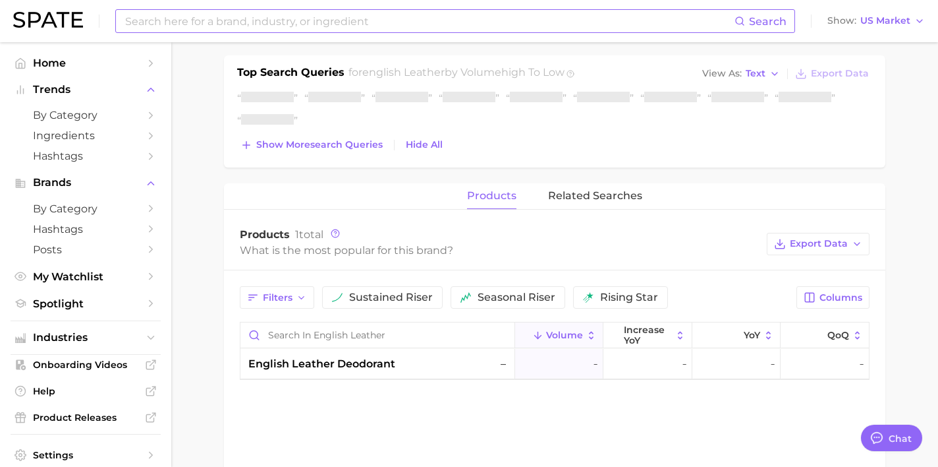
click at [345, 144] on span "Show more search queries" at bounding box center [319, 144] width 127 height 11
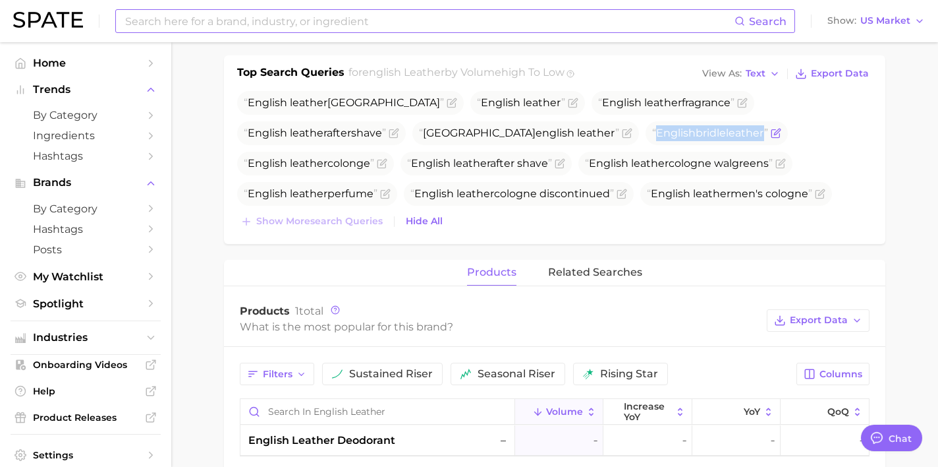
drag, startPoint x: 533, startPoint y: 132, endPoint x: 415, endPoint y: 136, distance: 118.7
click at [646, 136] on span "English bridle leather" at bounding box center [717, 133] width 142 height 24
copy span "English bridle leather"
click at [774, 132] on icon "Flag as miscategorized or irrelevant" at bounding box center [777, 132] width 6 height 6
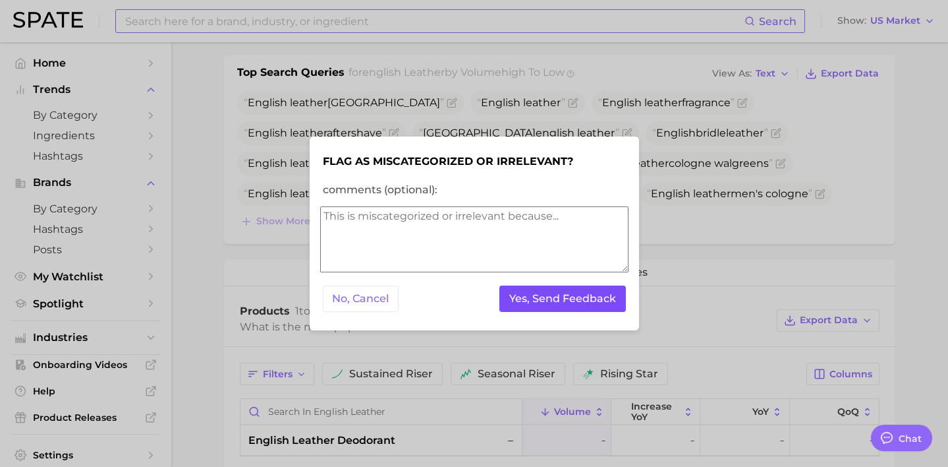
click at [578, 304] on button "Yes, Send Feedback" at bounding box center [563, 298] width 127 height 27
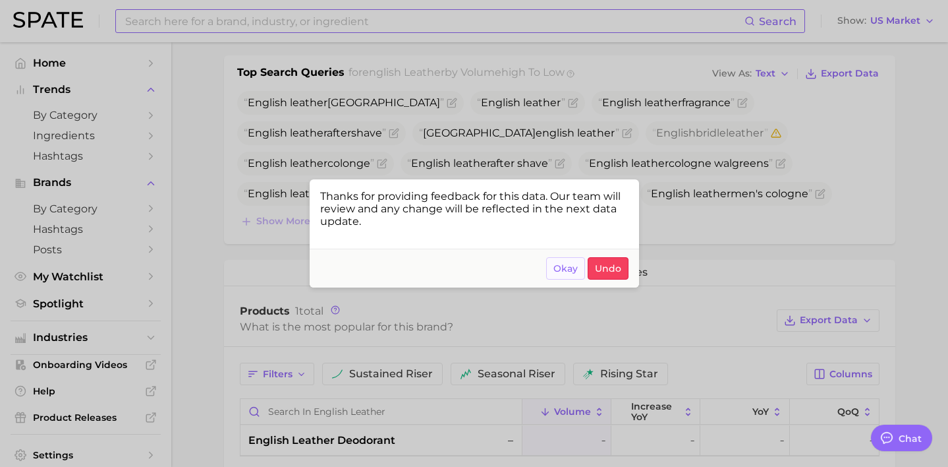
click at [557, 262] on button "Okay" at bounding box center [565, 268] width 39 height 22
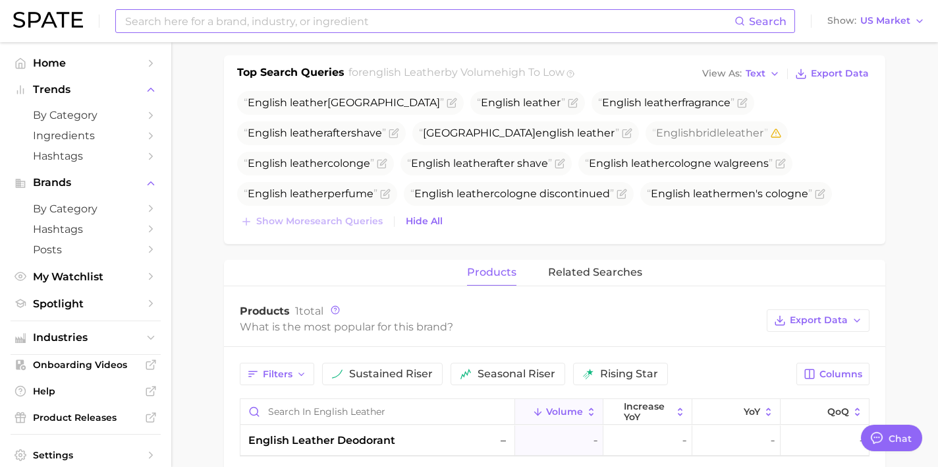
click at [320, 18] on input at bounding box center [429, 21] width 611 height 22
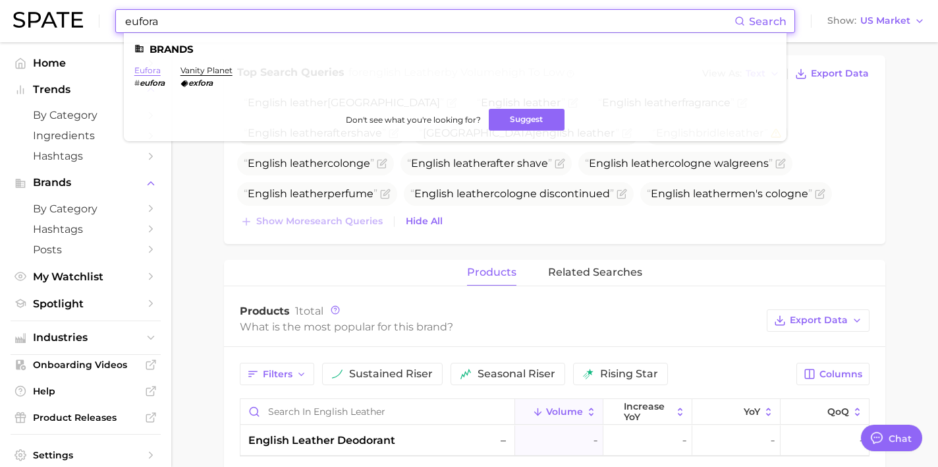
type input "eufora"
click at [150, 67] on link "eufora" at bounding box center [147, 70] width 26 height 10
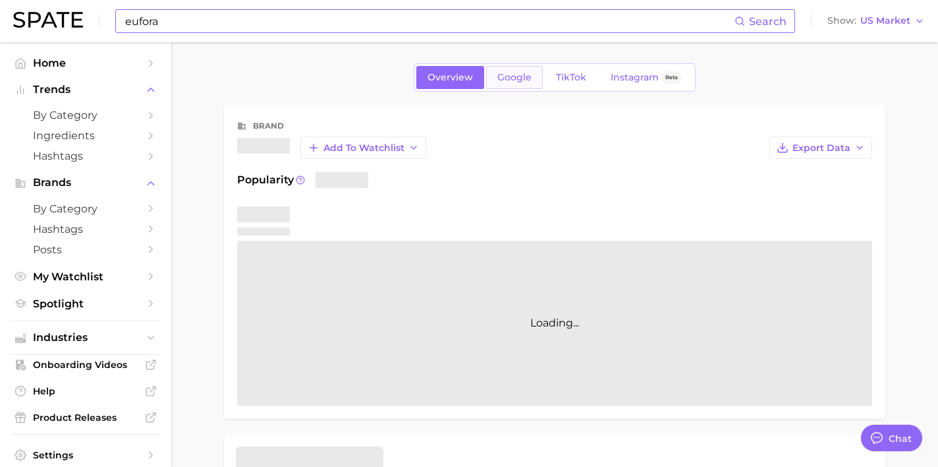
click at [505, 78] on span "Google" at bounding box center [515, 77] width 34 height 11
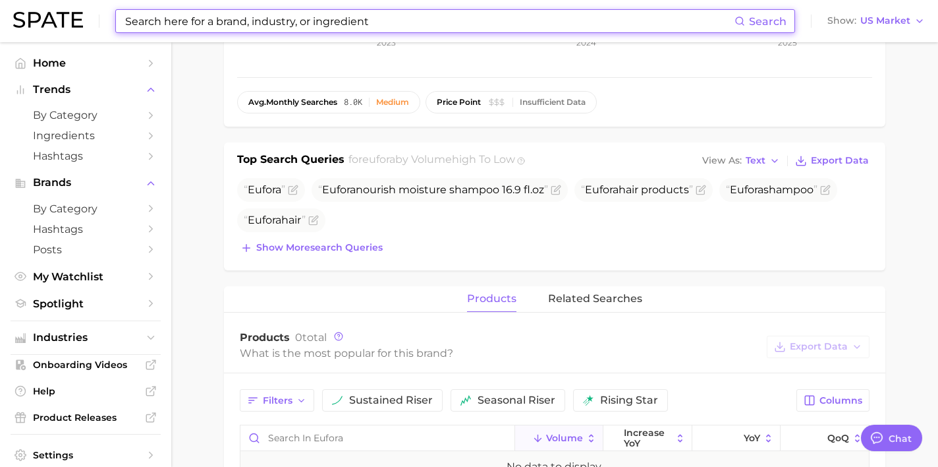
scroll to position [335, 0]
click at [366, 249] on span "Show more search queries" at bounding box center [319, 246] width 127 height 11
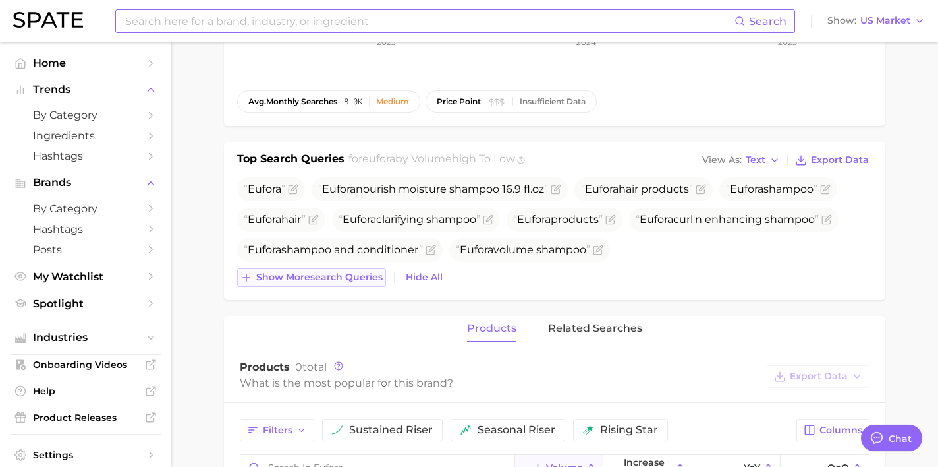
click at [362, 284] on button "Show more search queries" at bounding box center [311, 277] width 149 height 18
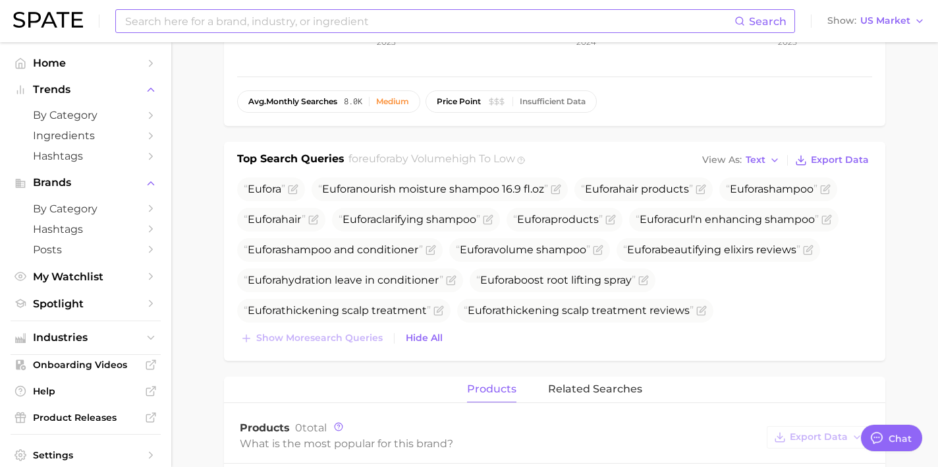
click at [330, 26] on input at bounding box center [429, 21] width 611 height 22
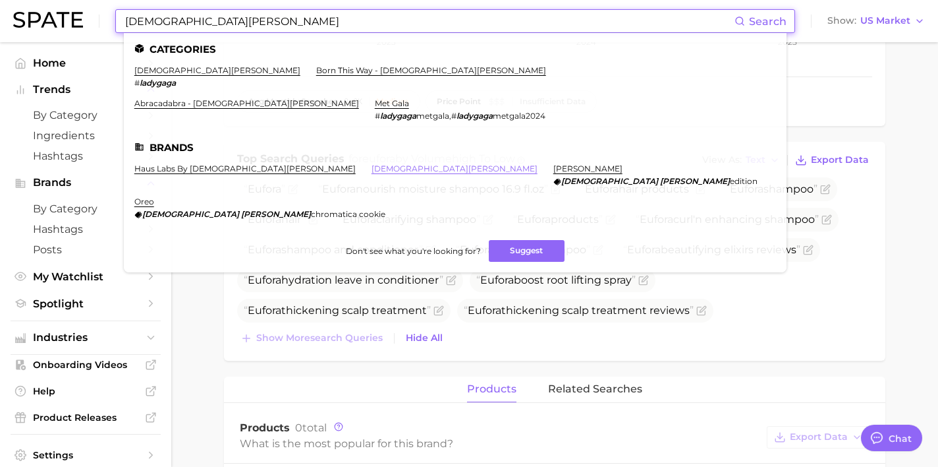
type input "[DEMOGRAPHIC_DATA][PERSON_NAME]"
click at [372, 163] on link "[DEMOGRAPHIC_DATA][PERSON_NAME]" at bounding box center [455, 168] width 166 height 10
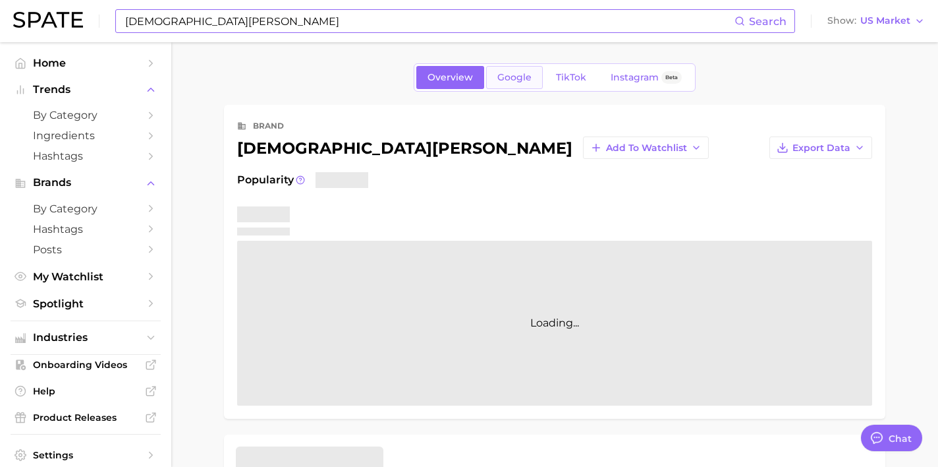
click at [507, 80] on span "Google" at bounding box center [515, 77] width 34 height 11
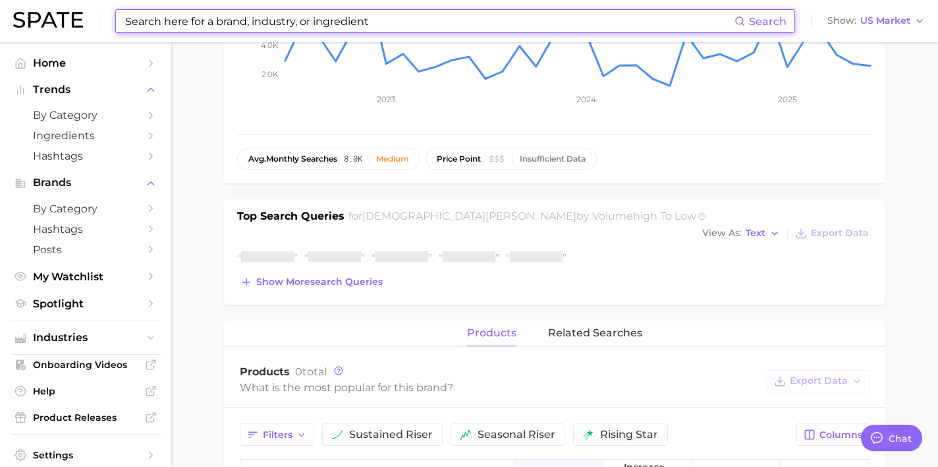
scroll to position [291, 0]
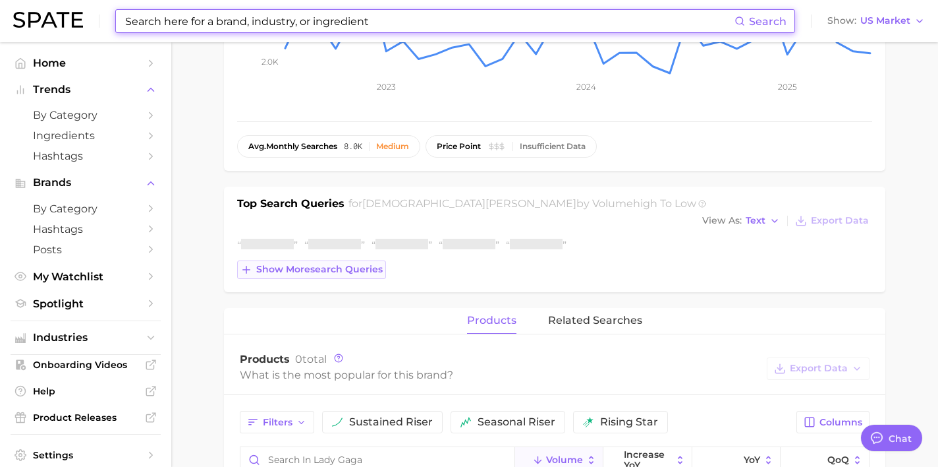
click at [299, 260] on button "Show more search queries" at bounding box center [311, 269] width 149 height 18
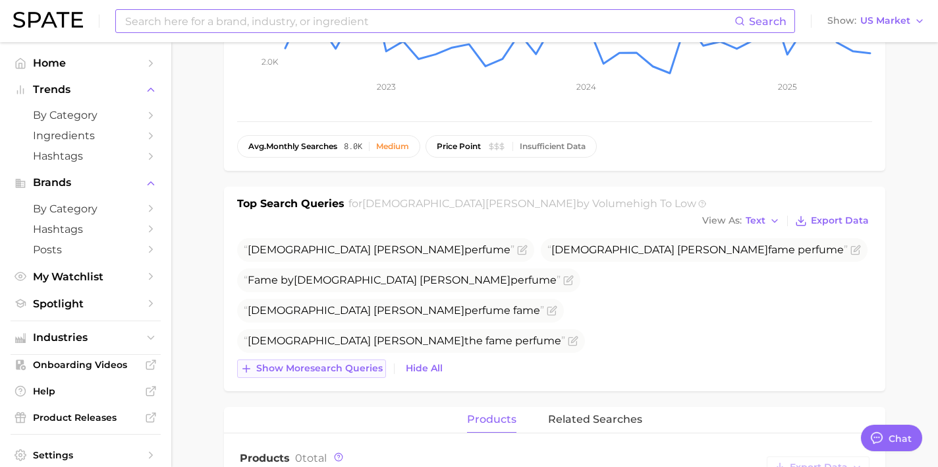
click at [357, 359] on button "Show more search queries" at bounding box center [311, 368] width 149 height 18
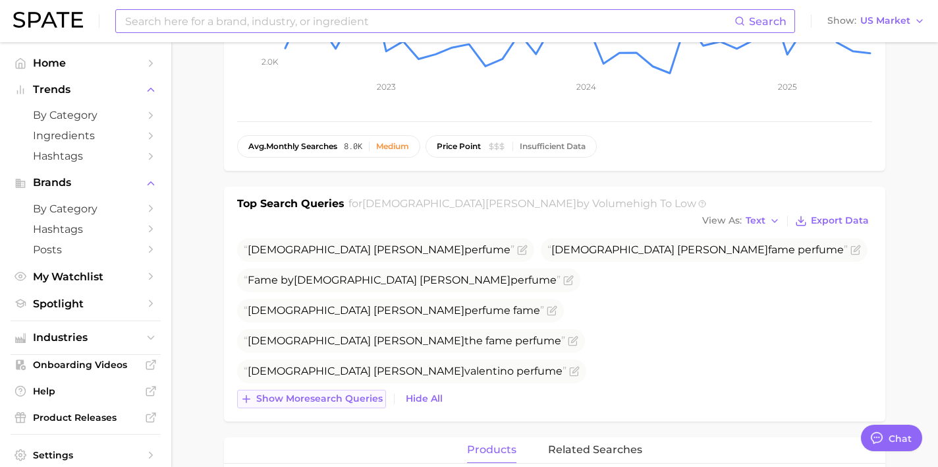
click at [341, 393] on span "Show more search queries" at bounding box center [319, 398] width 127 height 11
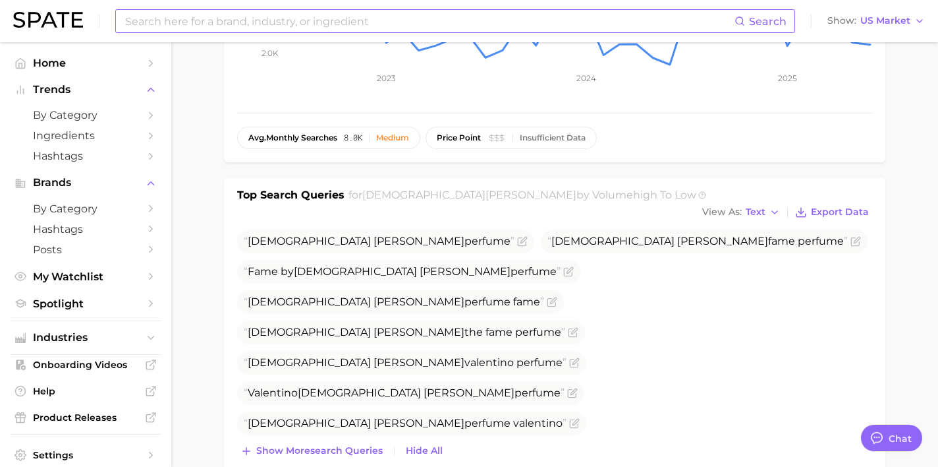
scroll to position [312, 0]
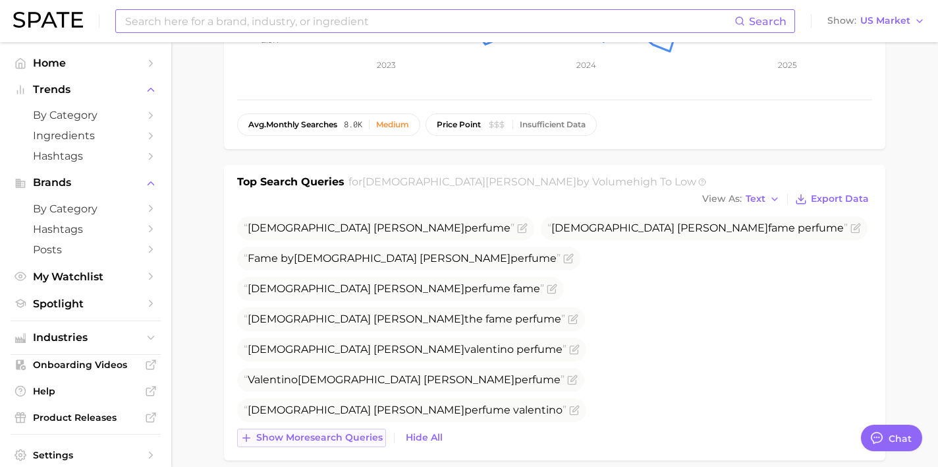
click at [359, 432] on span "Show more search queries" at bounding box center [319, 437] width 127 height 11
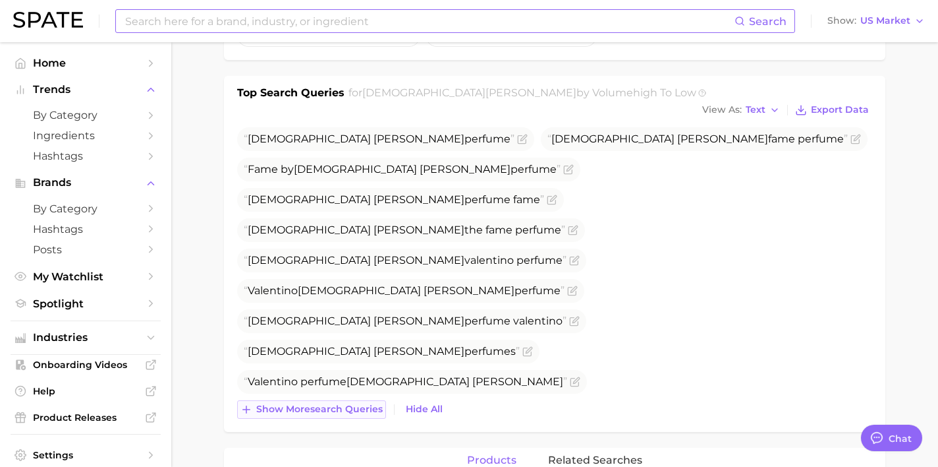
click at [364, 400] on button "Show more search queries" at bounding box center [311, 409] width 149 height 18
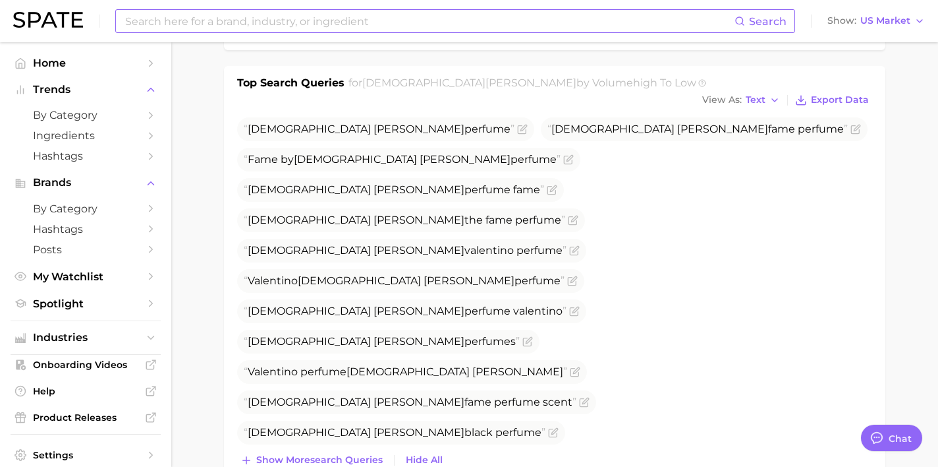
scroll to position [426, 0]
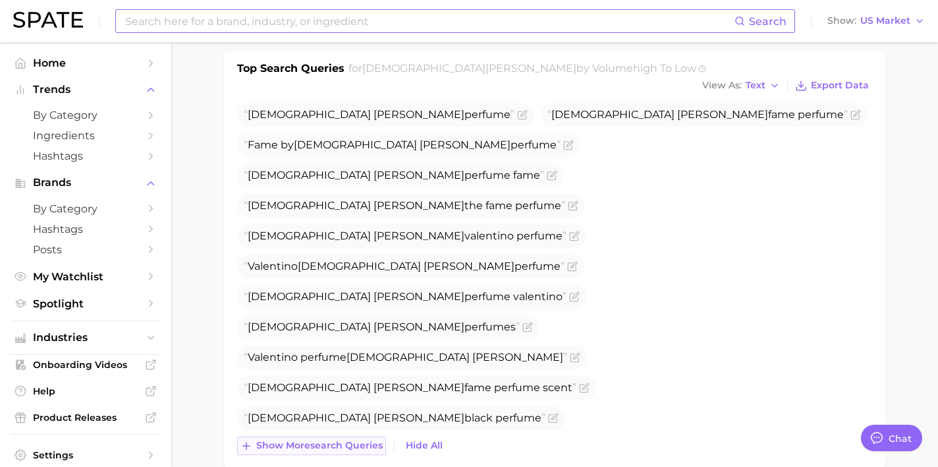
click at [368, 440] on span "Show more search queries" at bounding box center [319, 445] width 127 height 11
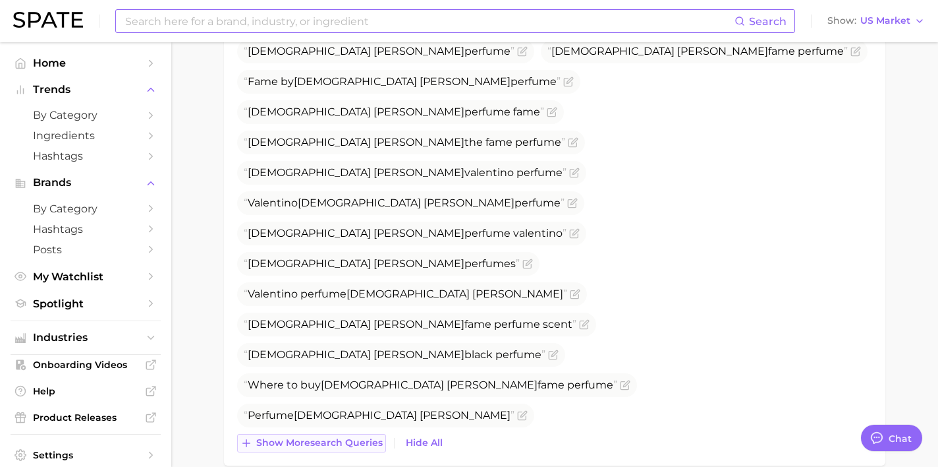
click at [366, 437] on span "Show more search queries" at bounding box center [319, 442] width 127 height 11
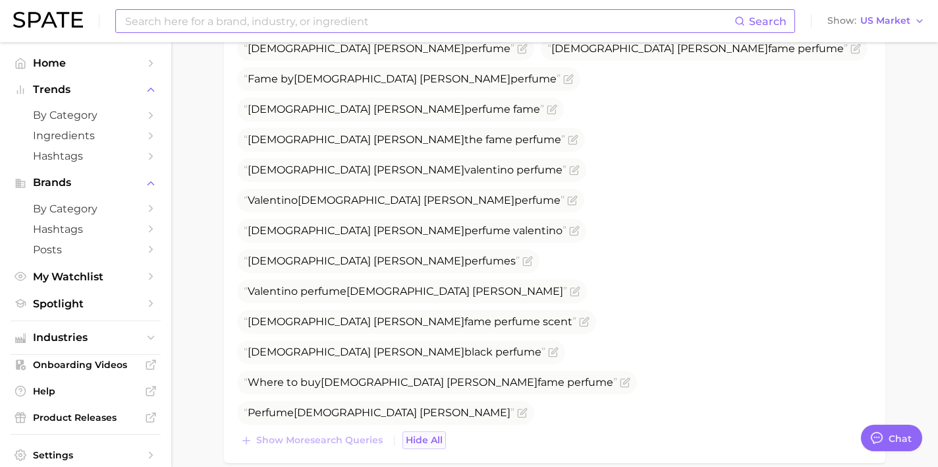
scroll to position [492, 0]
click at [326, 11] on input at bounding box center [429, 21] width 611 height 22
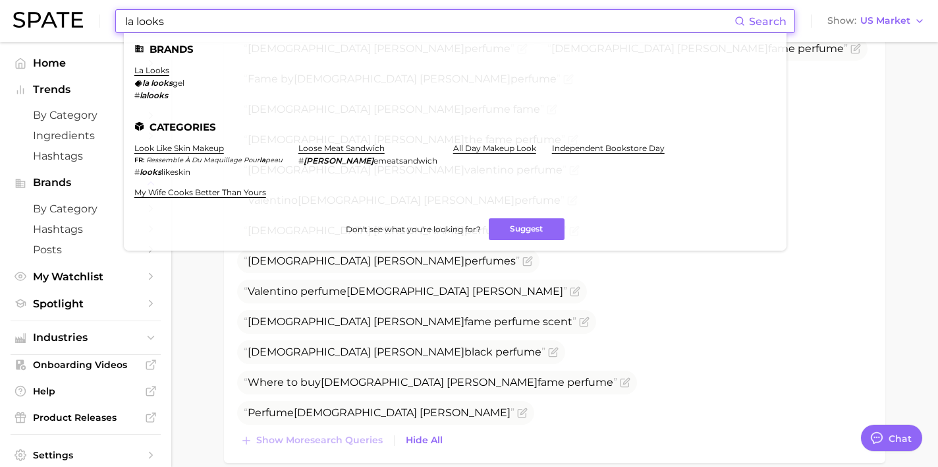
type input "la looks"
drag, startPoint x: 221, startPoint y: 299, endPoint x: 233, endPoint y: 298, distance: 11.2
click at [221, 299] on main "Overview Google TikTok Instagram Beta brand [DEMOGRAPHIC_DATA][PERSON_NAME] Add…" at bounding box center [554, 239] width 767 height 1376
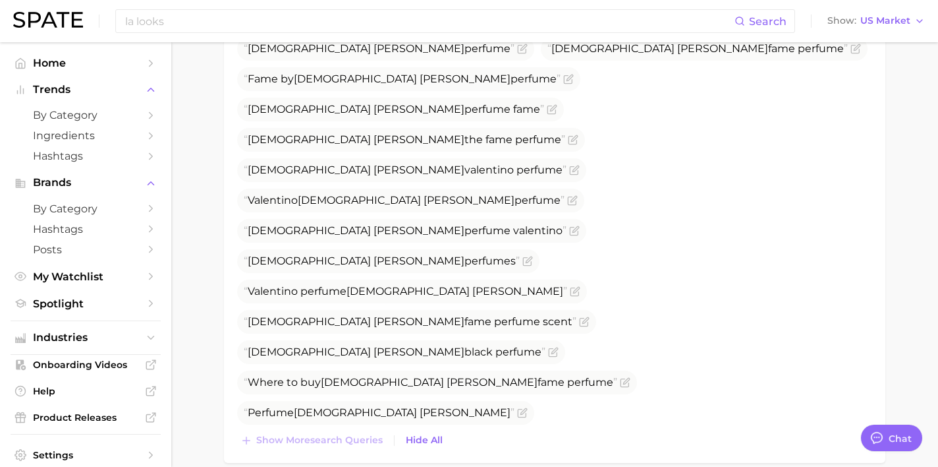
click at [572, 466] on icon "Flag as miscategorized or irrelevant" at bounding box center [575, 472] width 6 height 6
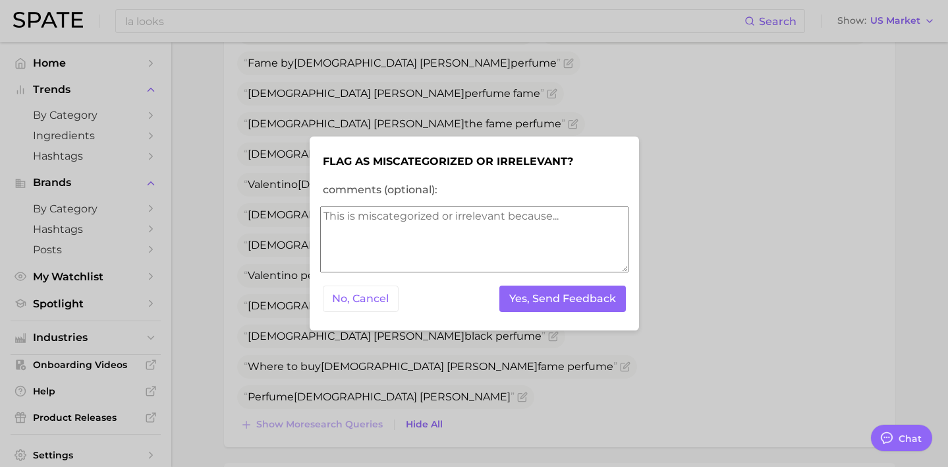
click at [378, 255] on textarea "comments (optional):" at bounding box center [474, 239] width 308 height 66
type textarea "different brand"
click at [532, 296] on button "Yes, Send Feedback" at bounding box center [563, 298] width 127 height 27
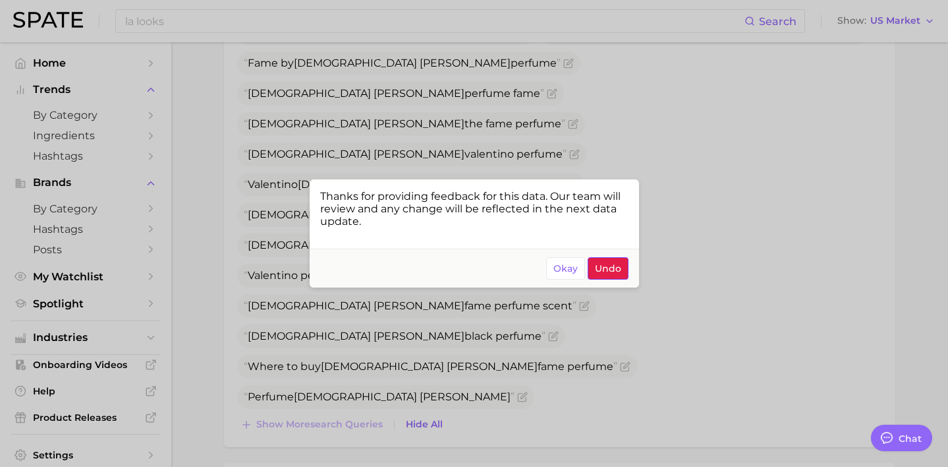
click at [599, 258] on button "Undo" at bounding box center [608, 268] width 41 height 22
click at [515, 159] on div at bounding box center [474, 233] width 948 height 467
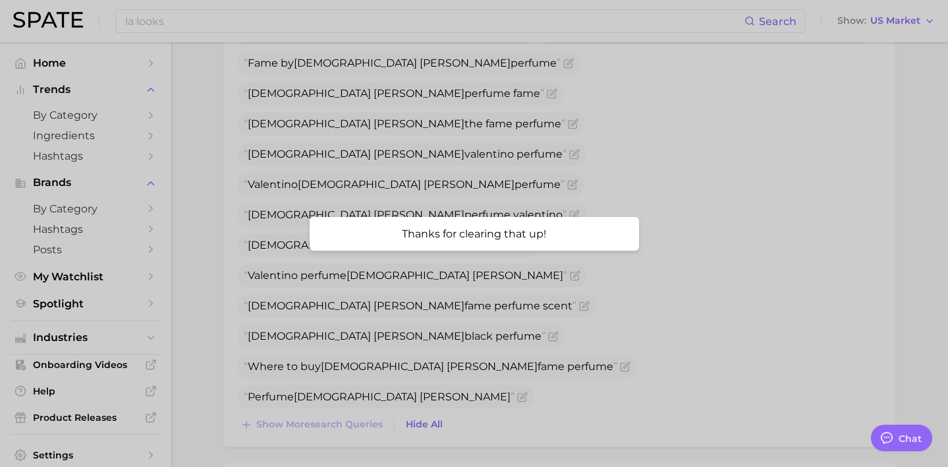
click at [561, 306] on div at bounding box center [474, 233] width 948 height 467
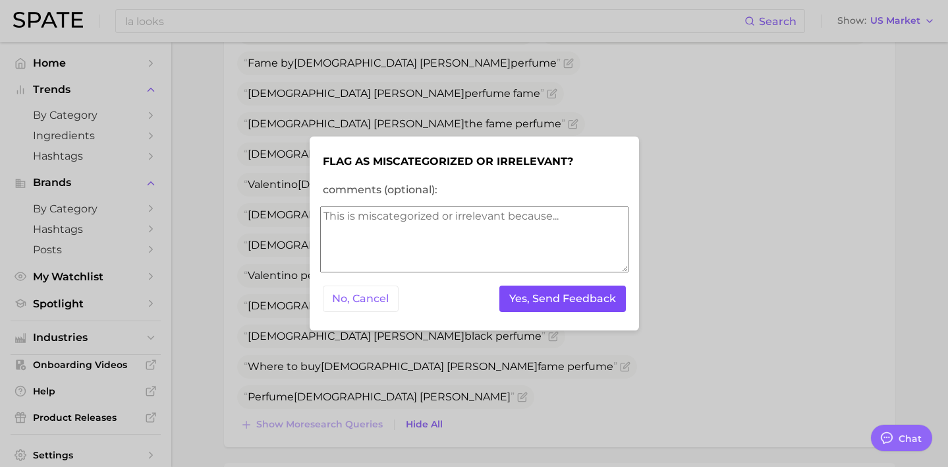
click at [594, 297] on button "Yes, Send Feedback" at bounding box center [563, 298] width 127 height 27
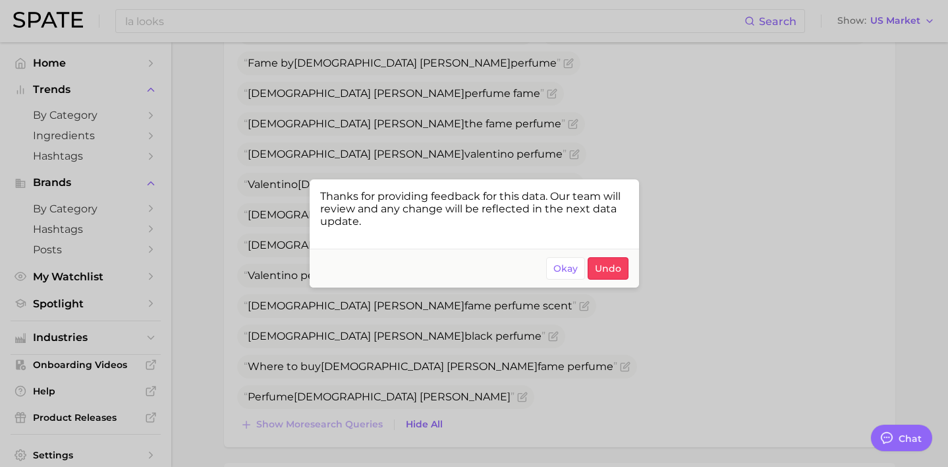
click at [840, 212] on div at bounding box center [474, 233] width 948 height 467
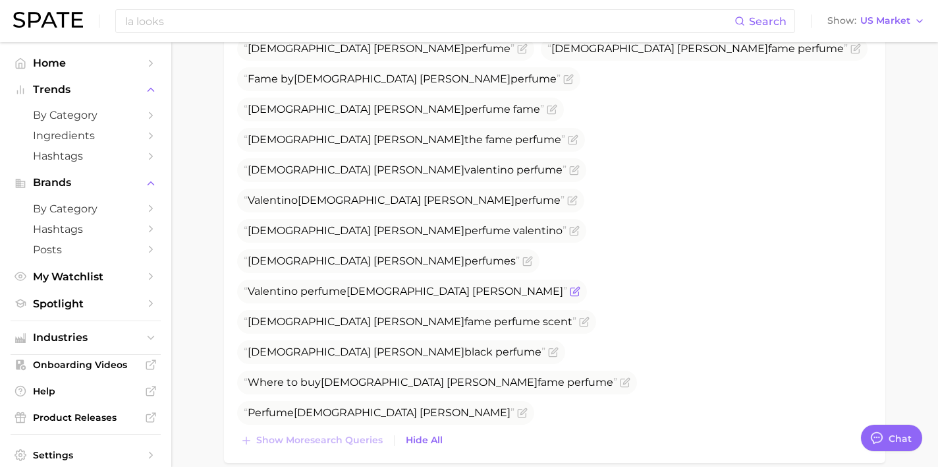
click at [419, 279] on span "Valentino perfume [DEMOGRAPHIC_DATA][PERSON_NAME]" at bounding box center [412, 291] width 350 height 24
click at [573, 287] on icon "Flag as miscategorized or irrelevant" at bounding box center [576, 290] width 6 height 6
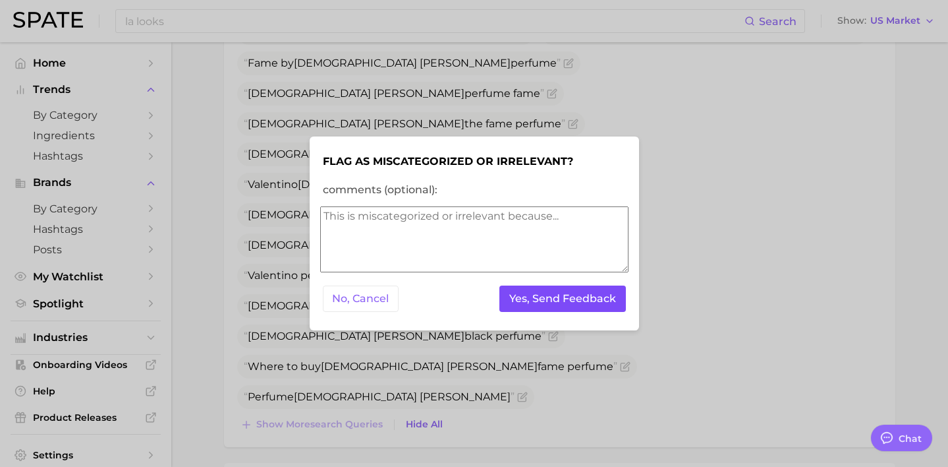
click at [505, 290] on button "Yes, Send Feedback" at bounding box center [563, 298] width 127 height 27
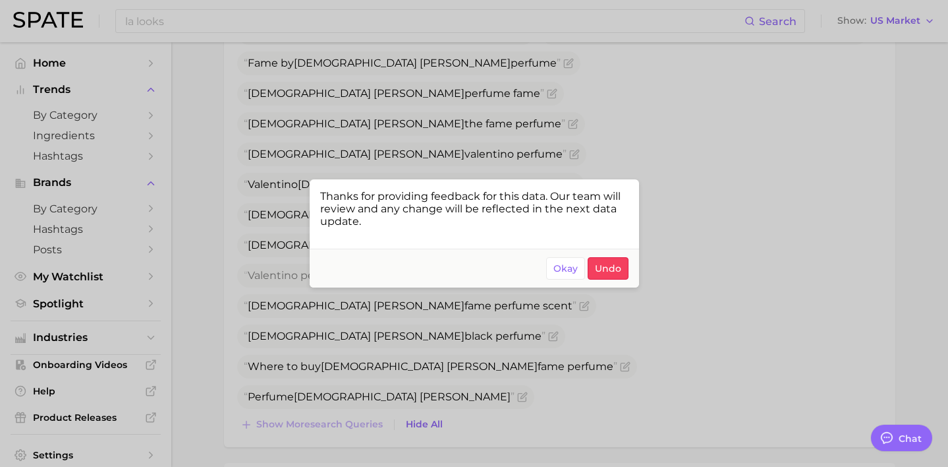
click at [733, 142] on div at bounding box center [474, 233] width 948 height 467
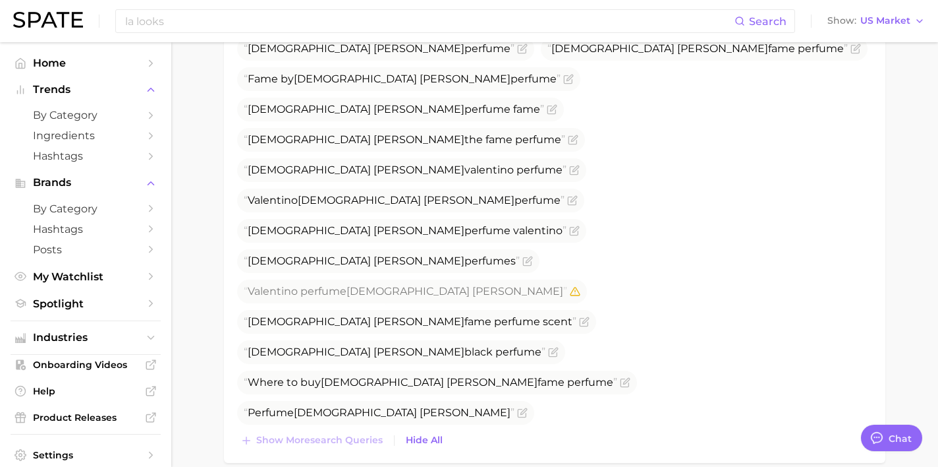
click at [569, 466] on icon "Flag as miscategorized or irrelevant" at bounding box center [574, 473] width 11 height 11
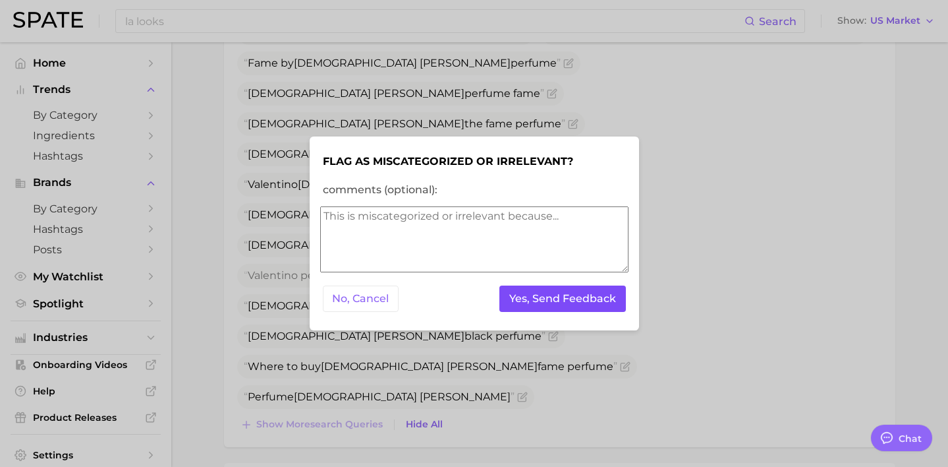
click at [524, 289] on button "Yes, Send Feedback" at bounding box center [563, 298] width 127 height 27
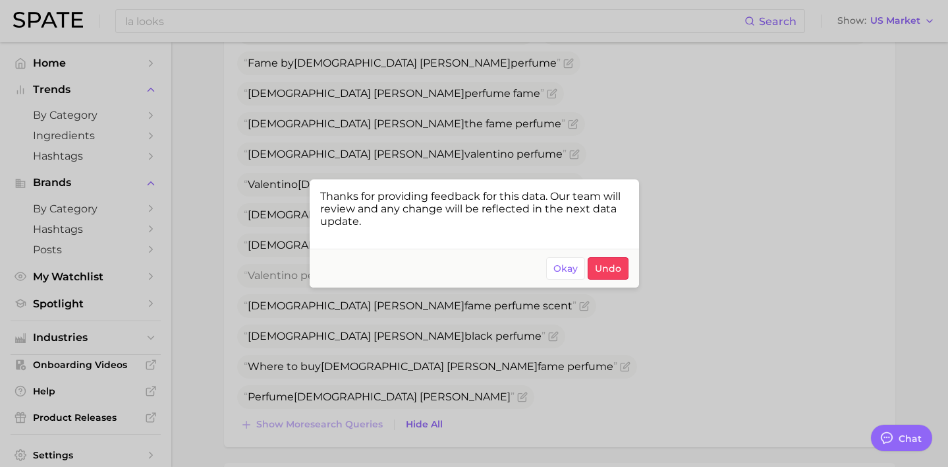
click at [721, 252] on div at bounding box center [474, 233] width 948 height 467
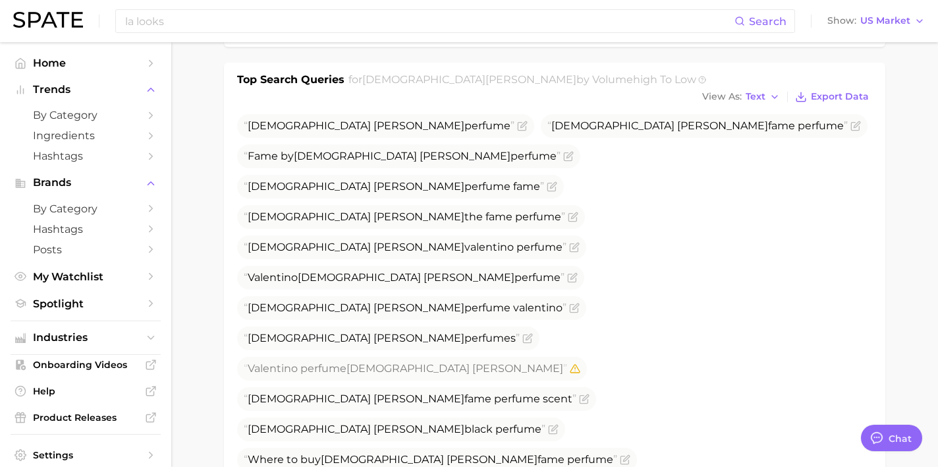
scroll to position [415, 0]
click at [567, 272] on icon "Flag as miscategorized or irrelevant" at bounding box center [572, 277] width 11 height 11
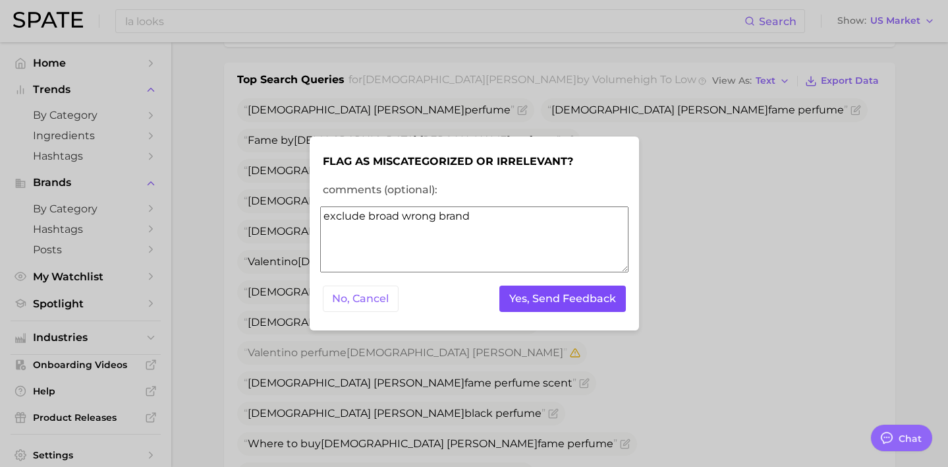
type textarea "exclude broad wrong brand"
click at [514, 289] on button "Yes, Send Feedback" at bounding box center [563, 298] width 127 height 27
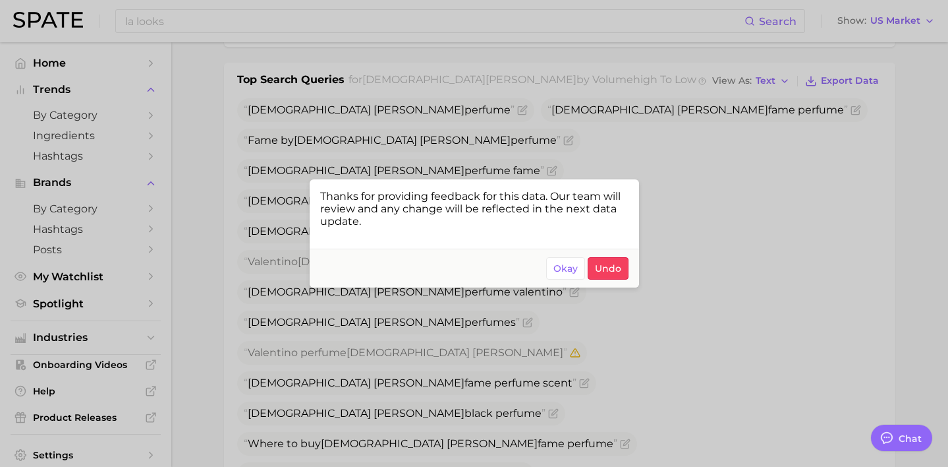
drag, startPoint x: 277, startPoint y: 29, endPoint x: 240, endPoint y: 24, distance: 37.8
click at [277, 29] on div at bounding box center [474, 233] width 948 height 467
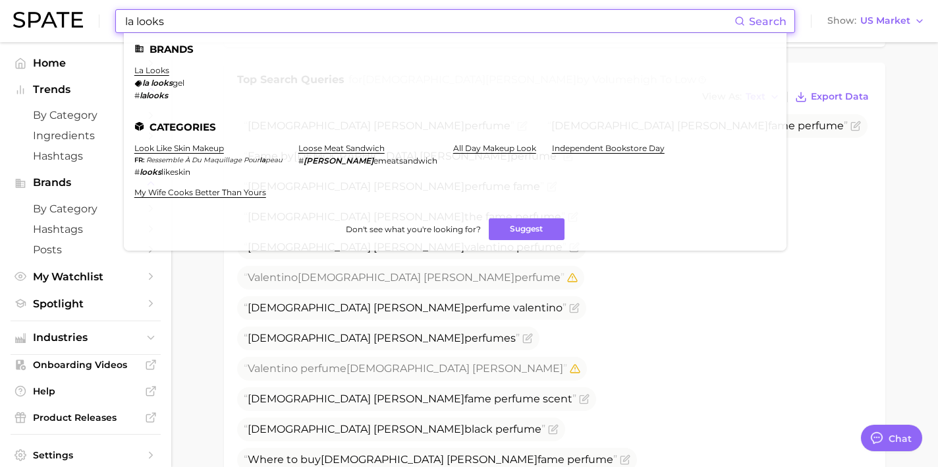
click at [239, 24] on input "la looks" at bounding box center [429, 21] width 611 height 22
click at [152, 68] on link "la looks" at bounding box center [151, 70] width 35 height 10
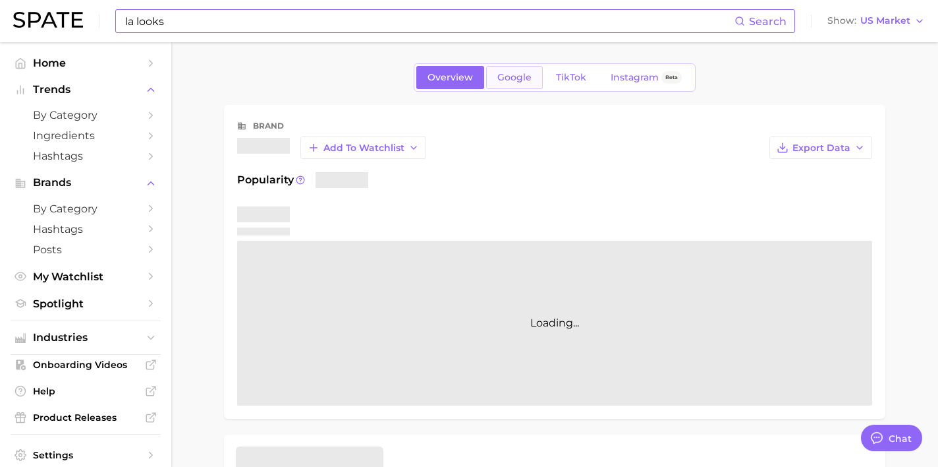
click at [520, 74] on span "Google" at bounding box center [515, 77] width 34 height 11
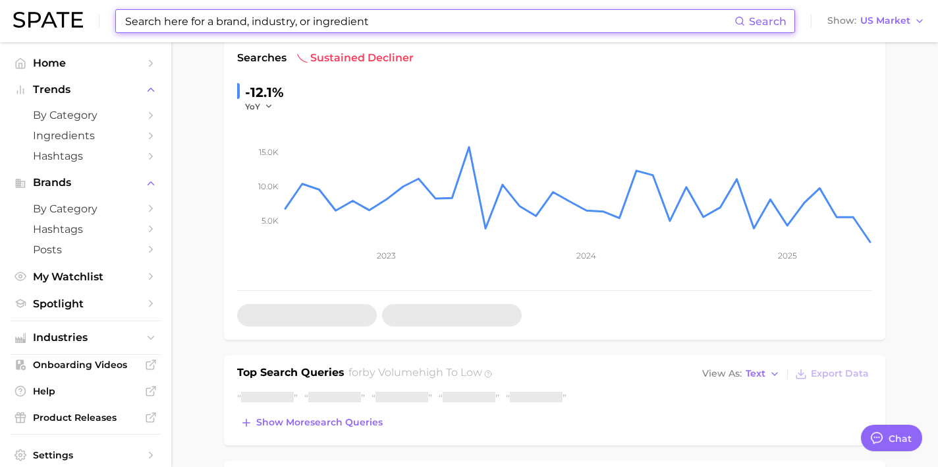
scroll to position [180, 0]
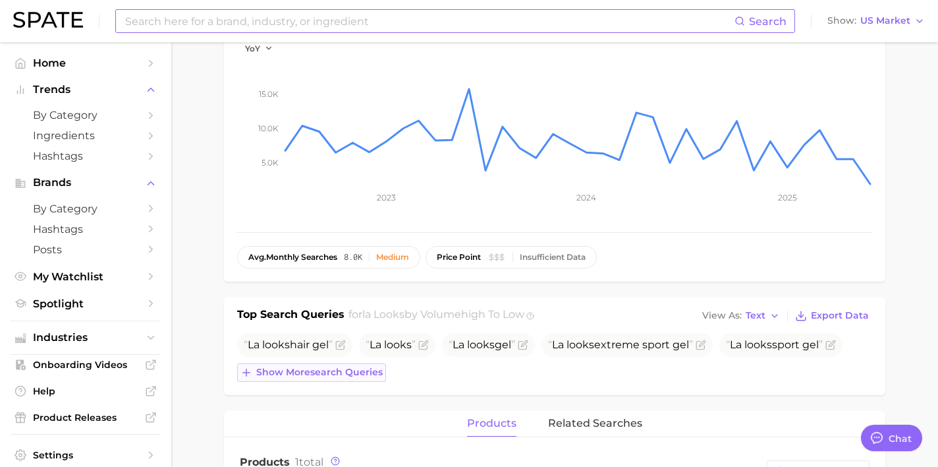
click at [353, 371] on span "Show more search queries" at bounding box center [319, 371] width 127 height 11
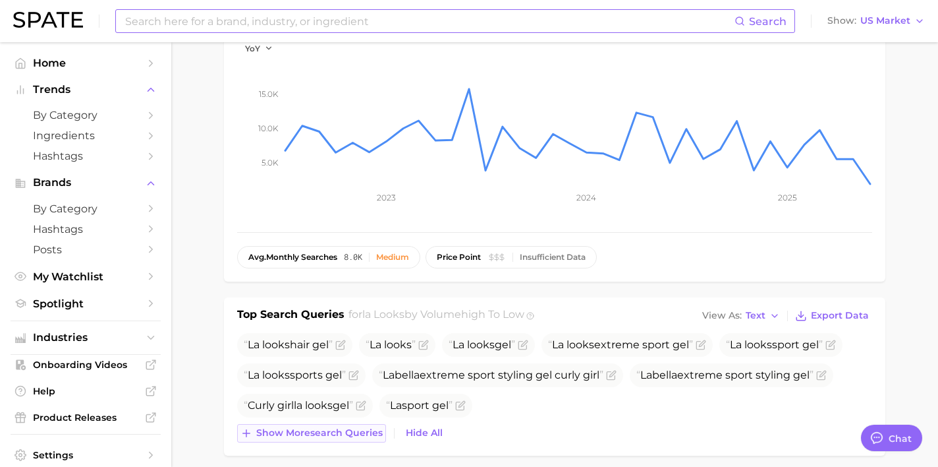
click at [364, 430] on span "Show more search queries" at bounding box center [319, 432] width 127 height 11
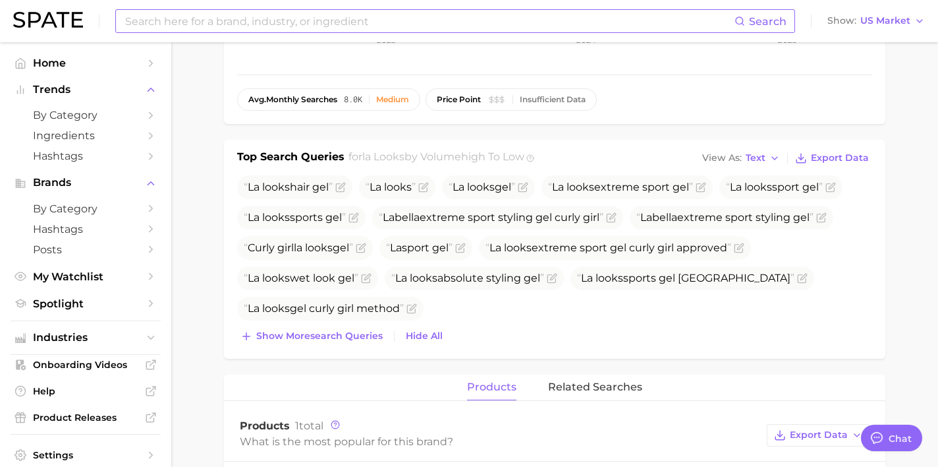
scroll to position [373, 0]
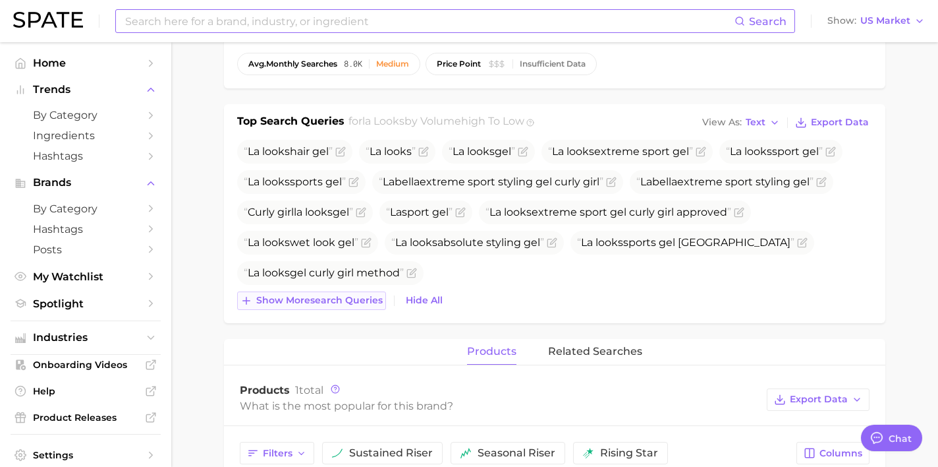
click at [306, 305] on span "Show more search queries" at bounding box center [319, 300] width 127 height 11
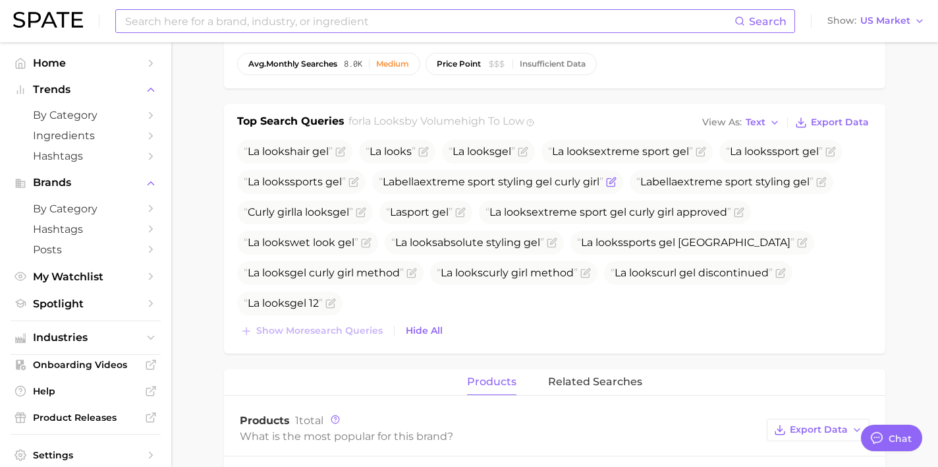
drag, startPoint x: 611, startPoint y: 181, endPoint x: 382, endPoint y: 181, distance: 229.3
click at [382, 181] on span "La bel la extreme sport styling gel curly girl" at bounding box center [491, 181] width 225 height 13
copy span "La bel la extreme sport styling gel curly girl"
click at [617, 180] on icon "Flag as miscategorized or irrelevant" at bounding box center [611, 182] width 11 height 11
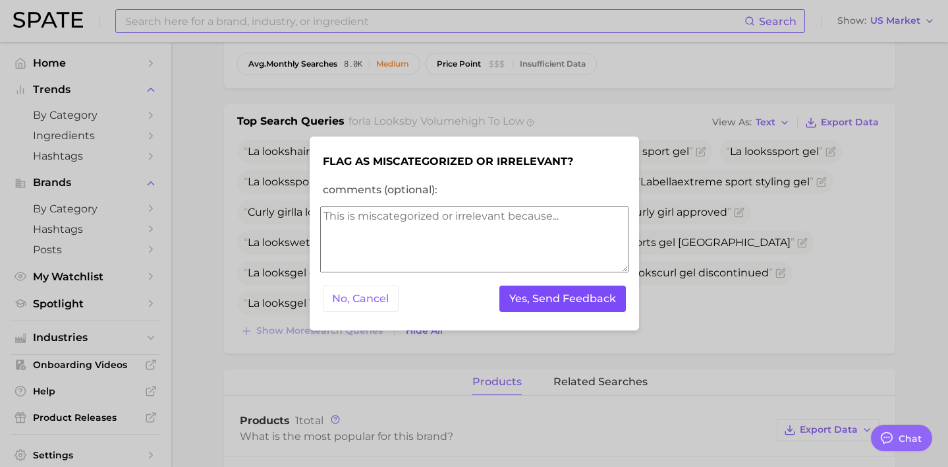
click at [575, 306] on button "Yes, Send Feedback" at bounding box center [563, 298] width 127 height 27
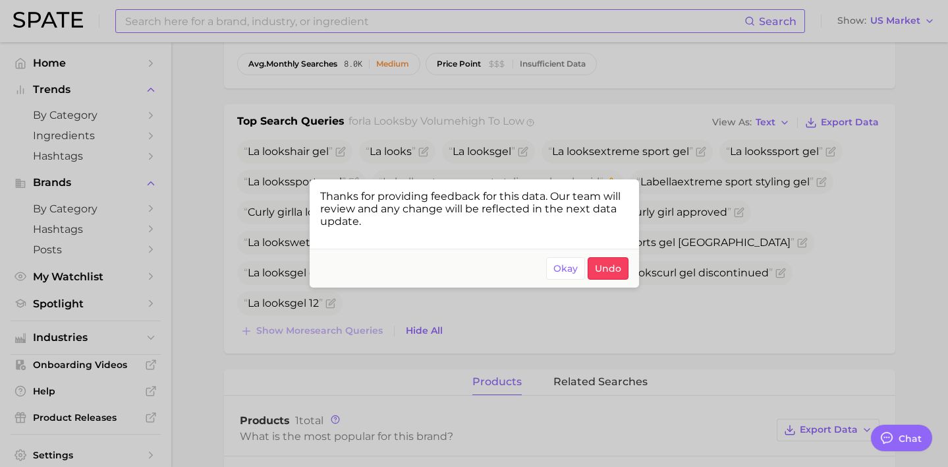
click at [829, 190] on div at bounding box center [474, 233] width 948 height 467
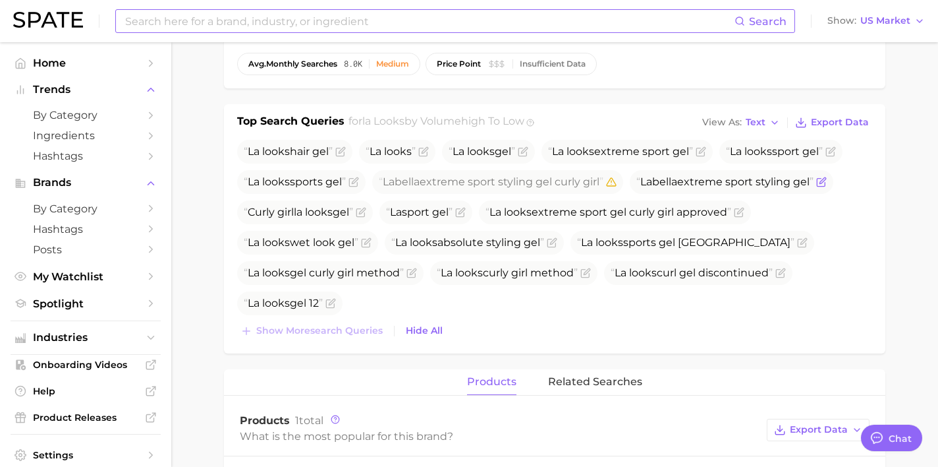
click at [827, 177] on icon "Flag as miscategorized or irrelevant" at bounding box center [822, 182] width 11 height 11
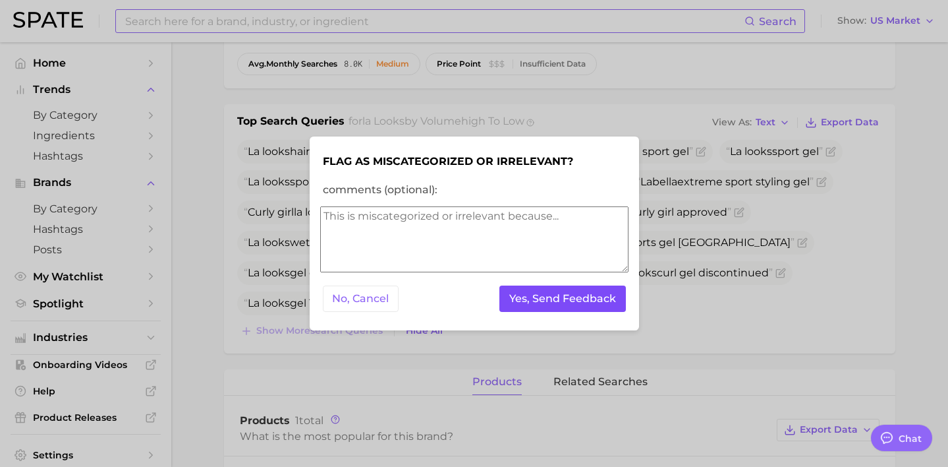
click at [550, 303] on button "Yes, Send Feedback" at bounding box center [563, 298] width 127 height 27
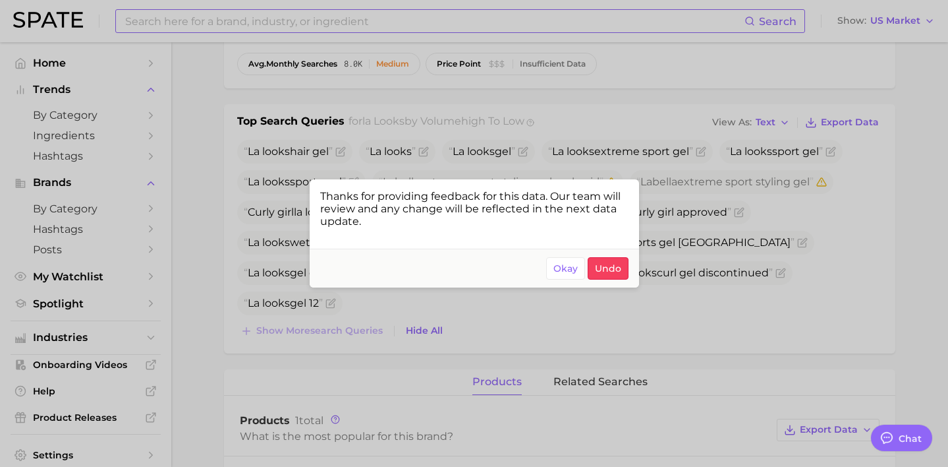
click at [686, 308] on div at bounding box center [474, 233] width 948 height 467
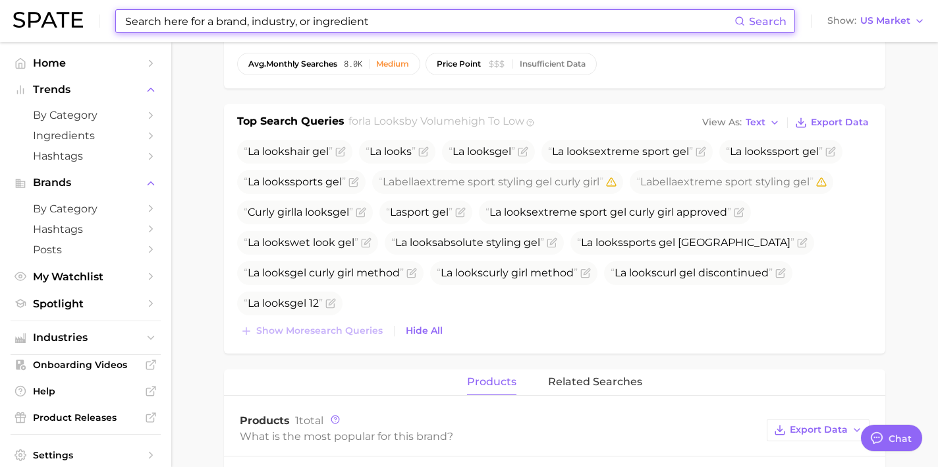
click at [354, 16] on input at bounding box center [429, 21] width 611 height 22
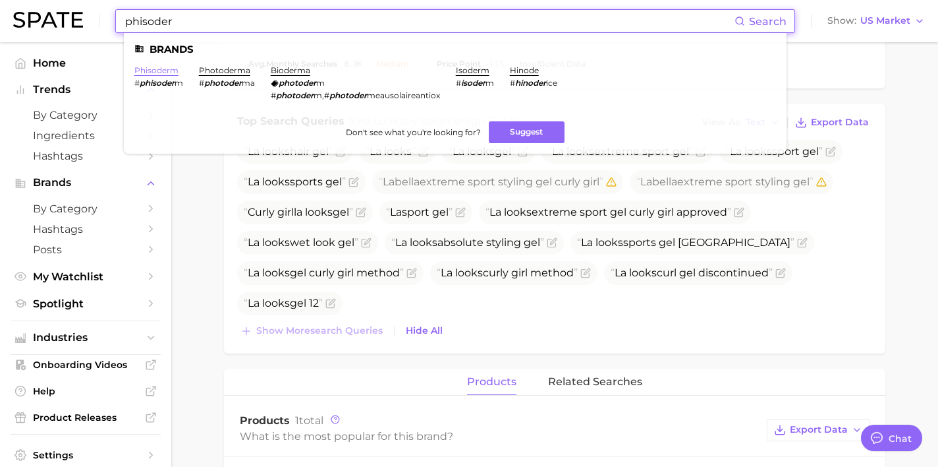
type input "phisoder"
click at [163, 72] on link "phisoderm" at bounding box center [156, 70] width 44 height 10
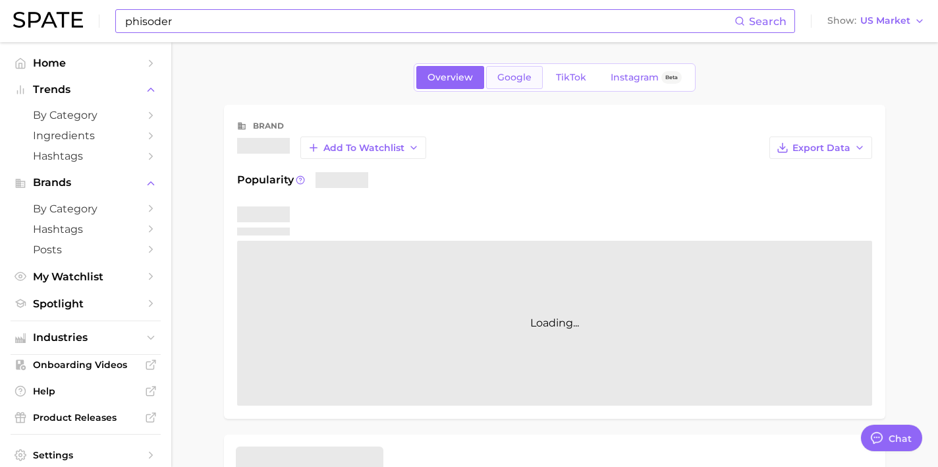
click at [511, 72] on span "Google" at bounding box center [515, 77] width 34 height 11
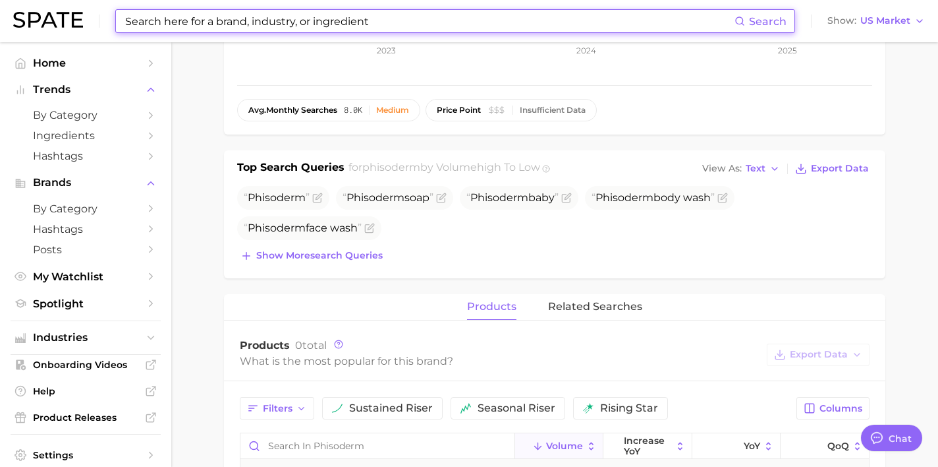
scroll to position [376, 0]
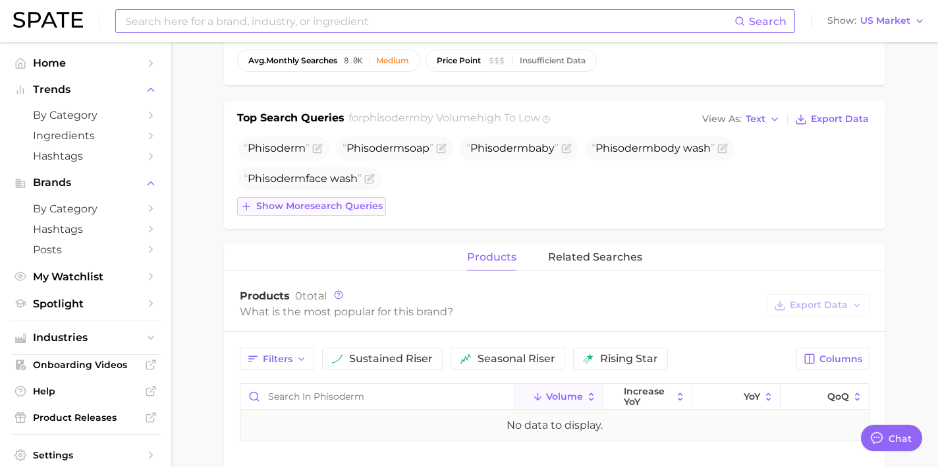
click at [335, 199] on button "Show more search queries" at bounding box center [311, 206] width 149 height 18
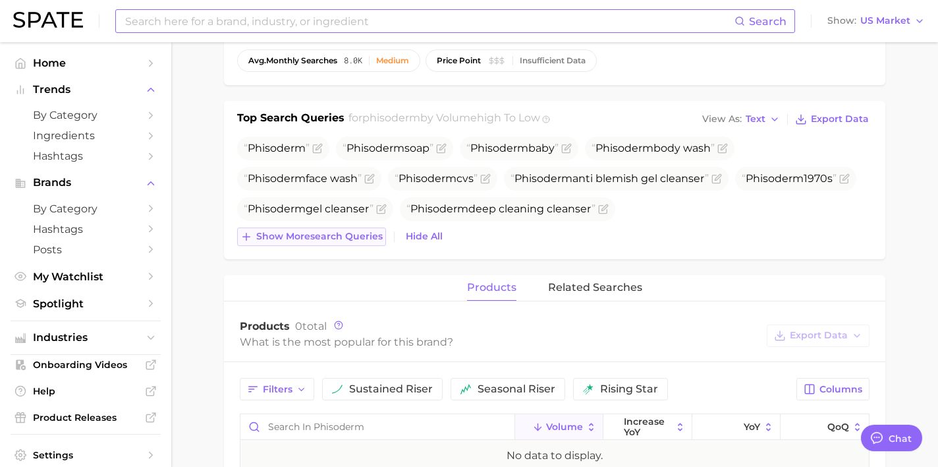
click at [357, 229] on button "Show more search queries" at bounding box center [311, 236] width 149 height 18
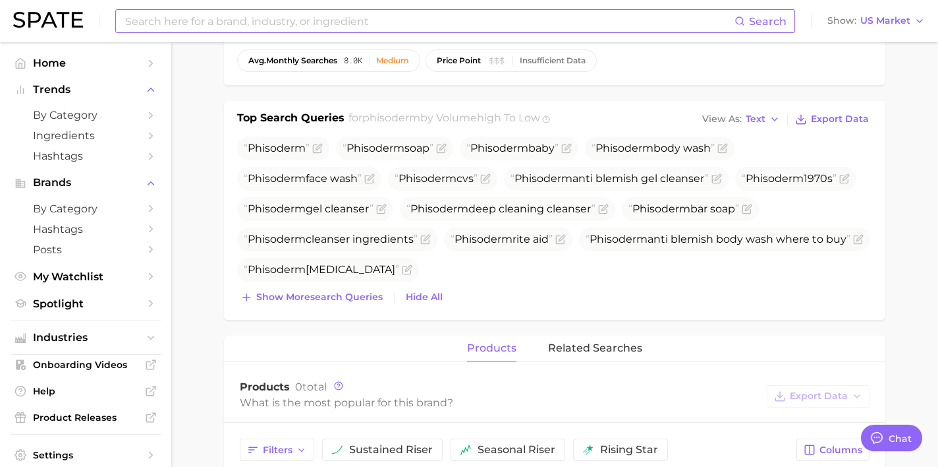
click at [405, 18] on input at bounding box center [429, 21] width 611 height 22
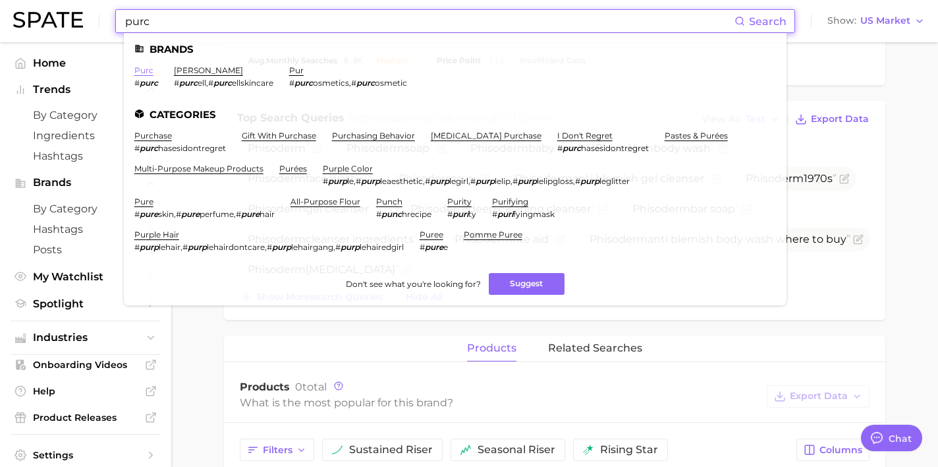
type input "purc"
click at [148, 70] on link "purc" at bounding box center [143, 70] width 19 height 10
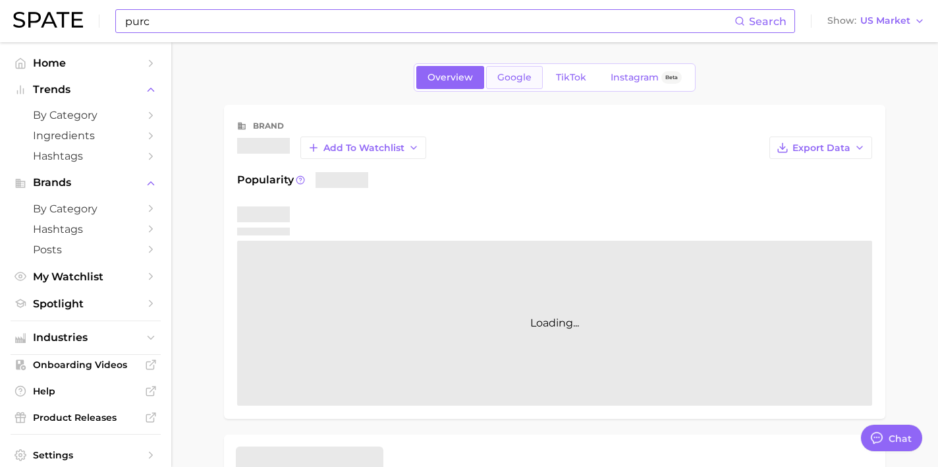
click at [526, 88] on link "Google" at bounding box center [514, 77] width 57 height 23
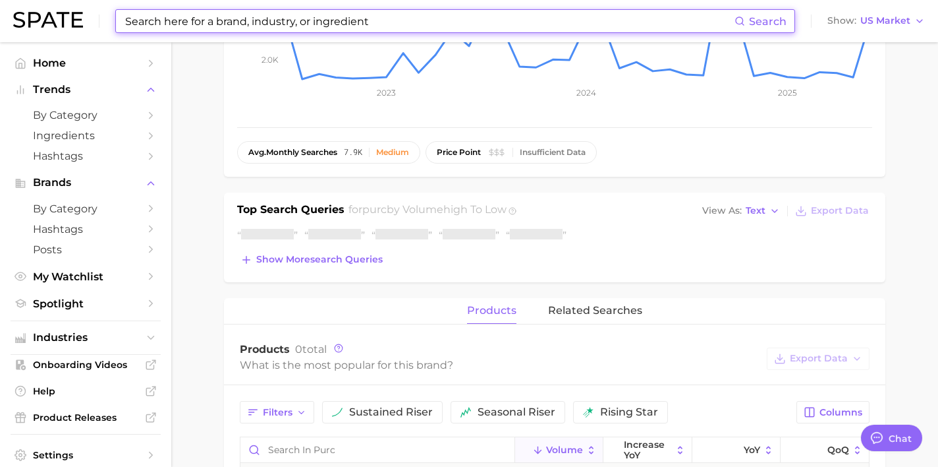
scroll to position [386, 0]
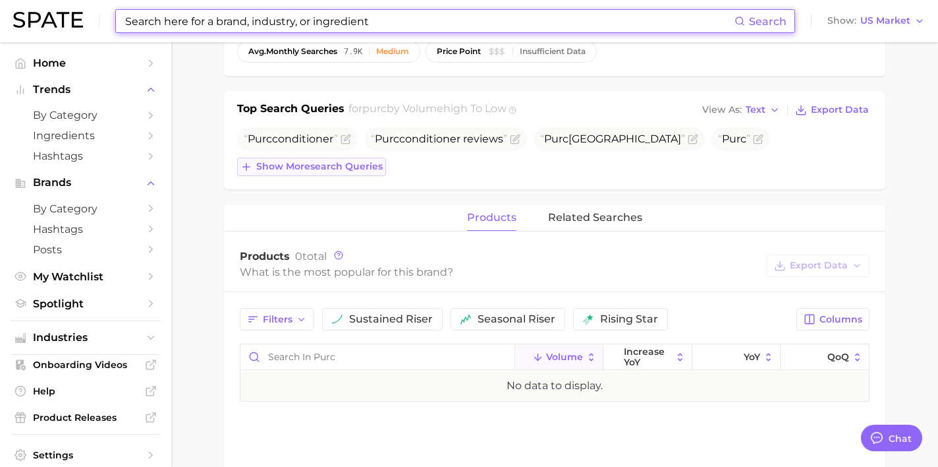
click at [351, 171] on button "Show more search queries" at bounding box center [311, 167] width 149 height 18
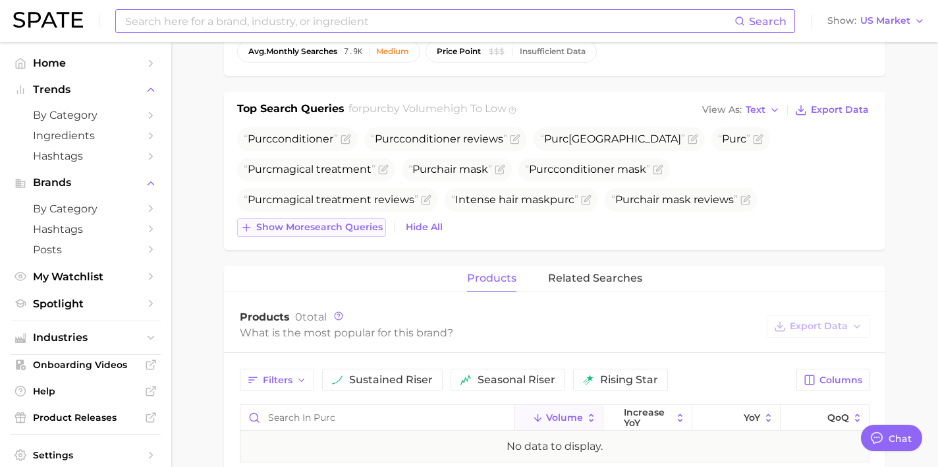
click at [359, 219] on button "Show more search queries" at bounding box center [311, 227] width 149 height 18
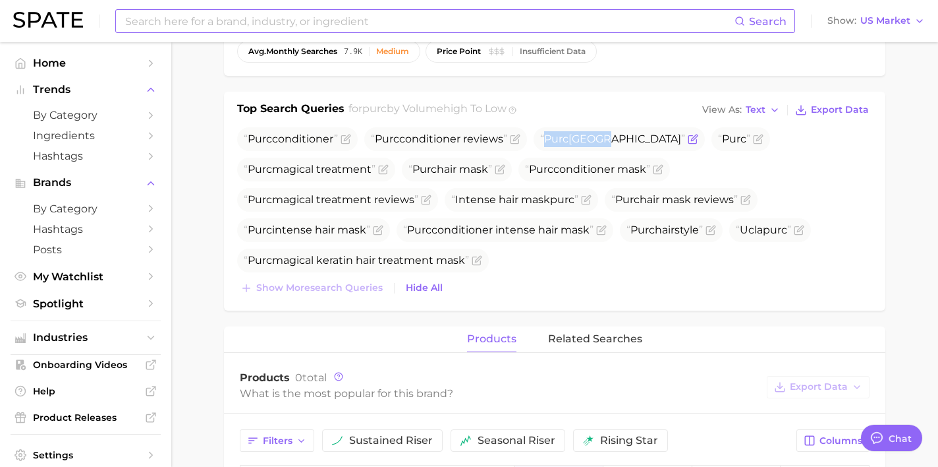
drag, startPoint x: 608, startPoint y: 138, endPoint x: 542, endPoint y: 136, distance: 65.3
click at [542, 136] on span "Purc [GEOGRAPHIC_DATA]" at bounding box center [619, 139] width 171 height 24
copy span "Purc [GEOGRAPHIC_DATA]"
click at [688, 138] on icon "Flag as miscategorized or irrelevant" at bounding box center [693, 139] width 11 height 11
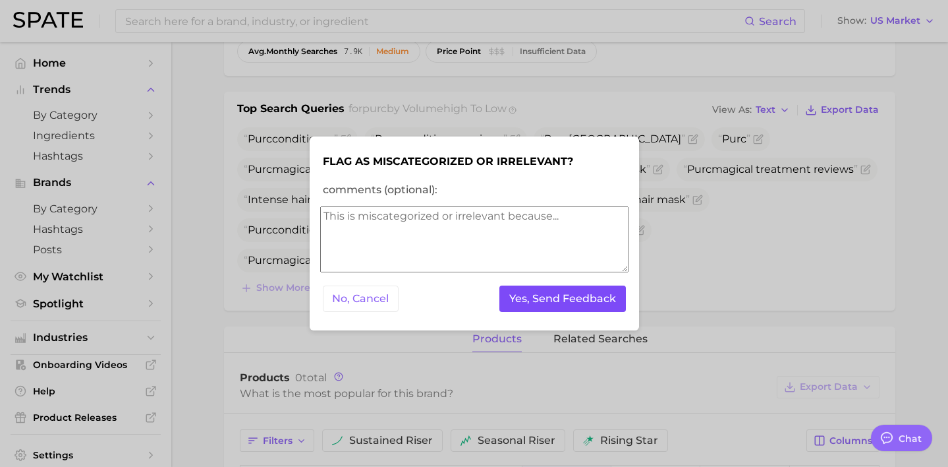
click at [579, 291] on button "Yes, Send Feedback" at bounding box center [563, 298] width 127 height 27
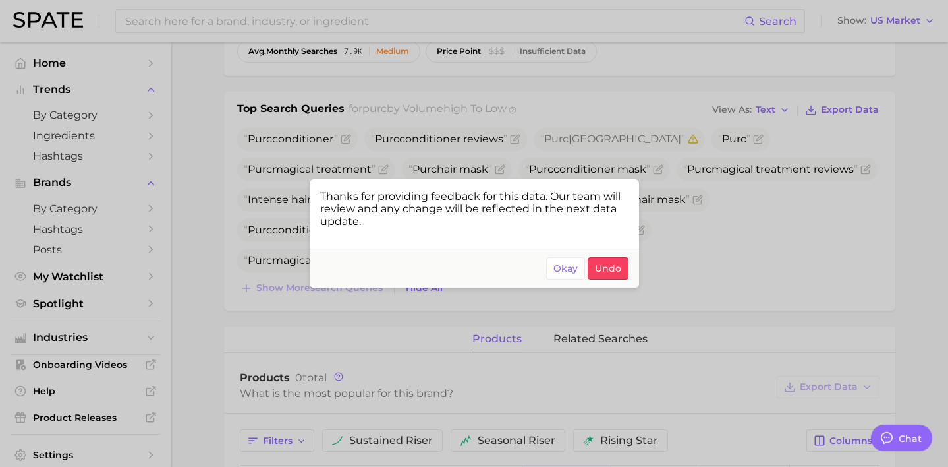
click at [778, 198] on div at bounding box center [474, 233] width 948 height 467
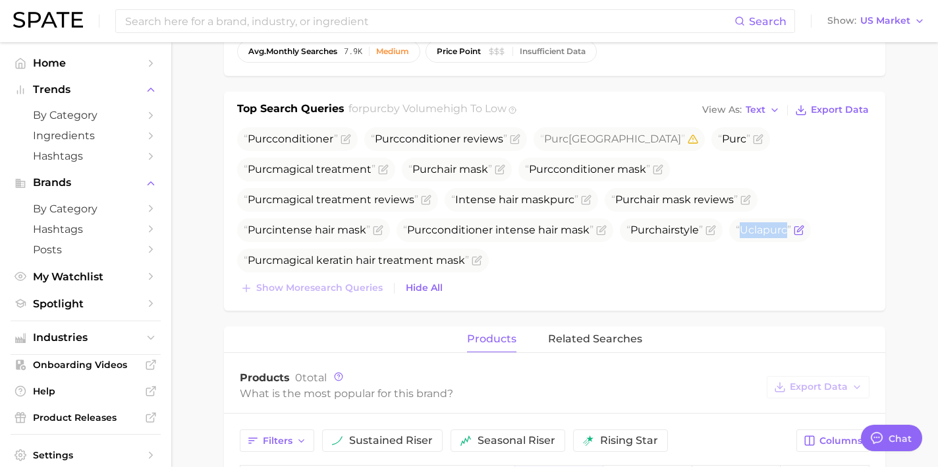
drag, startPoint x: 636, startPoint y: 231, endPoint x: 581, endPoint y: 231, distance: 54.7
click at [730, 231] on span "Ucla purc" at bounding box center [771, 230] width 82 height 24
copy span "Ucla purc"
click at [794, 228] on icon "Flag as miscategorized or irrelevant" at bounding box center [799, 230] width 11 height 11
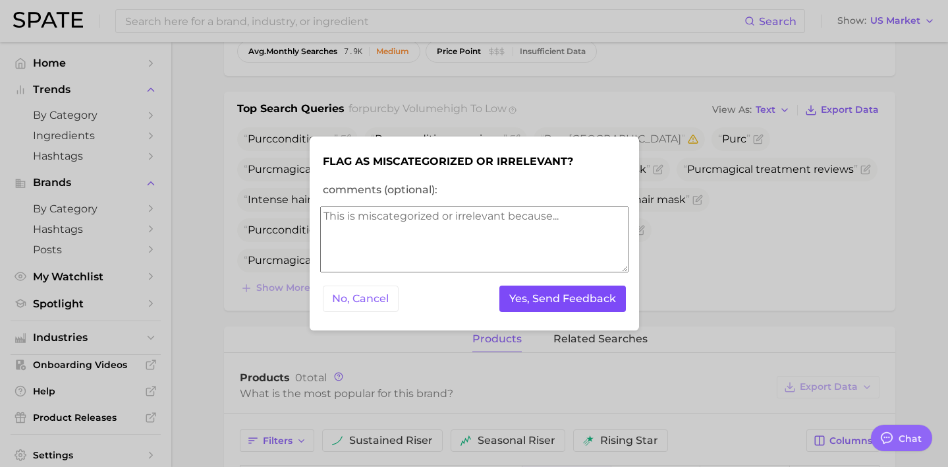
click at [600, 297] on button "Yes, Send Feedback" at bounding box center [563, 298] width 127 height 27
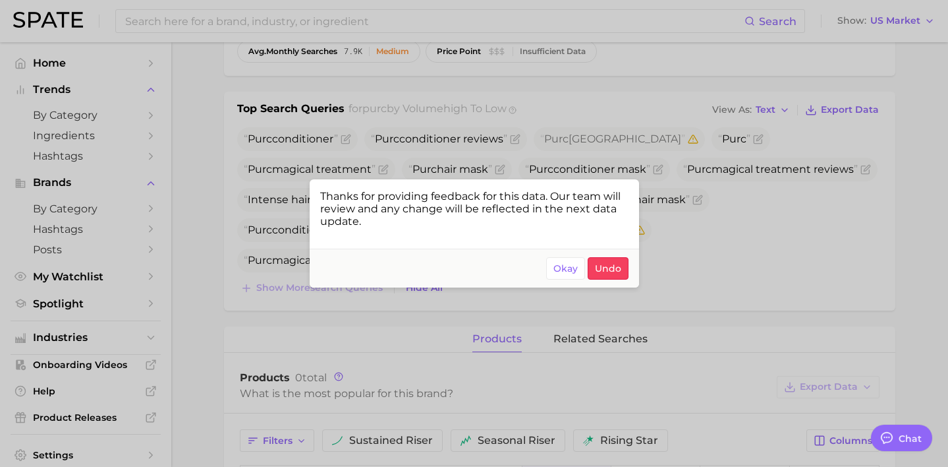
click at [714, 251] on div at bounding box center [474, 233] width 948 height 467
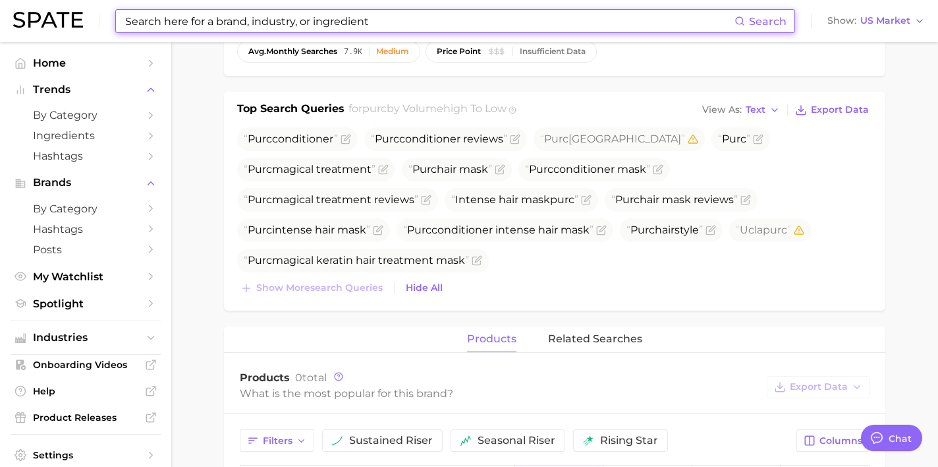
click at [357, 26] on input at bounding box center [429, 21] width 611 height 22
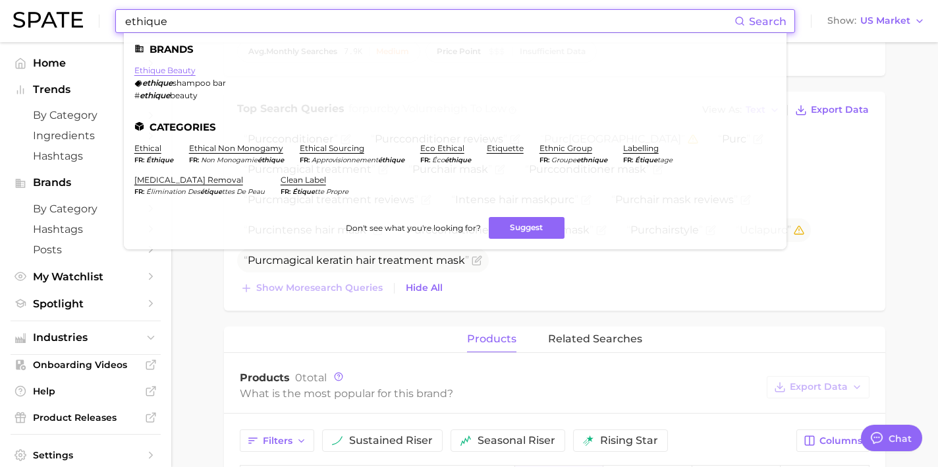
type input "ethique"
click at [161, 72] on link "ethique beauty" at bounding box center [164, 70] width 61 height 10
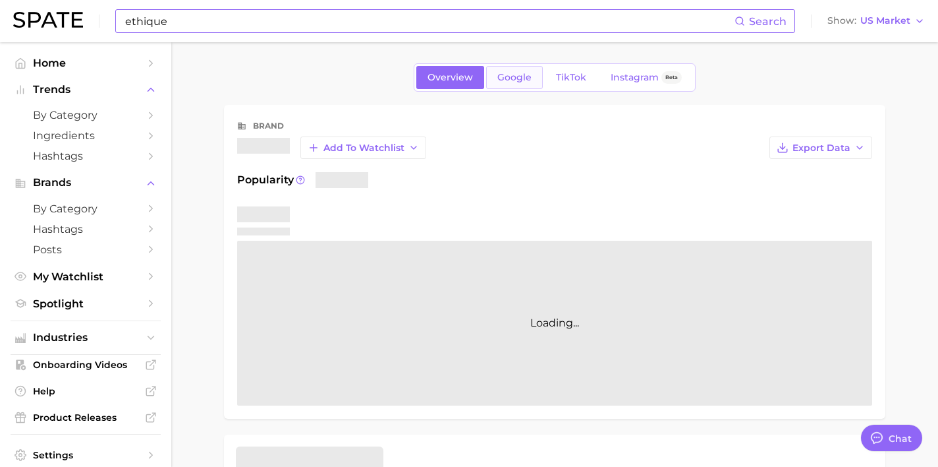
click at [513, 76] on span "Google" at bounding box center [515, 77] width 34 height 11
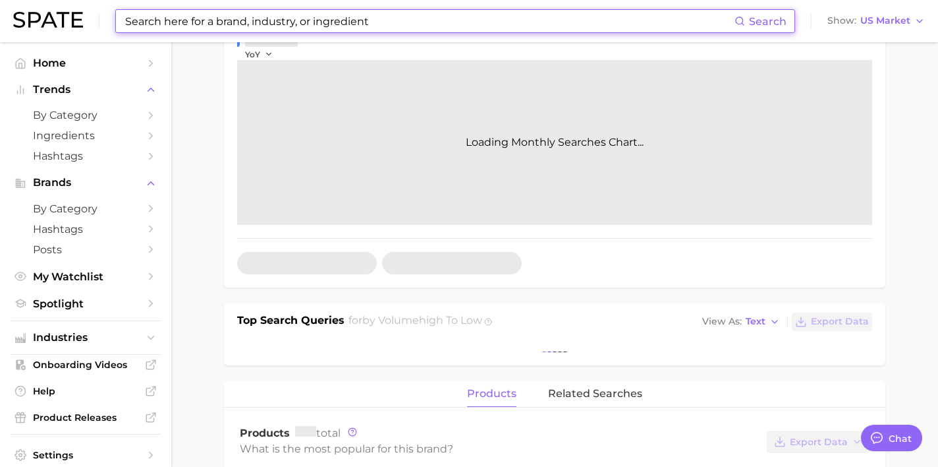
scroll to position [453, 0]
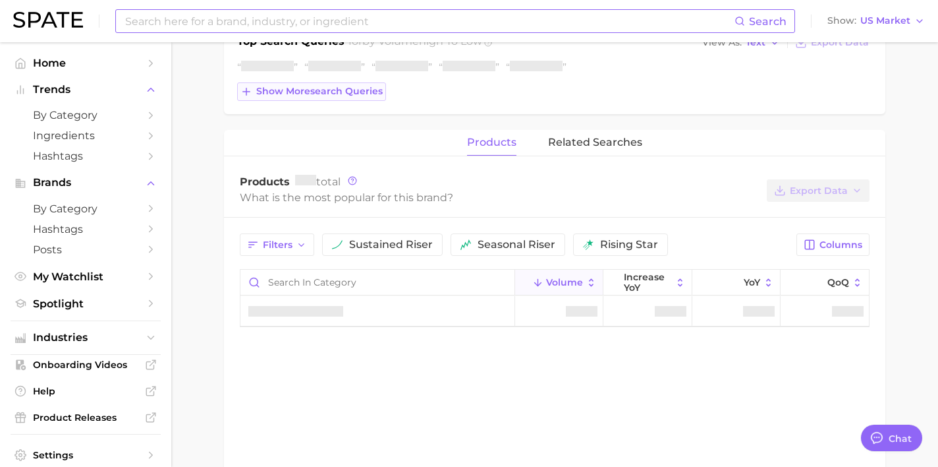
click at [338, 90] on span "Show more search queries" at bounding box center [319, 91] width 127 height 11
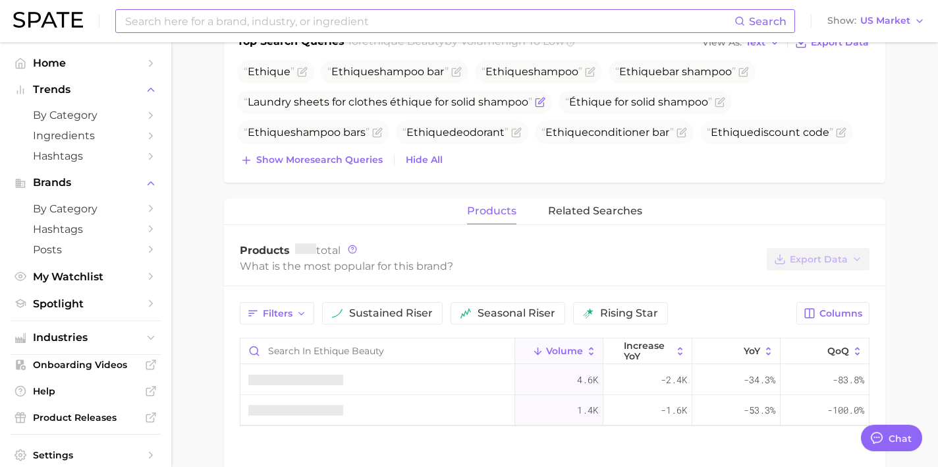
click at [360, 115] on div "Ethique Ethique shampoo bar Ethique shampoo Ethique bar shampoo Laundry sheets …" at bounding box center [554, 114] width 635 height 109
click at [355, 146] on div "Ethique Ethique shampoo bar Ethique shampoo Ethique bar shampoo Laundry sheets …" at bounding box center [554, 114] width 635 height 109
click at [353, 159] on span "Show more search queries" at bounding box center [319, 159] width 127 height 11
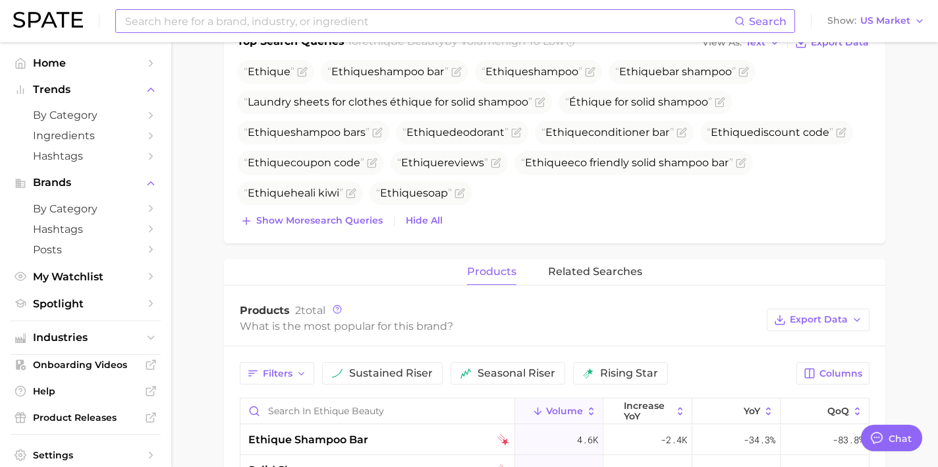
drag, startPoint x: 322, startPoint y: 206, endPoint x: 354, endPoint y: 204, distance: 31.7
click at [322, 206] on div "Ethique Ethique shampoo bar Ethique shampoo Ethique bar shampoo Laundry sheets …" at bounding box center [554, 145] width 635 height 170
click at [337, 215] on span "Show more search queries" at bounding box center [319, 220] width 127 height 11
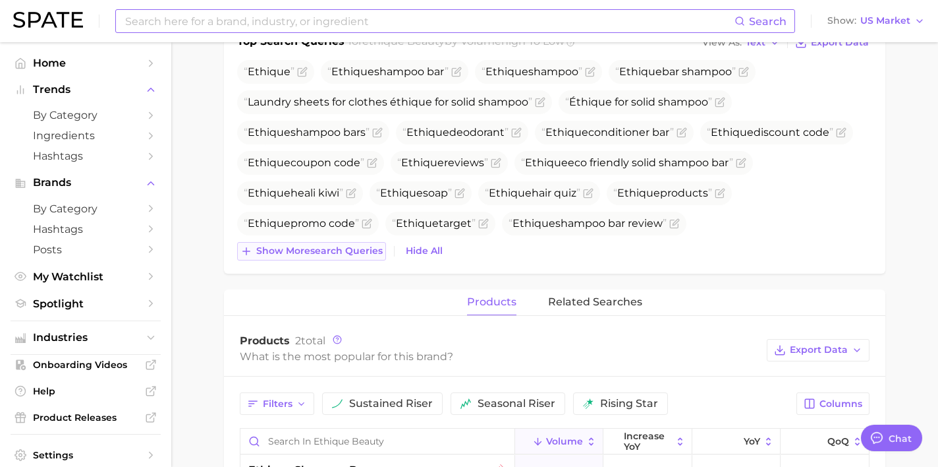
click at [362, 245] on span "Show more search queries" at bounding box center [319, 250] width 127 height 11
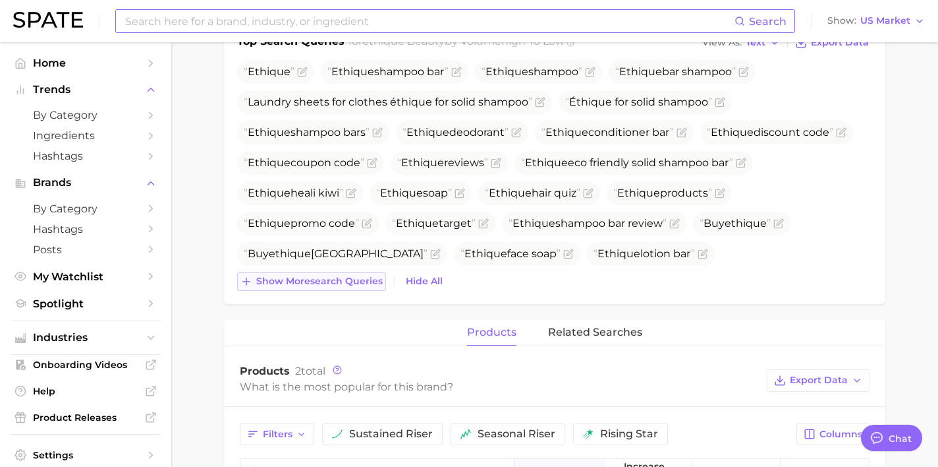
click at [368, 274] on button "Show more search queries" at bounding box center [311, 281] width 149 height 18
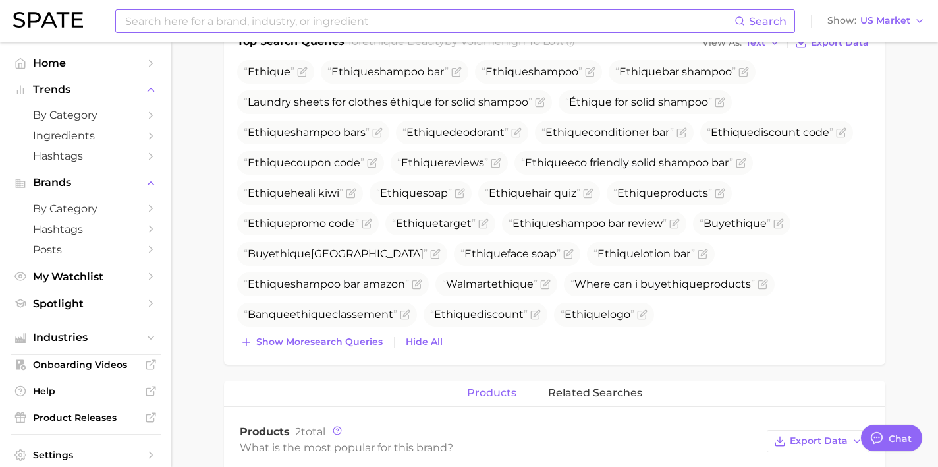
click at [360, 331] on div "Ethique Ethique shampoo bar Ethique shampoo Ethique bar shampoo Laundry sheets …" at bounding box center [554, 205] width 635 height 291
click at [360, 347] on button "Show more search queries" at bounding box center [311, 342] width 149 height 18
click at [401, 339] on icon "Flag as miscategorized or irrelevant" at bounding box center [396, 344] width 11 height 11
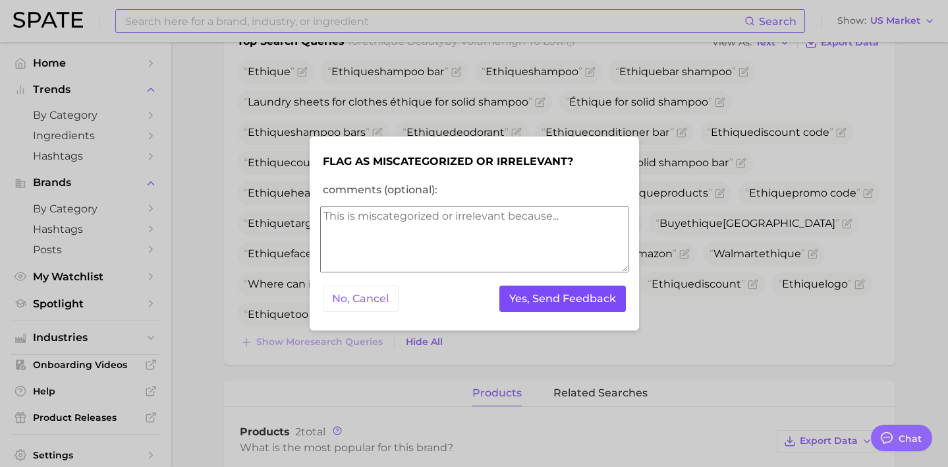
click at [602, 291] on button "Yes, Send Feedback" at bounding box center [563, 298] width 127 height 27
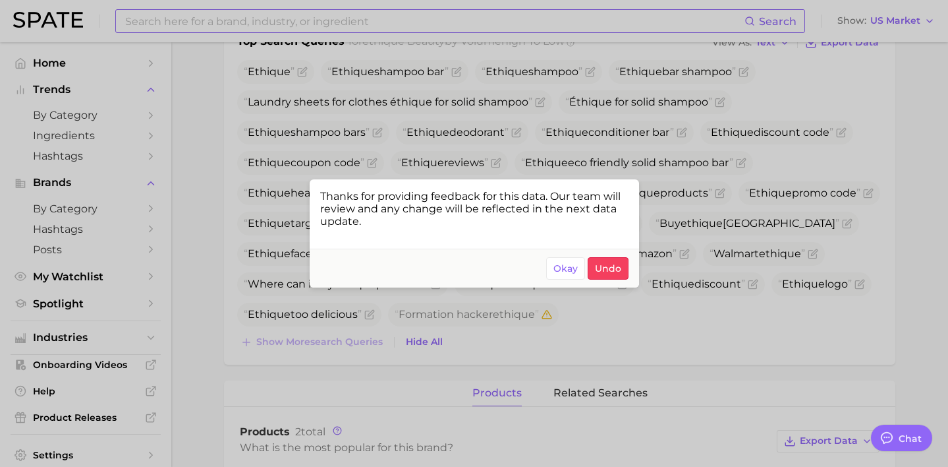
click at [449, 132] on div at bounding box center [474, 233] width 948 height 467
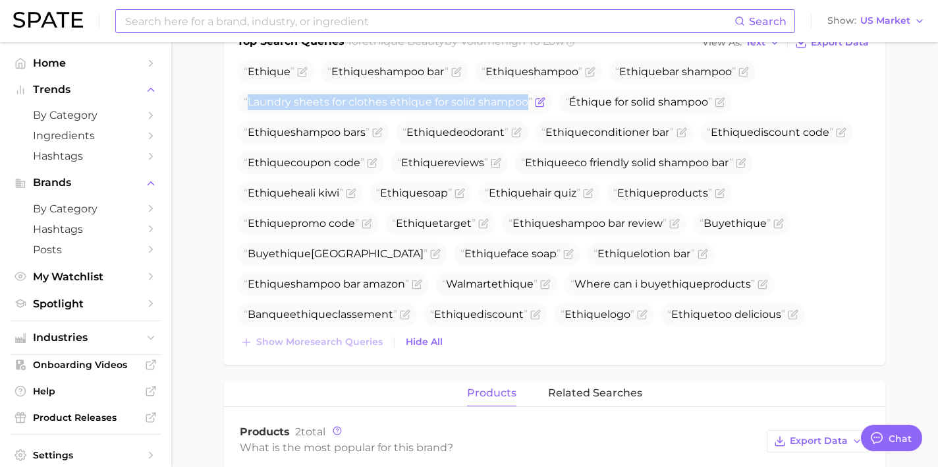
drag, startPoint x: 531, startPoint y: 103, endPoint x: 249, endPoint y: 107, distance: 281.4
click at [249, 107] on span "Laundry sheets for clothes éthique for solid shampoo" at bounding box center [388, 102] width 289 height 13
copy span "Laundry sheets for clothes éthique for solid shampoo"
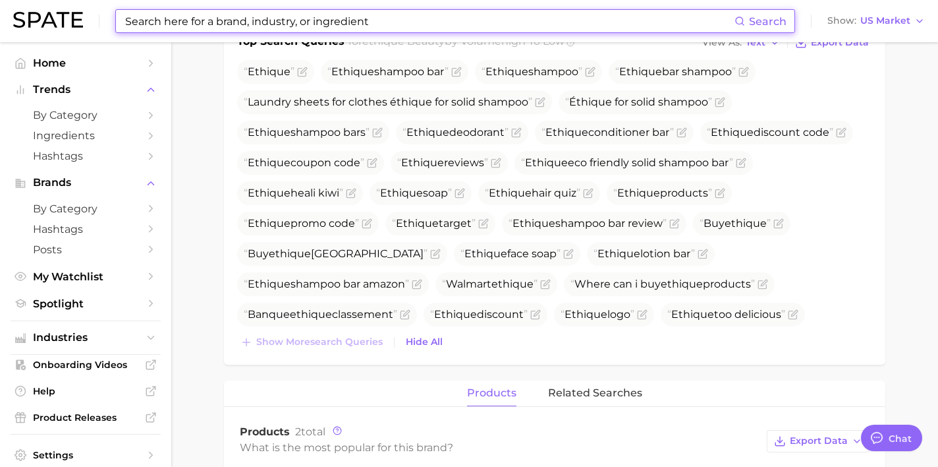
click at [323, 30] on input at bounding box center [429, 21] width 611 height 22
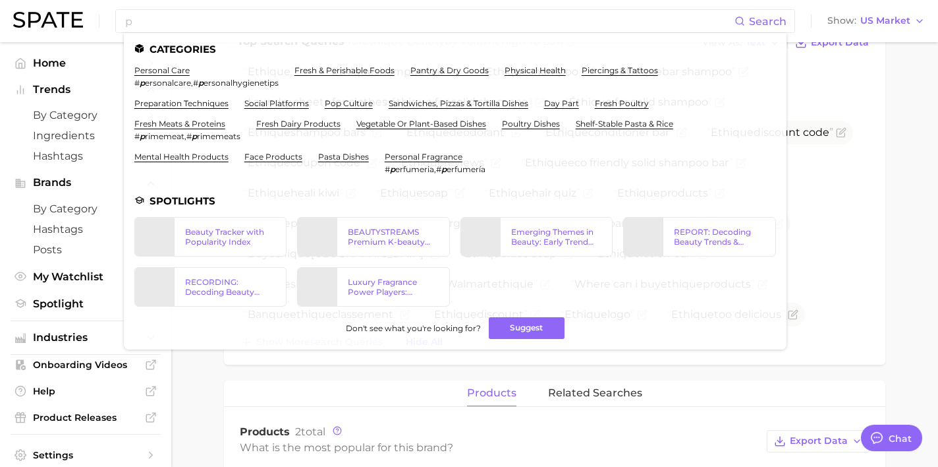
click at [212, 403] on main "Overview Google TikTok Instagram Beta brand ethique beauty Add to Watchlist Exp…" at bounding box center [554, 208] width 767 height 1239
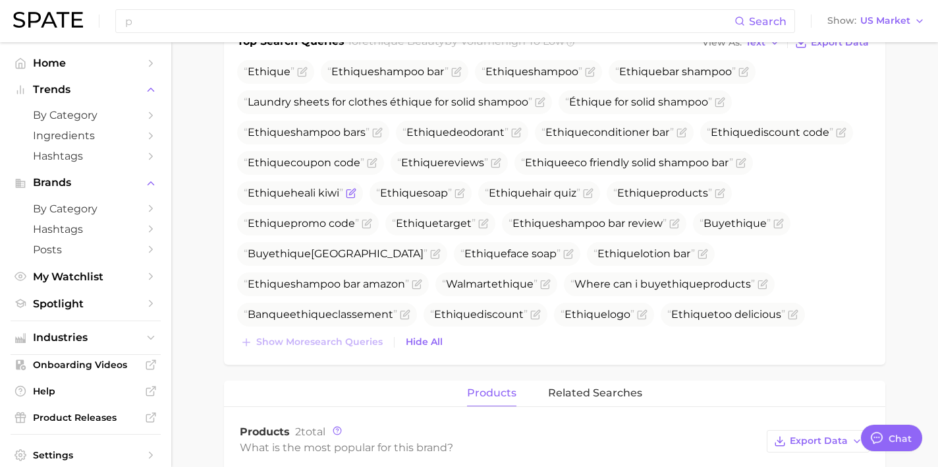
drag, startPoint x: 343, startPoint y: 196, endPoint x: 246, endPoint y: 195, distance: 97.5
click at [246, 195] on span "Ethique heali kiwi" at bounding box center [294, 193] width 100 height 13
copy span "Ethique heali kiwi"
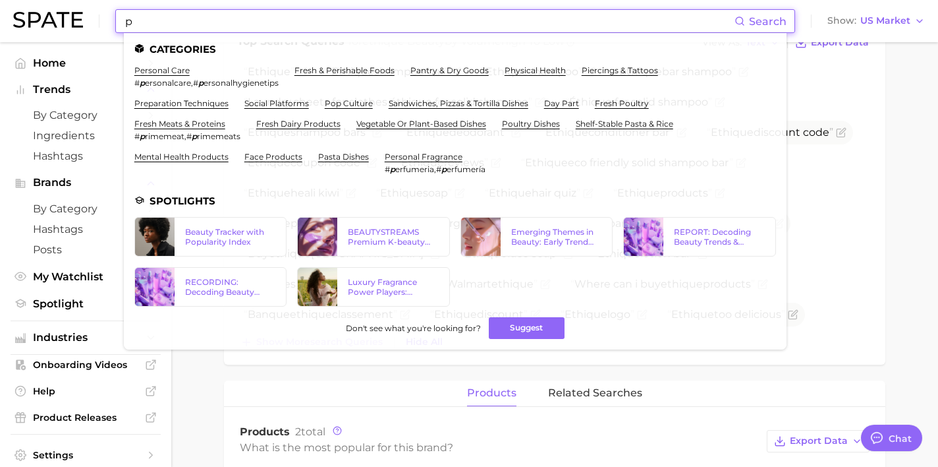
click at [243, 24] on input "p" at bounding box center [429, 21] width 611 height 22
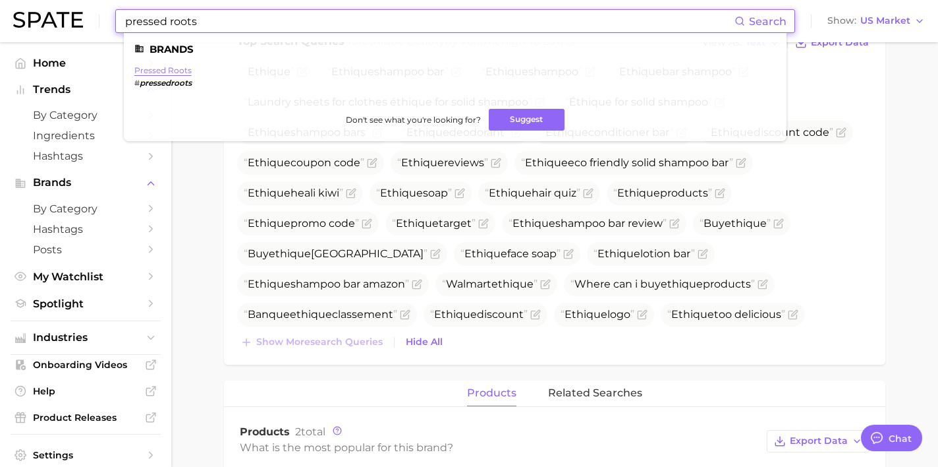
type input "pressed roots"
click at [171, 72] on link "pressed roots" at bounding box center [162, 70] width 57 height 10
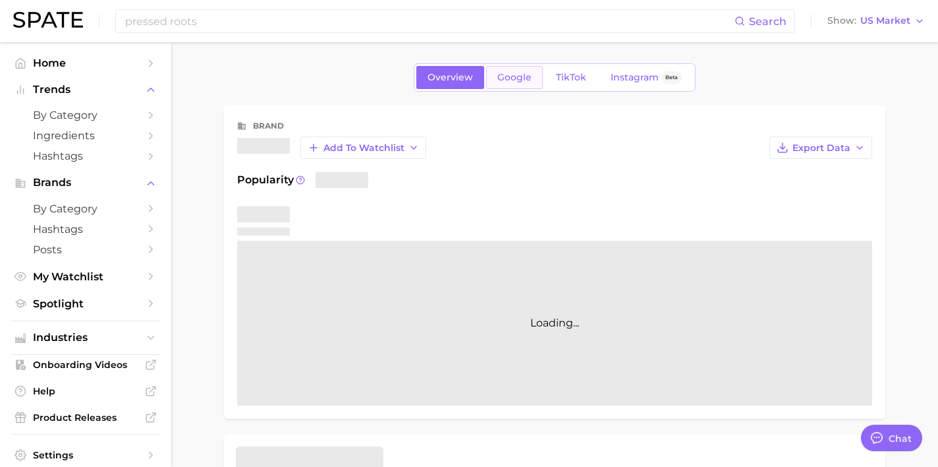
click at [495, 78] on link "Google" at bounding box center [514, 77] width 57 height 23
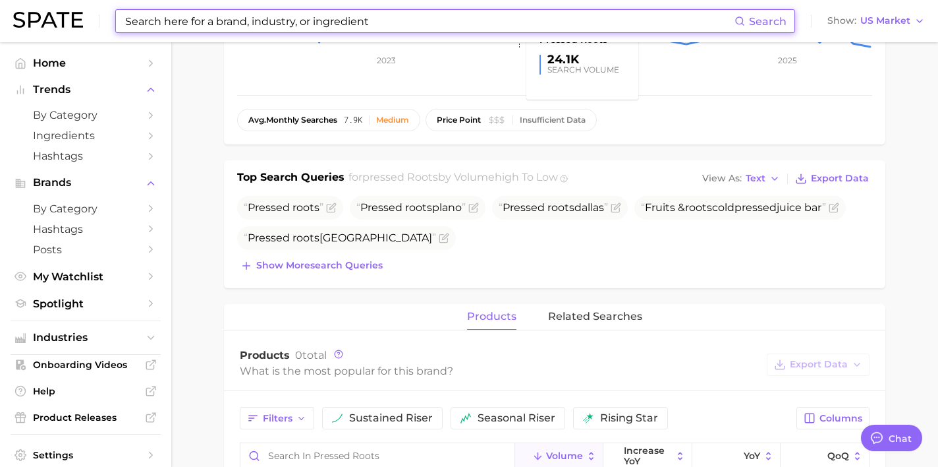
scroll to position [382, 0]
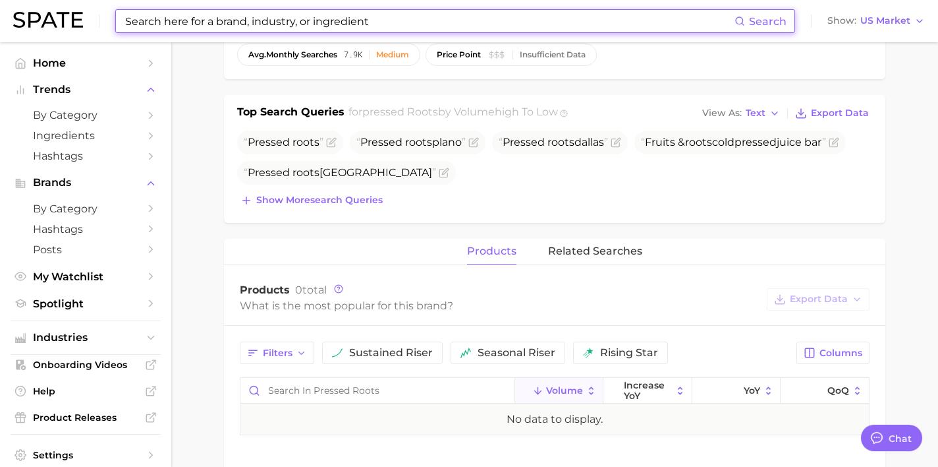
click at [346, 210] on div "Top Search Queries for pressed roots by Volume high to low View As Text Export …" at bounding box center [555, 159] width 662 height 128
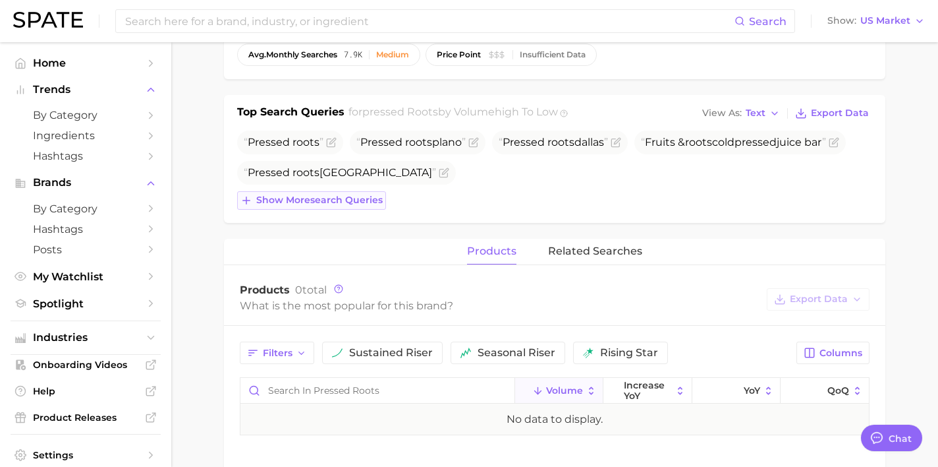
click at [337, 192] on button "Show more search queries" at bounding box center [311, 200] width 149 height 18
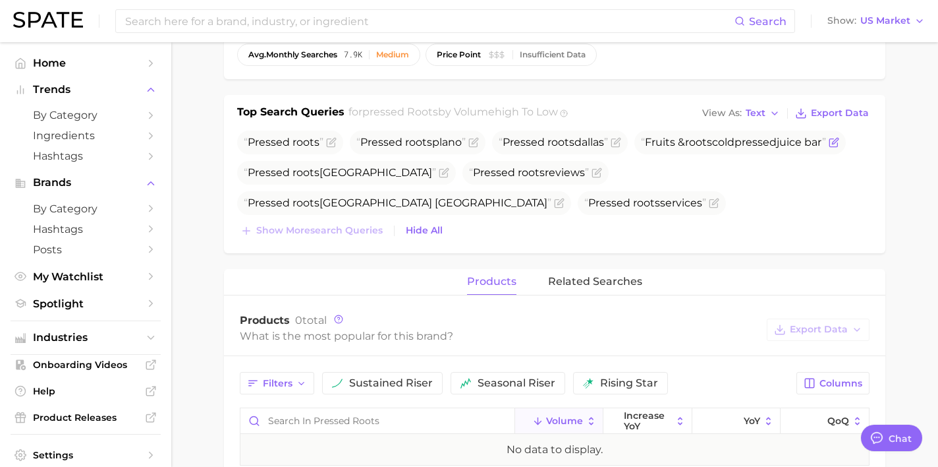
click at [826, 144] on span "Fruits & roots cold pressed juice bar" at bounding box center [733, 142] width 185 height 13
click at [838, 141] on icon "Flag as miscategorized or irrelevant" at bounding box center [834, 143] width 8 height 8
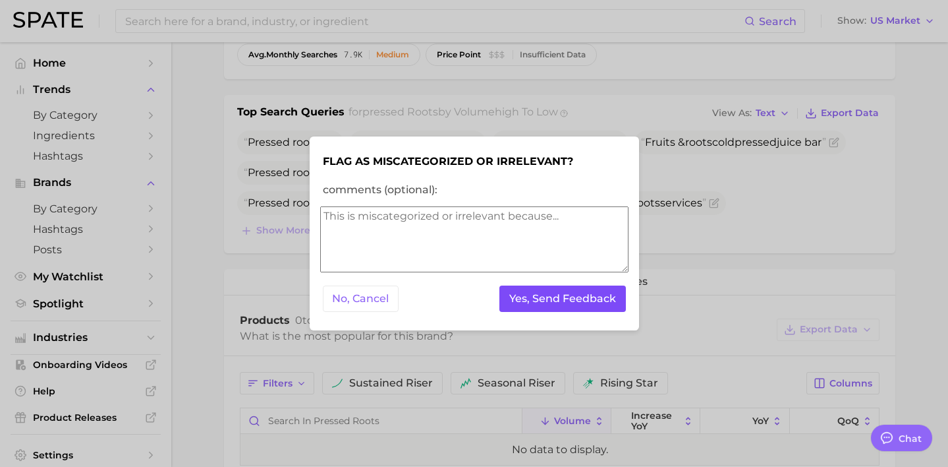
click at [583, 299] on button "Yes, Send Feedback" at bounding box center [563, 298] width 127 height 27
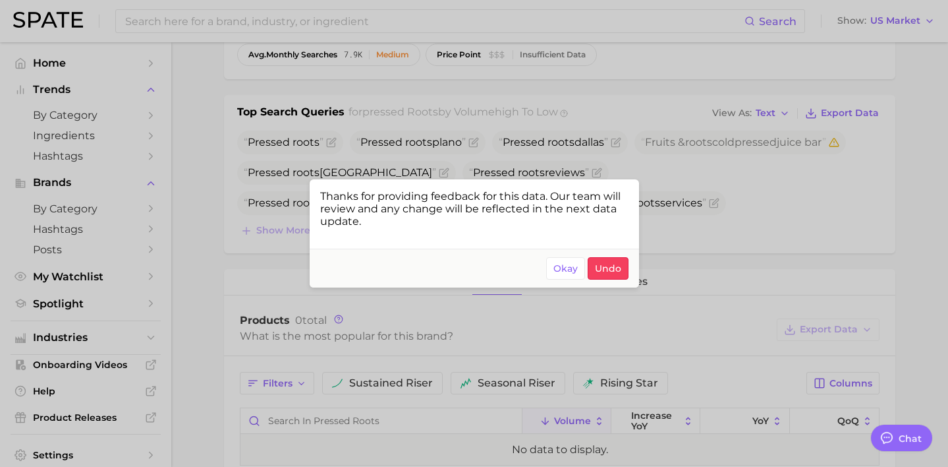
click at [766, 206] on div at bounding box center [474, 233] width 948 height 467
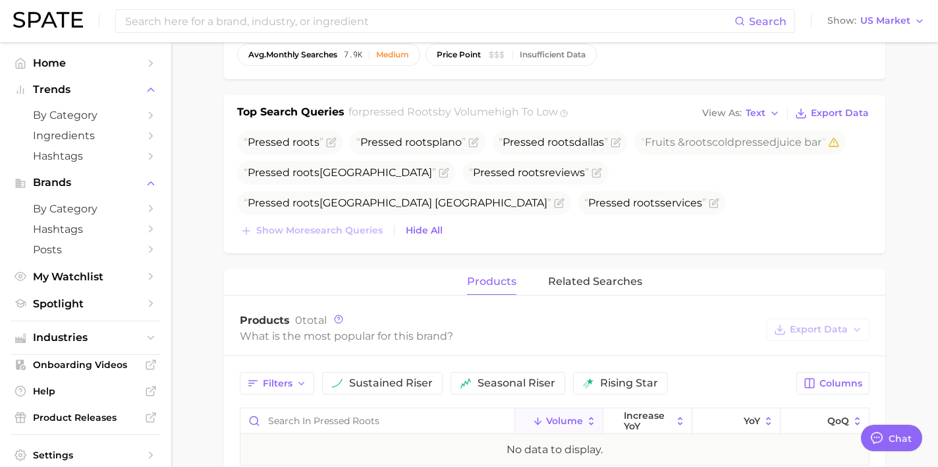
drag, startPoint x: 539, startPoint y: 202, endPoint x: 395, endPoint y: 205, distance: 144.4
click at [395, 221] on span "Pressed roots with [PERSON_NAME]" at bounding box center [348, 233] width 223 height 24
copy span "Pressed roots with [PERSON_NAME]"
click at [453, 229] on icon "Flag as miscategorized or irrelevant" at bounding box center [450, 232] width 6 height 6
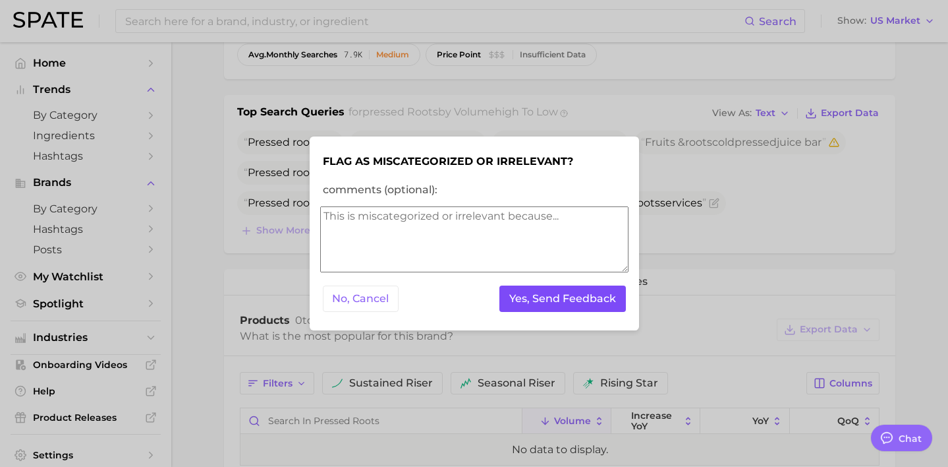
click at [588, 293] on button "Yes, Send Feedback" at bounding box center [563, 298] width 127 height 27
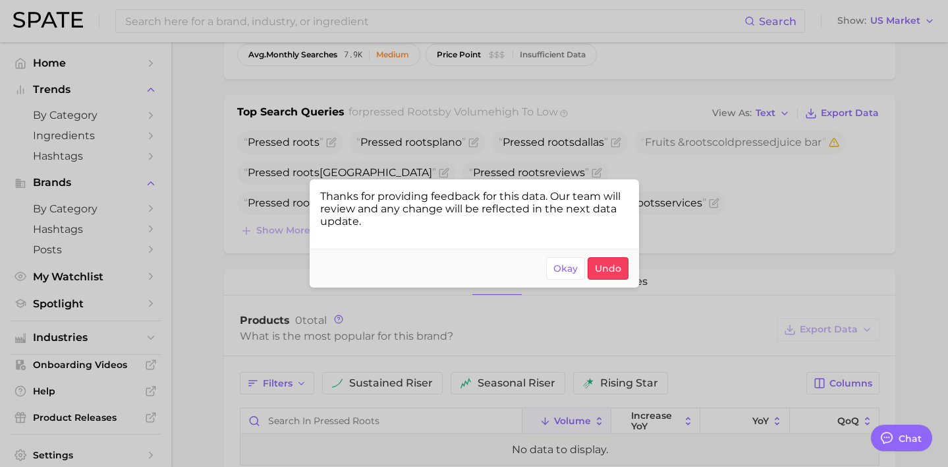
click at [589, 157] on div at bounding box center [474, 233] width 948 height 467
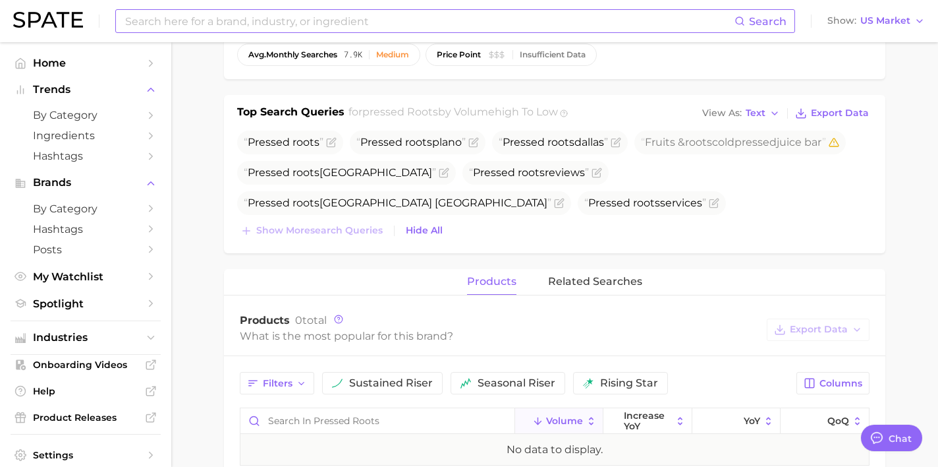
click at [403, 18] on input at bounding box center [429, 21] width 611 height 22
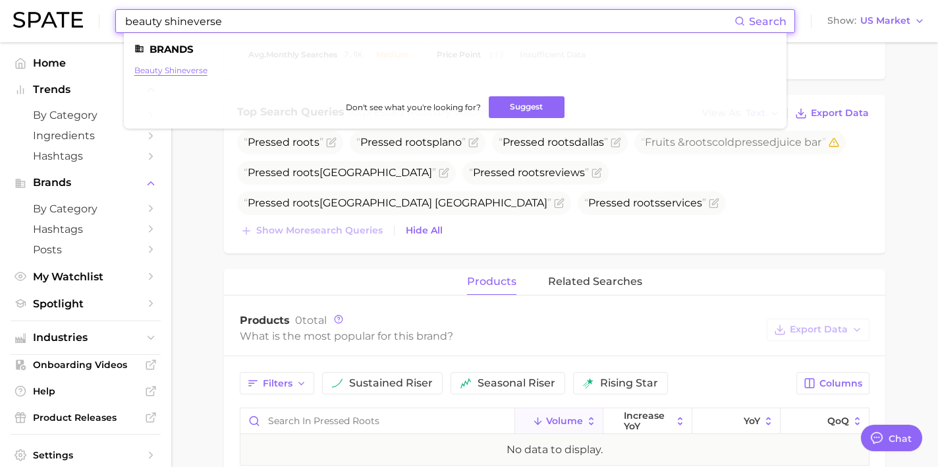
type input "beauty shineverse"
click at [165, 71] on link "beauty shineverse" at bounding box center [170, 70] width 73 height 10
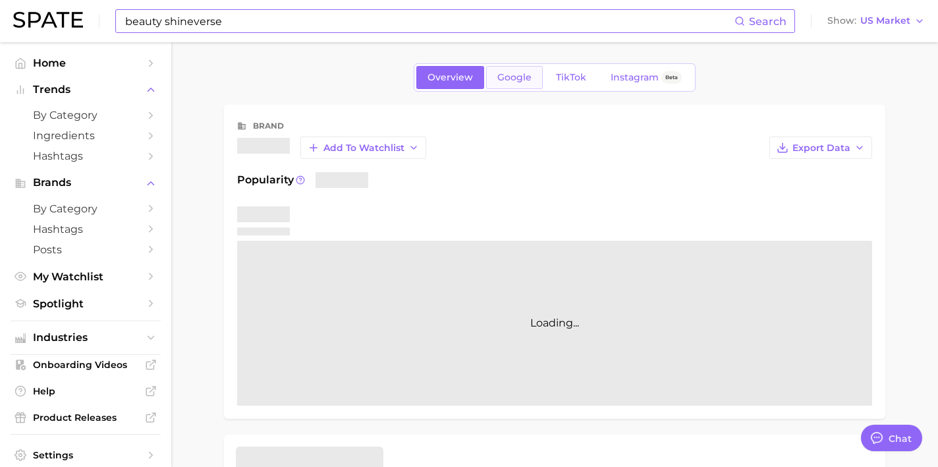
click at [513, 78] on span "Google" at bounding box center [515, 77] width 34 height 11
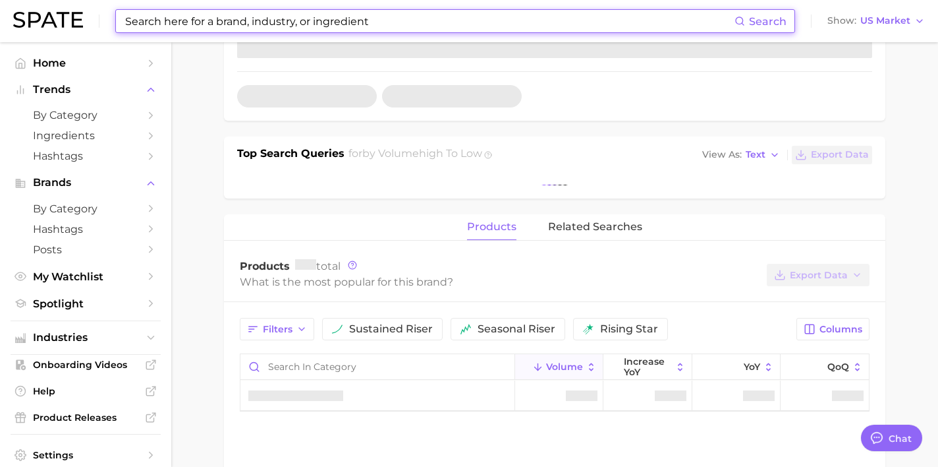
scroll to position [455, 0]
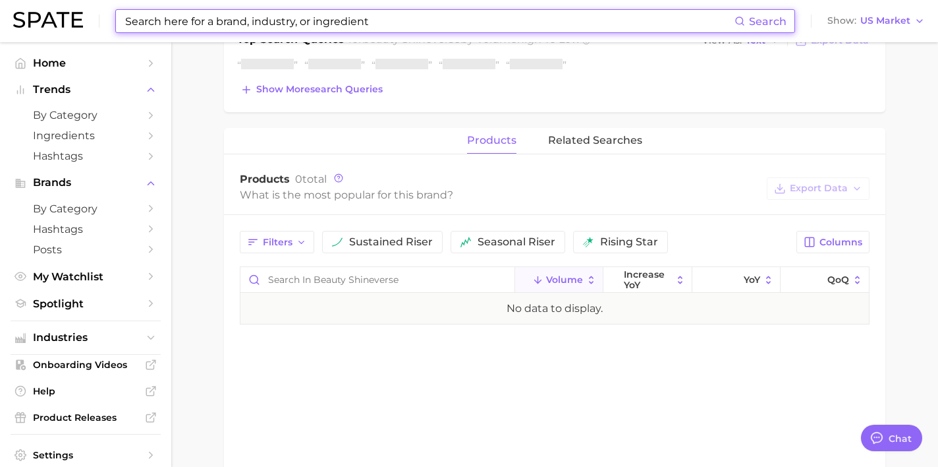
drag, startPoint x: 353, startPoint y: 88, endPoint x: 356, endPoint y: 125, distance: 36.4
click at [353, 88] on span "Show more search queries" at bounding box center [319, 89] width 127 height 11
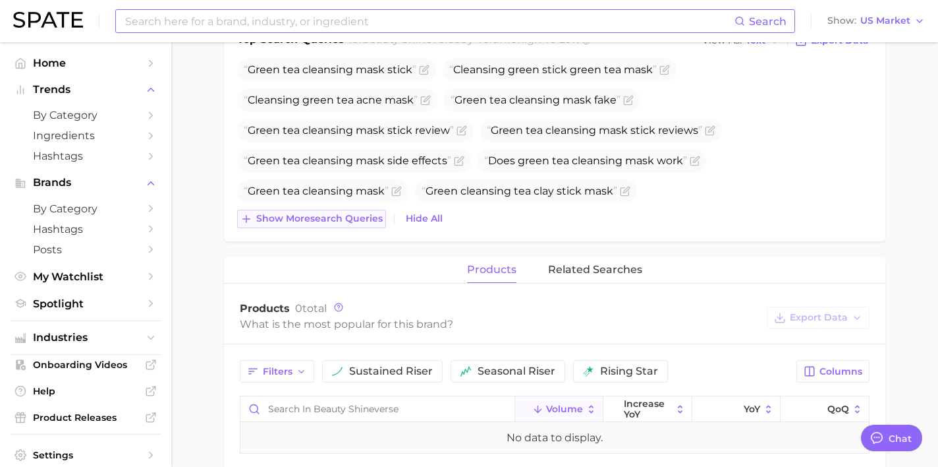
click at [353, 214] on span "Show more search queries" at bounding box center [319, 218] width 127 height 11
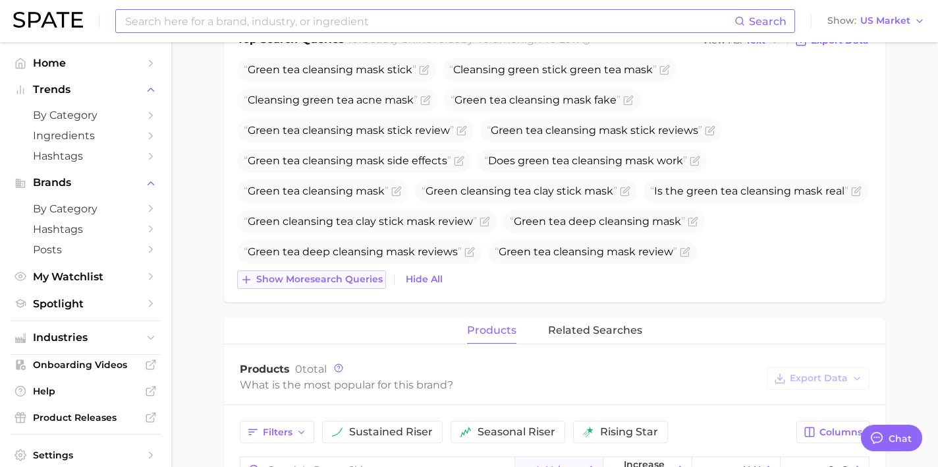
click at [362, 276] on span "Show more search queries" at bounding box center [319, 278] width 127 height 11
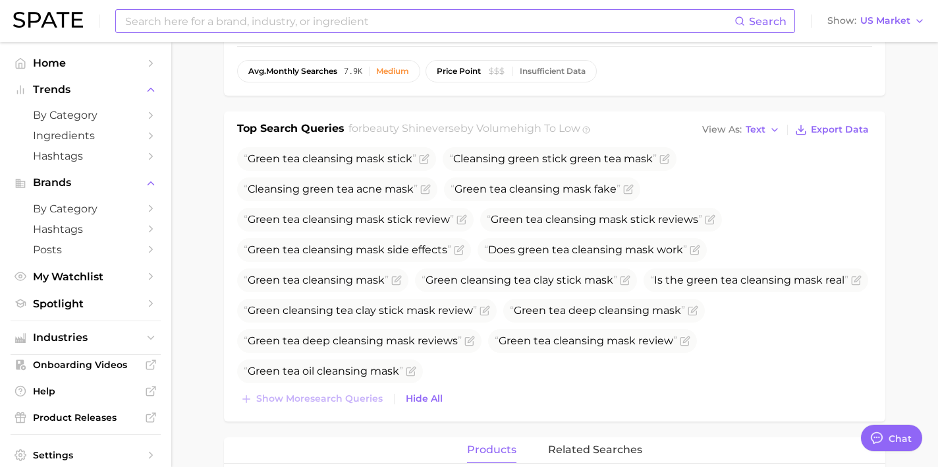
scroll to position [365, 0]
drag, startPoint x: 415, startPoint y: 161, endPoint x: 239, endPoint y: 160, distance: 176.0
click at [239, 160] on span "Green tea cleansing mask stick" at bounding box center [336, 160] width 199 height 24
